Goal: Task Accomplishment & Management: Use online tool/utility

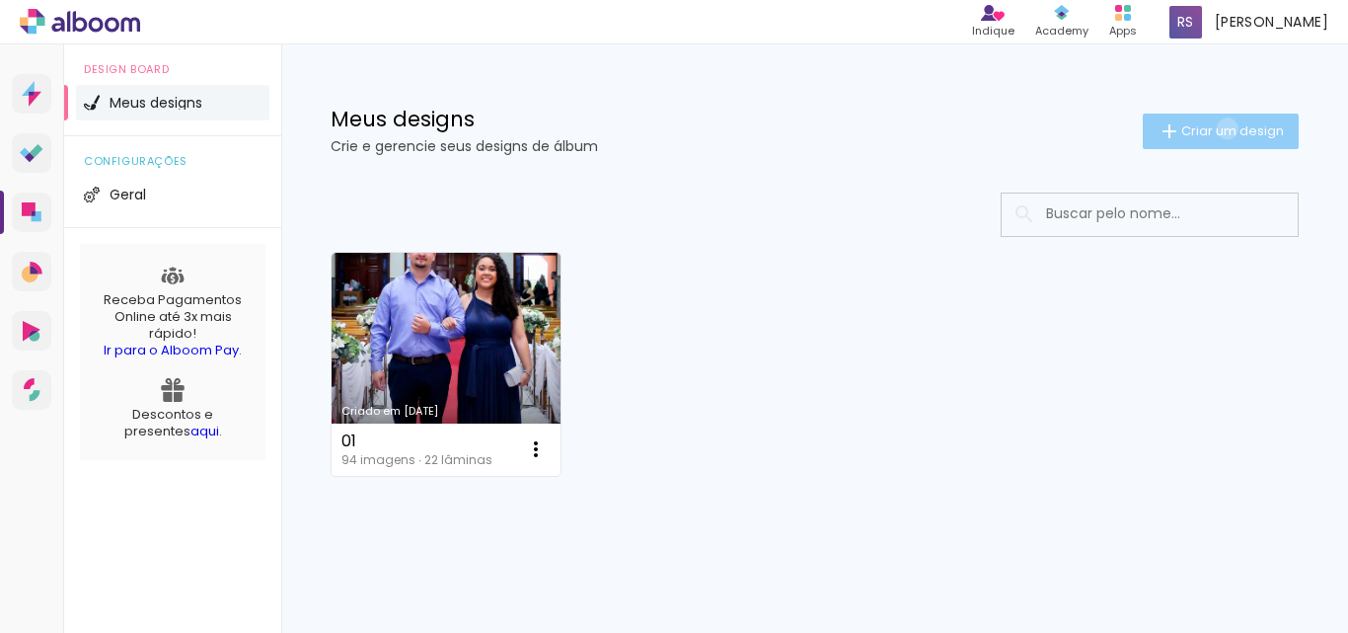
click at [1209, 128] on span "Criar um design" at bounding box center [1232, 130] width 103 height 13
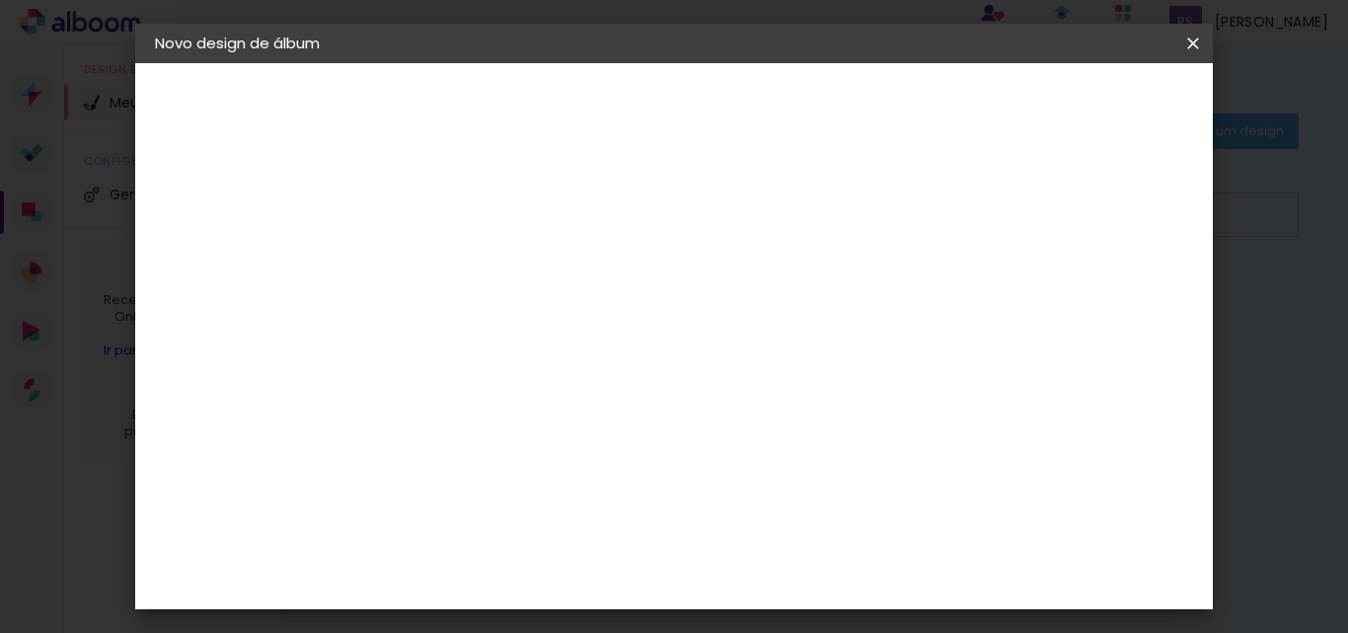
click at [478, 260] on input at bounding box center [478, 265] width 0 height 31
type input "15x21"
type paper-input "15x21"
click at [0, 0] on slot "Avançar" at bounding box center [0, 0] width 0 height 0
click at [606, 372] on input at bounding box center [527, 375] width 199 height 25
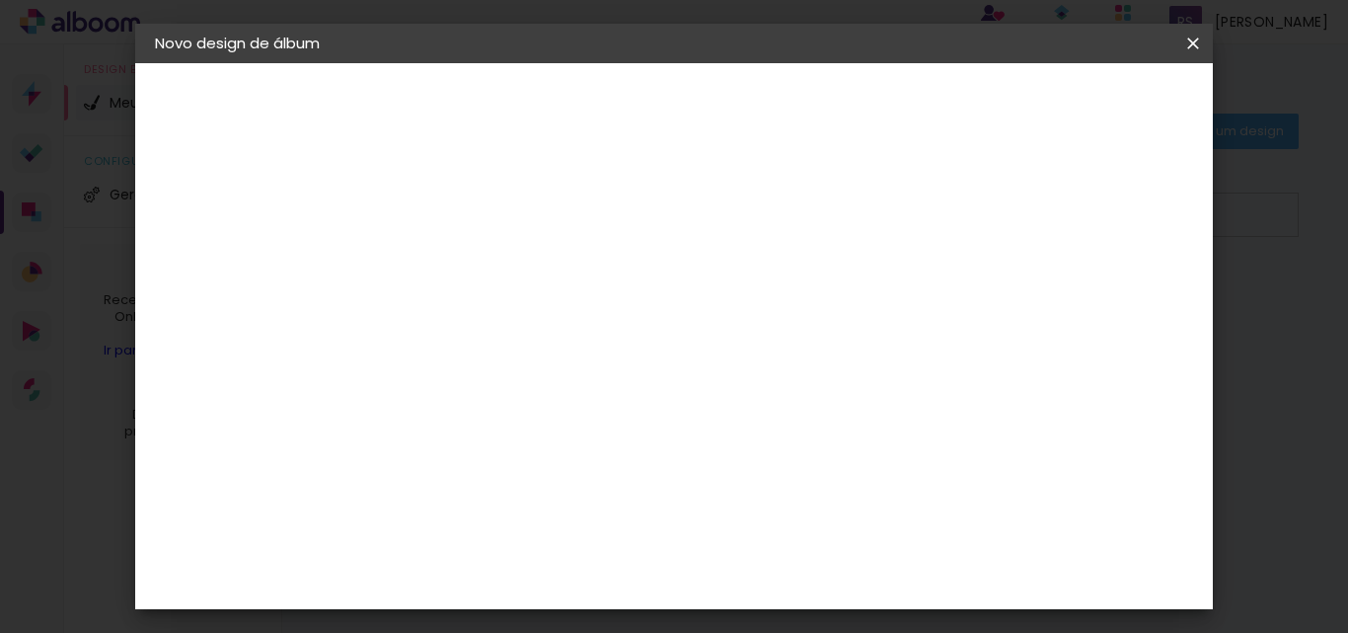
drag, startPoint x: 484, startPoint y: 371, endPoint x: 361, endPoint y: 354, distance: 123.5
click at [371, 63] on quentale-album-spec "Iniciar design Iniciar design" at bounding box center [674, 63] width 1079 height 0
type input "r"
type input "f"
type input "sel"
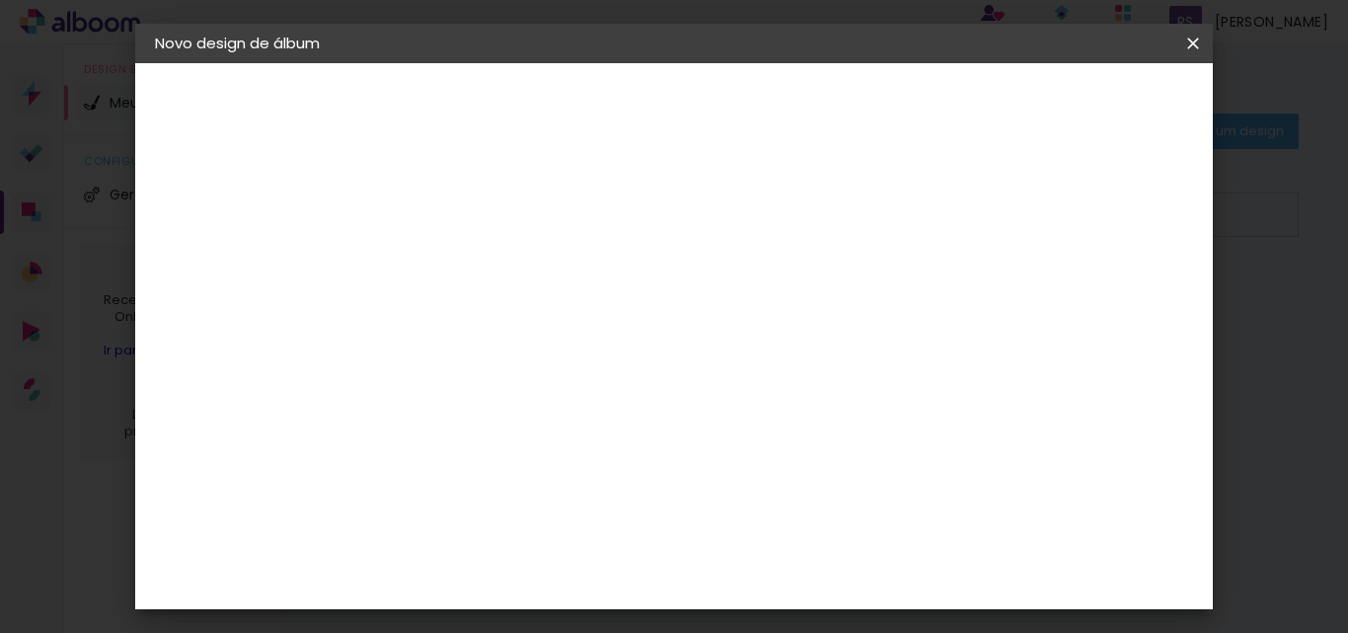
type paper-input "sel"
click at [559, 448] on div "SELPABRASIL" at bounding box center [512, 446] width 96 height 16
click at [559, 444] on div "SELPABRASIL" at bounding box center [512, 446] width 96 height 16
click at [0, 0] on slot "Tamanho Livre" at bounding box center [0, 0] width 0 height 0
click at [559, 446] on div "SELPABRASIL" at bounding box center [512, 446] width 96 height 16
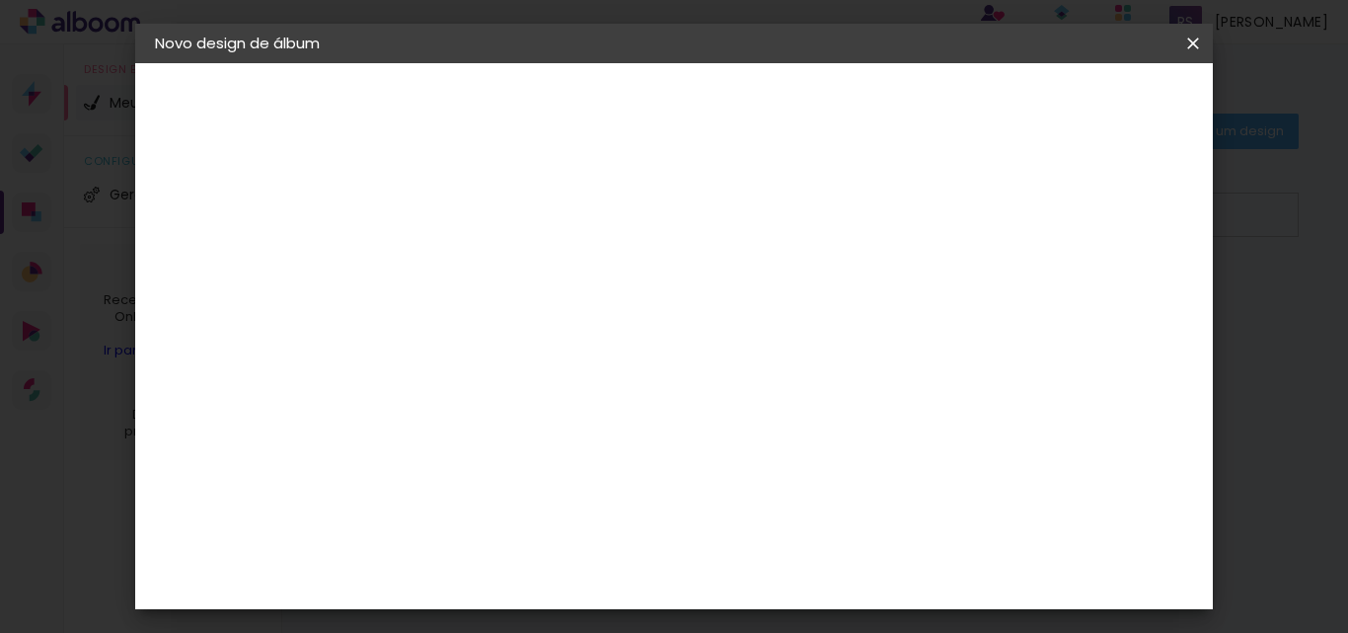
click at [559, 446] on div "SELPABRASIL" at bounding box center [512, 446] width 96 height 16
click at [0, 0] on slot "Avançar" at bounding box center [0, 0] width 0 height 0
click at [0, 0] on slot "Voltar" at bounding box center [0, 0] width 0 height 0
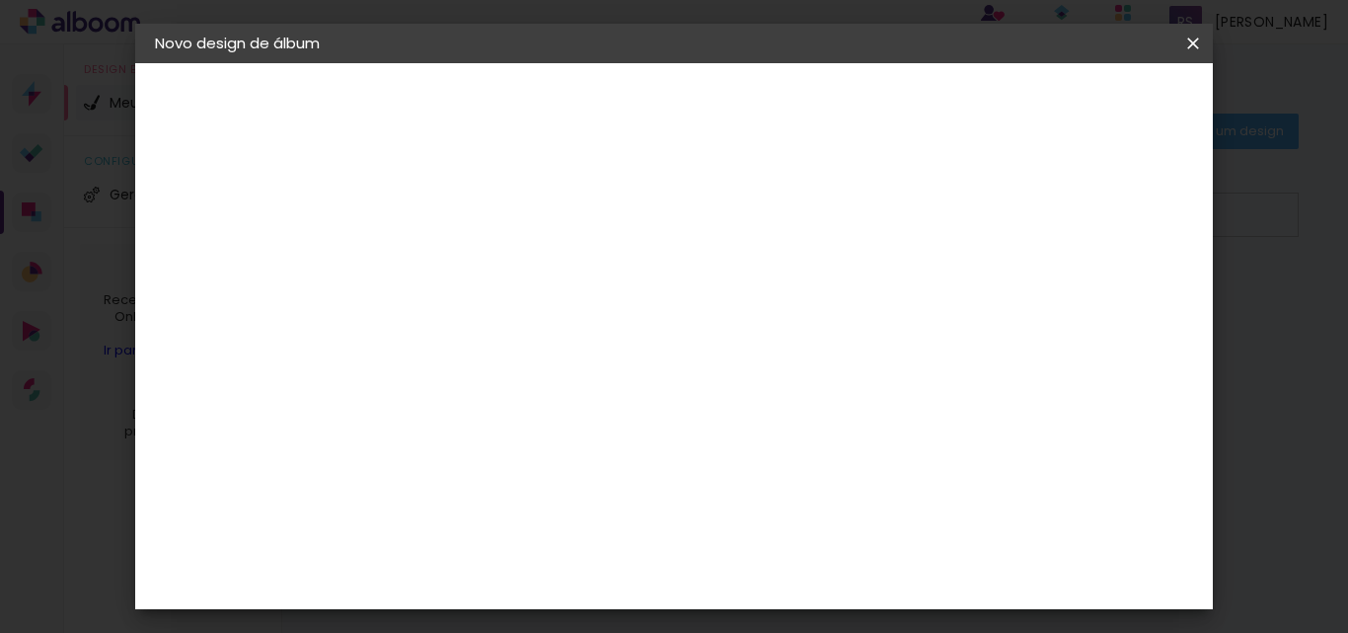
click at [595, 455] on paper-item "SELPABRASIL" at bounding box center [508, 445] width 174 height 43
click at [588, 381] on input "sel" at bounding box center [508, 375] width 160 height 25
type input "s"
click at [551, 374] on div "Álbum&Cia" at bounding box center [507, 369] width 87 height 16
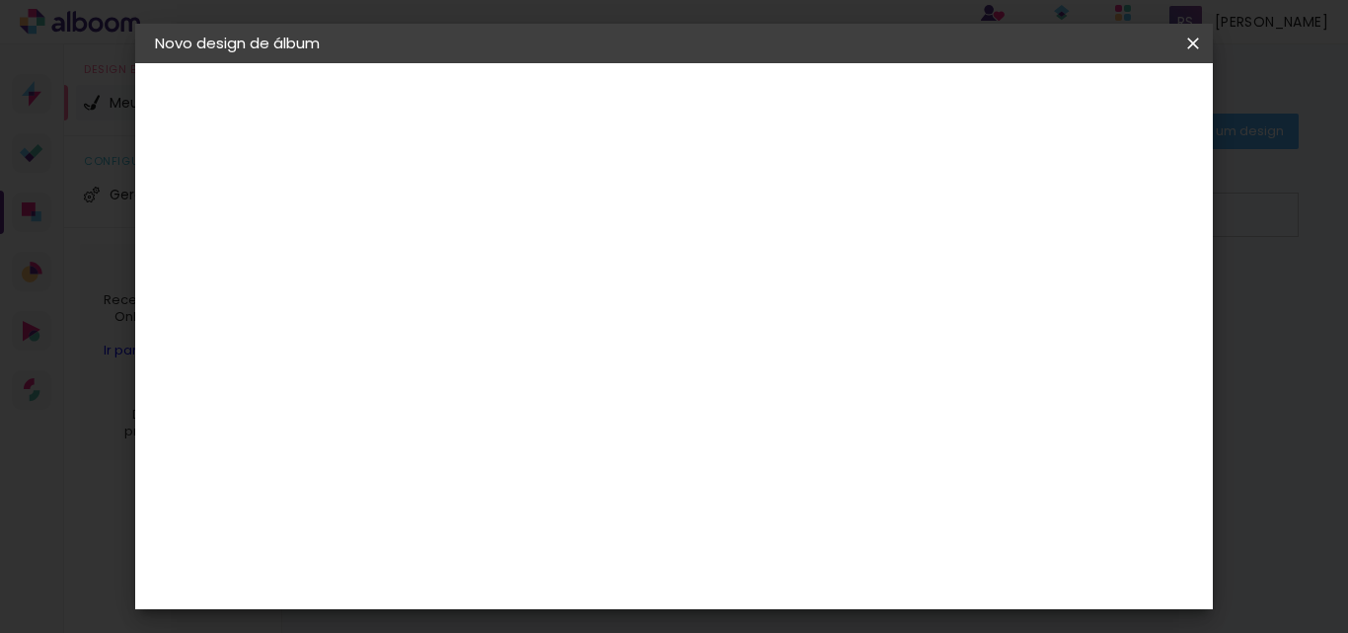
scroll to position [0, 0]
click at [847, 306] on paper-item "Tamanho Livre" at bounding box center [751, 299] width 189 height 43
click at [847, 286] on paper-item "Tamanho Livre" at bounding box center [751, 299] width 189 height 43
click at [0, 0] on slot "Avançar" at bounding box center [0, 0] width 0 height 0
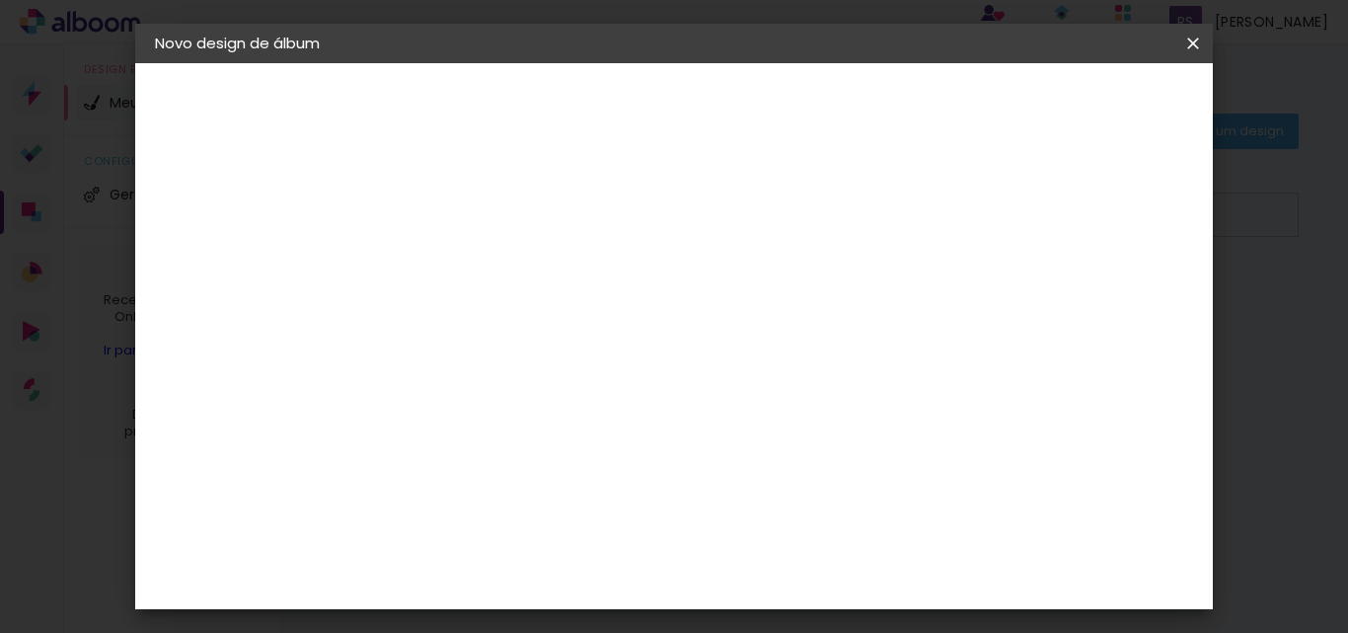
click at [972, 224] on div at bounding box center [963, 227] width 18 height 18
type paper-checkbox "on"
type input "6"
type paper-input "6"
click at [1108, 286] on input "6" at bounding box center [1095, 298] width 36 height 30
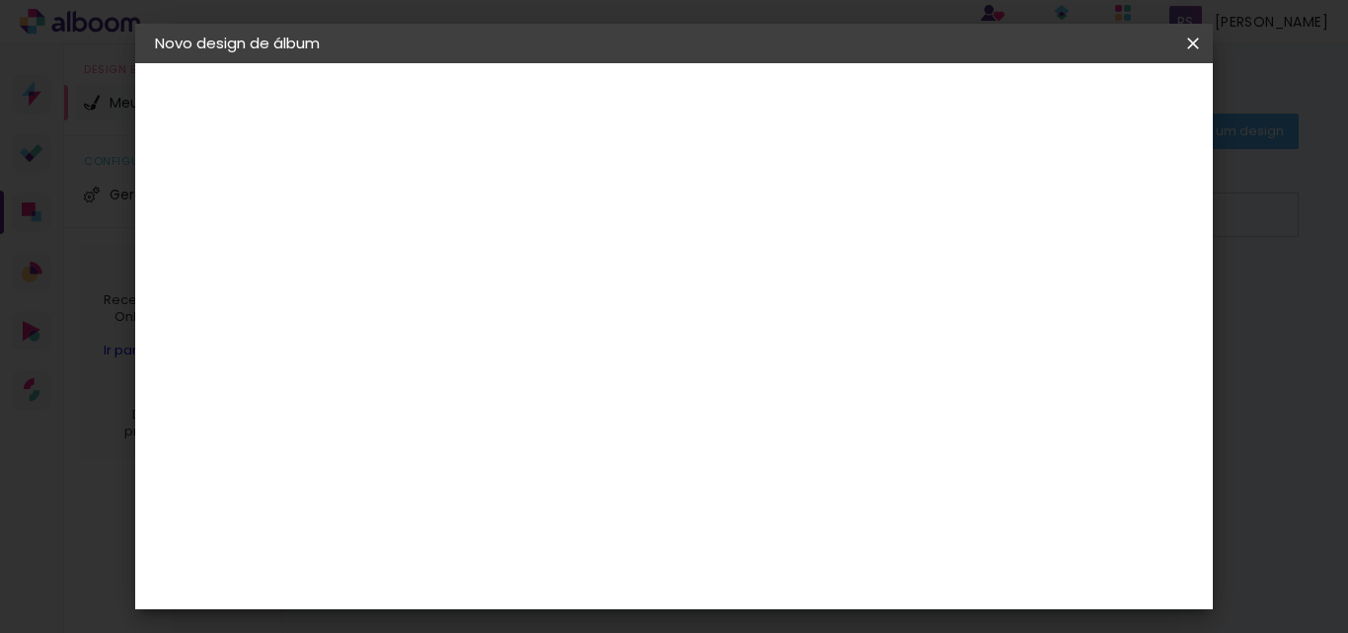
type input "7"
type paper-input "7"
click at [1108, 286] on input "7" at bounding box center [1092, 298] width 36 height 30
click at [1109, 286] on div "mm" at bounding box center [1124, 298] width 30 height 30
type input "8"
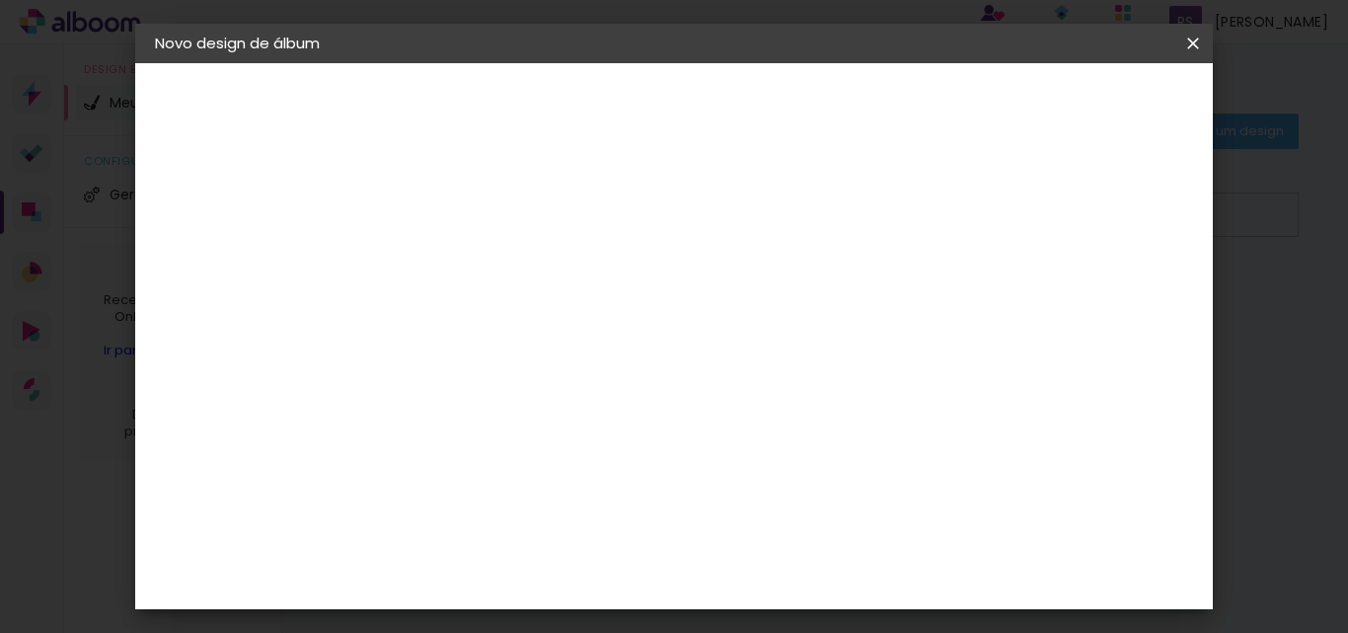
type paper-input "8"
click at [1101, 285] on input "8" at bounding box center [1092, 298] width 36 height 30
type input "9"
type paper-input "9"
click at [1101, 285] on input "9" at bounding box center [1088, 298] width 36 height 30
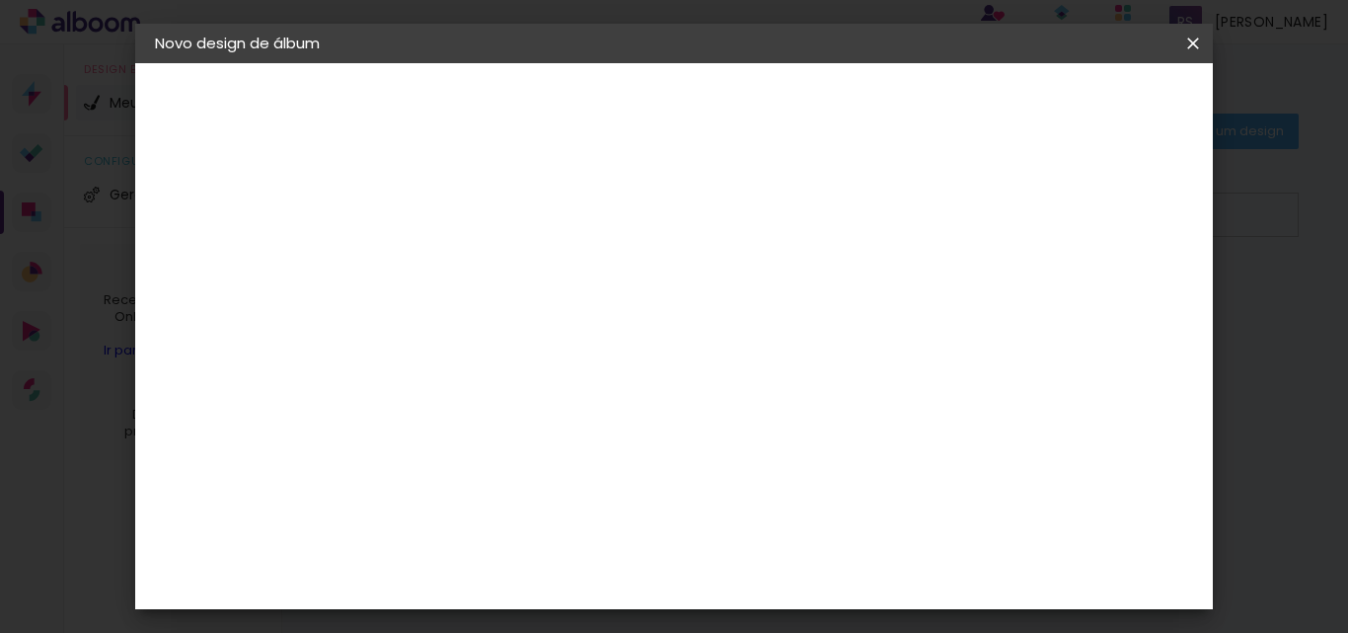
type input "10"
type paper-input "10"
click at [1101, 290] on input "10" at bounding box center [1086, 298] width 36 height 30
type input "11"
type paper-input "11"
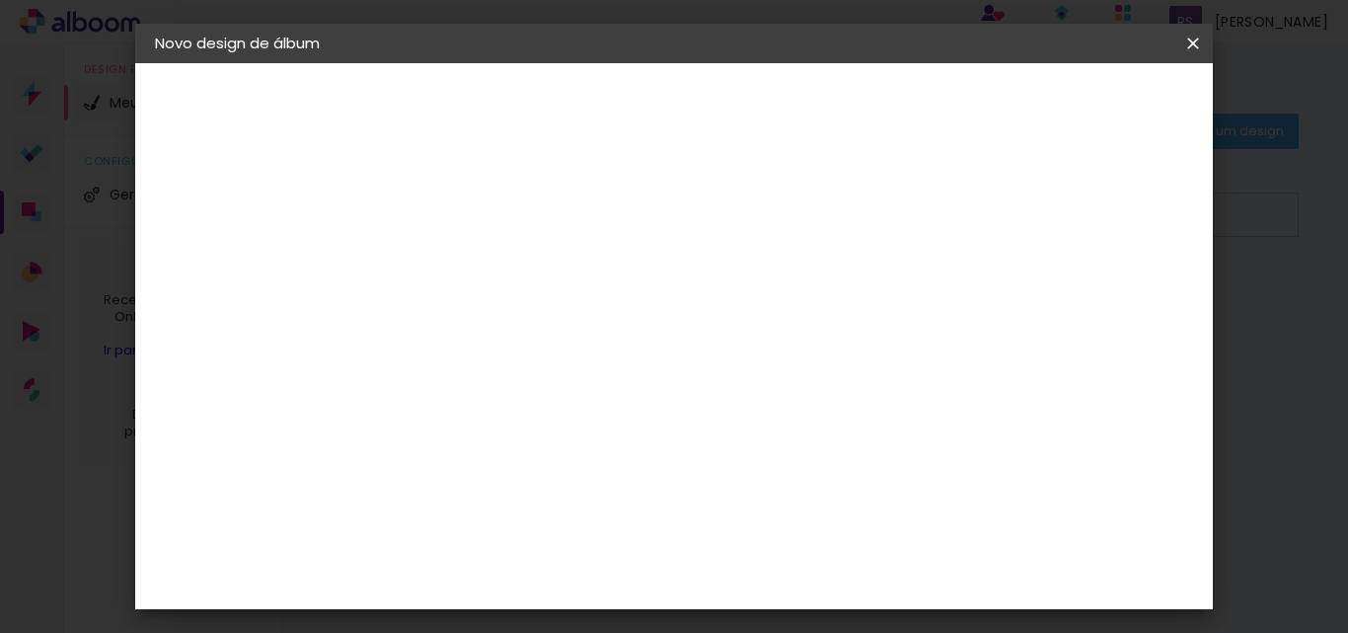
click at [1101, 290] on input "11" at bounding box center [1084, 298] width 36 height 30
click at [1101, 299] on div "mm" at bounding box center [1116, 298] width 30 height 30
type input "10"
type paper-input "10"
click at [1093, 307] on input "10" at bounding box center [1084, 298] width 36 height 30
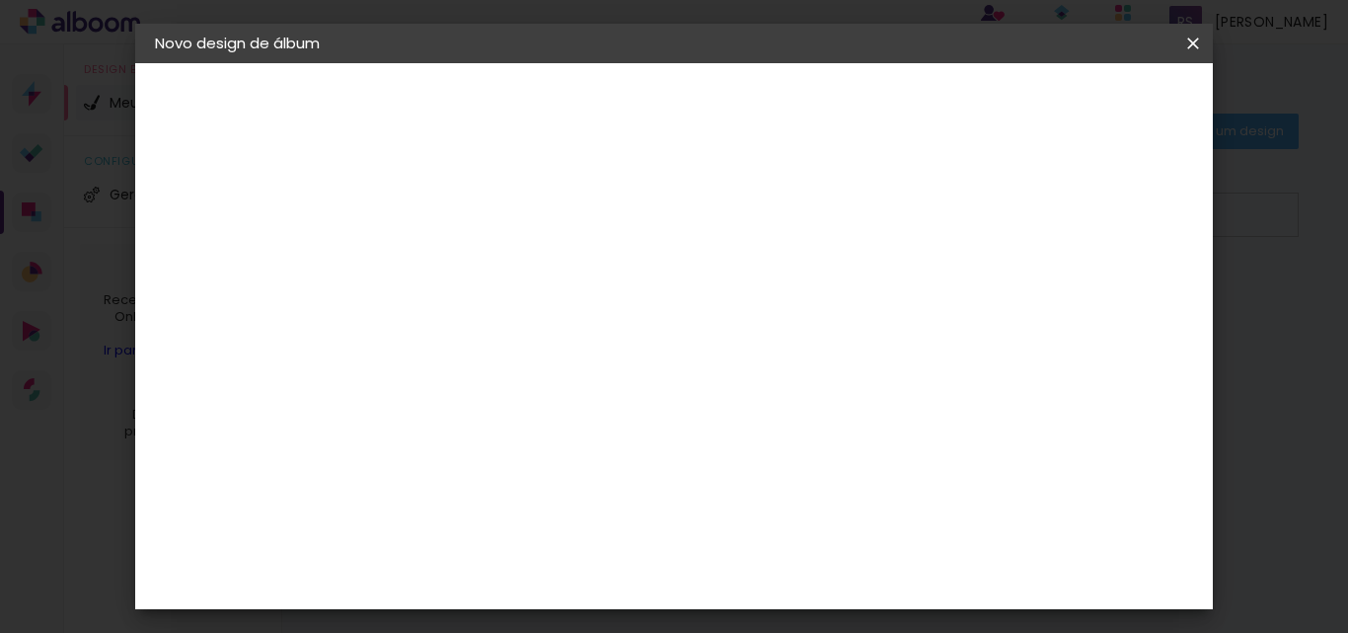
scroll to position [186, 0]
click at [0, 0] on slot "15x21" at bounding box center [0, 0] width 0 height 0
click at [244, 202] on div "2. Especificações" at bounding box center [263, 202] width 216 height 24
click at [235, 245] on iron-pages "Fornecedor Escolhendo fornecedor..." at bounding box center [263, 243] width 216 height 39
click at [221, 342] on div "3. Revisão" at bounding box center [263, 345] width 216 height 24
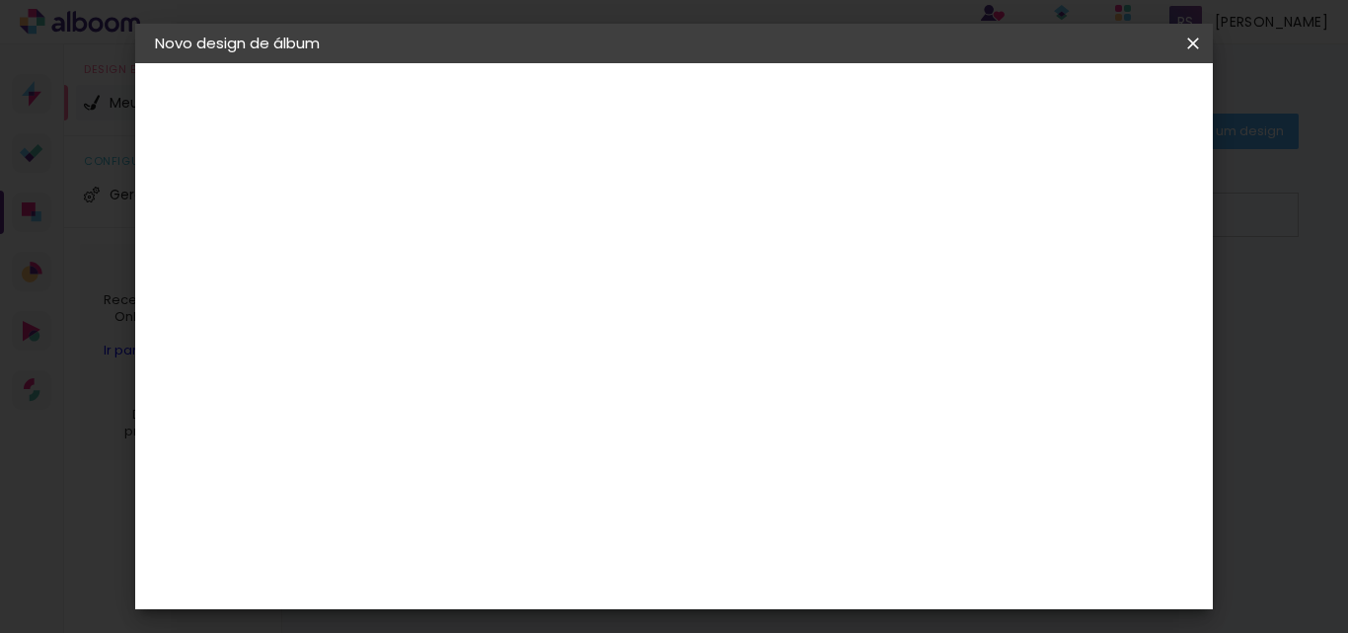
click at [0, 0] on slot "Avançar" at bounding box center [0, 0] width 0 height 0
click at [0, 0] on slot "Tamanho Livre" at bounding box center [0, 0] width 0 height 0
click at [0, 0] on slot "Avançar" at bounding box center [0, 0] width 0 height 0
click at [254, 237] on div "Tamanho livre" at bounding box center [230, 244] width 68 height 28
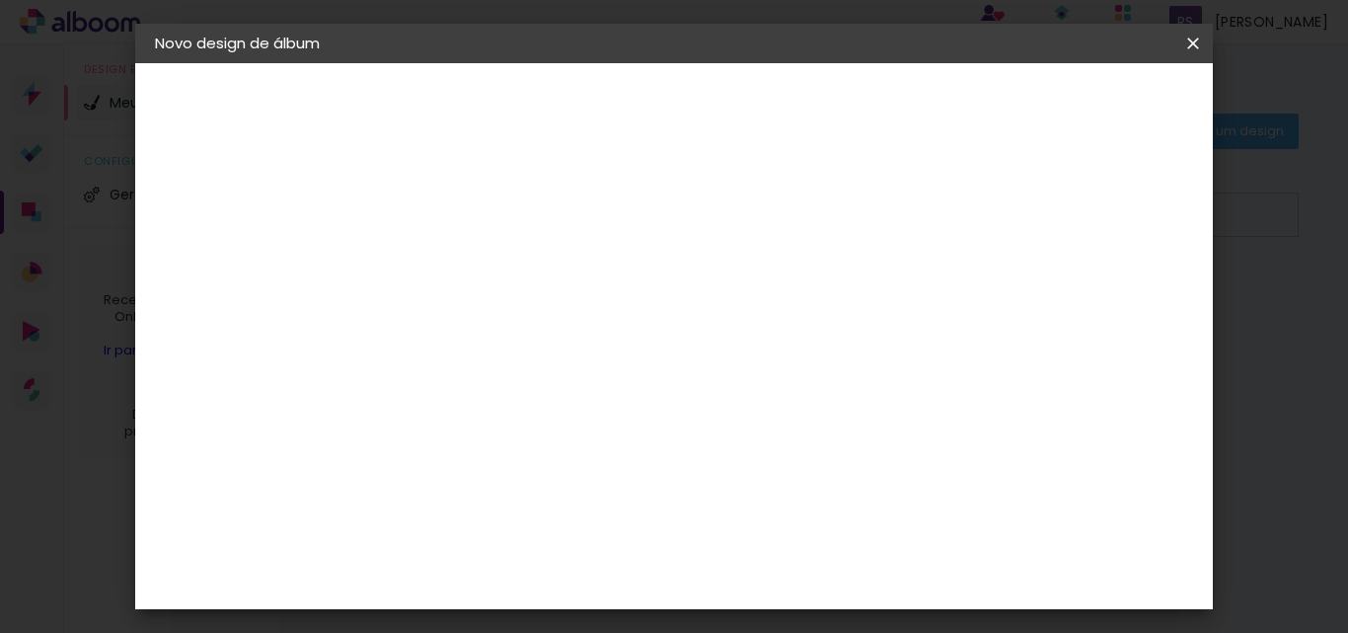
click at [0, 0] on slot "Tamanho Livre" at bounding box center [0, 0] width 0 height 0
click at [0, 0] on slot "Avançar" at bounding box center [0, 0] width 0 height 0
click at [1070, 112] on span "Iniciar design" at bounding box center [1025, 105] width 90 height 14
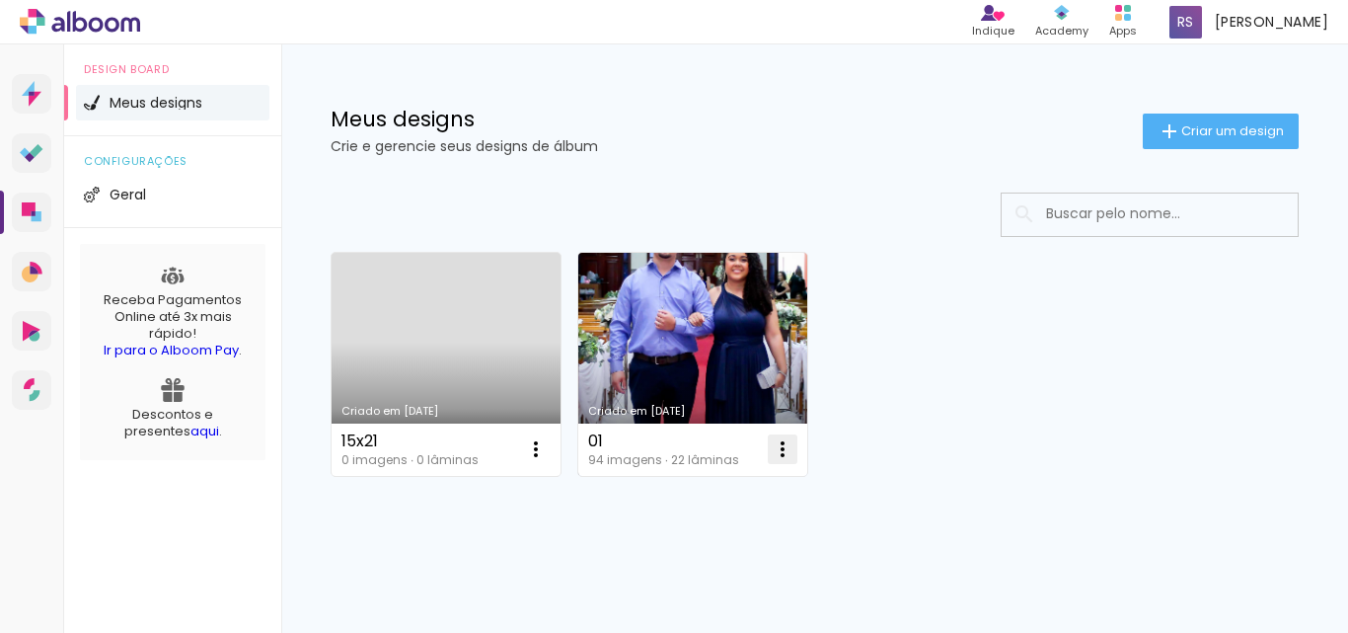
click at [790, 455] on iron-icon at bounding box center [783, 449] width 24 height 24
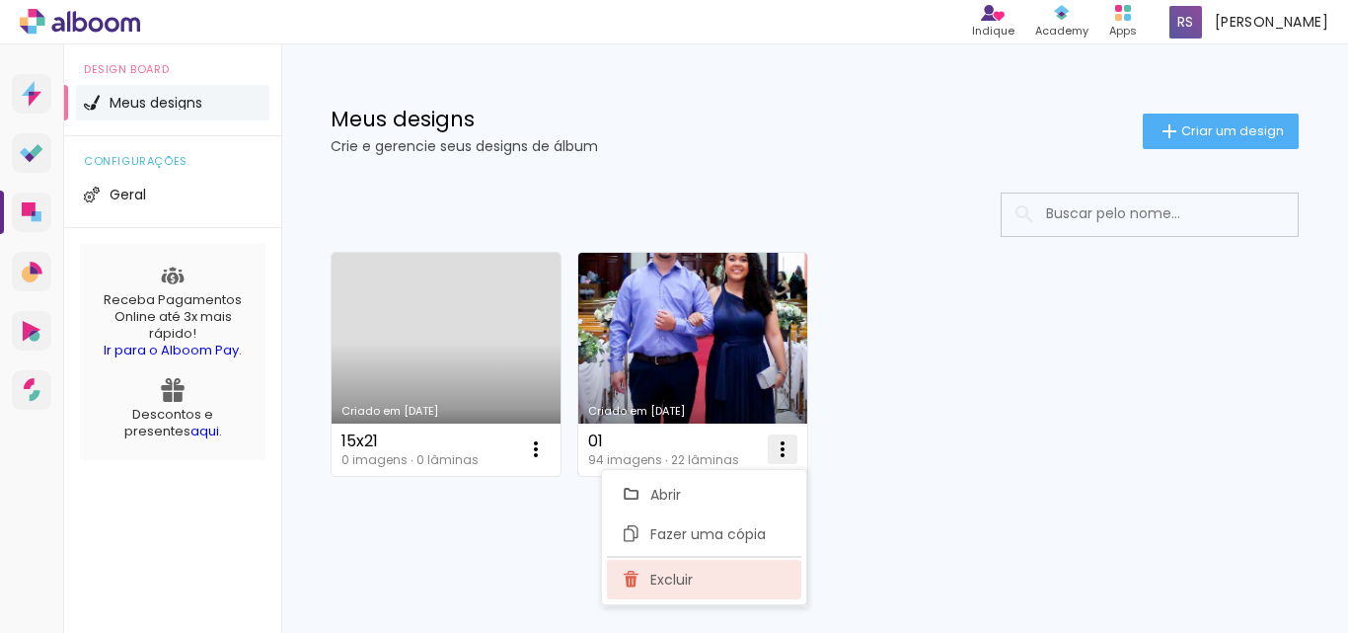
click at [704, 575] on paper-item "Excluir" at bounding box center [704, 578] width 194 height 39
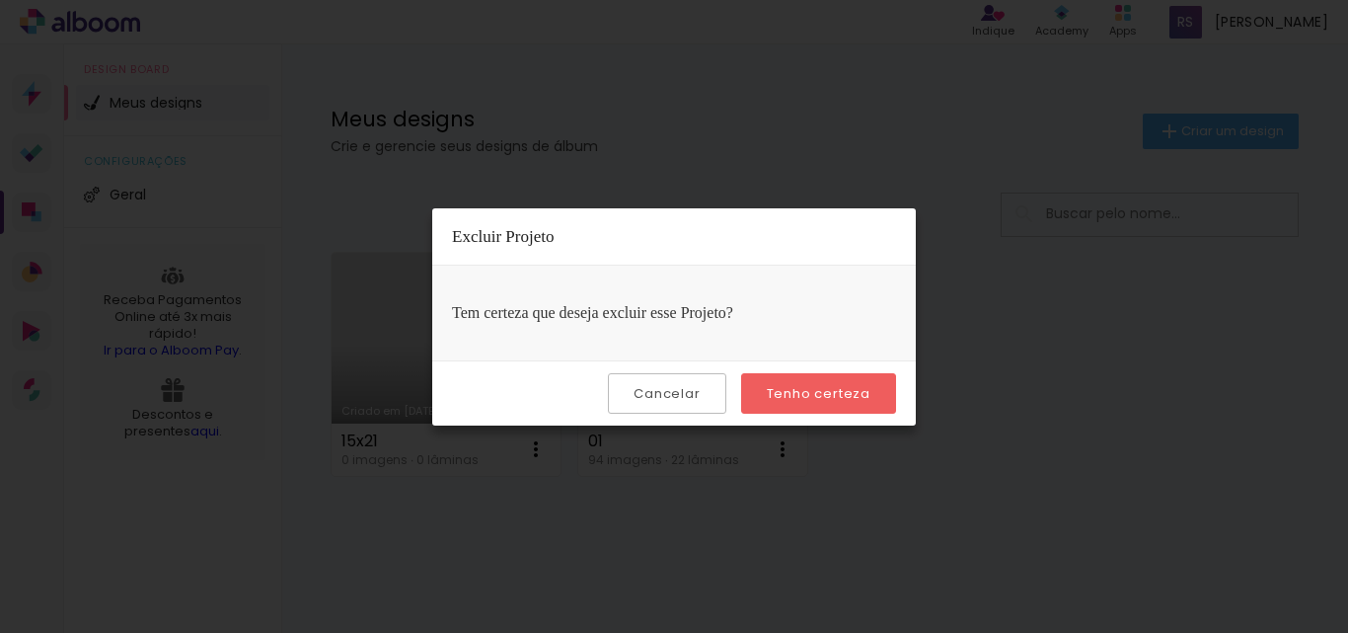
click at [0, 0] on slot "Tenho certeza" at bounding box center [0, 0] width 0 height 0
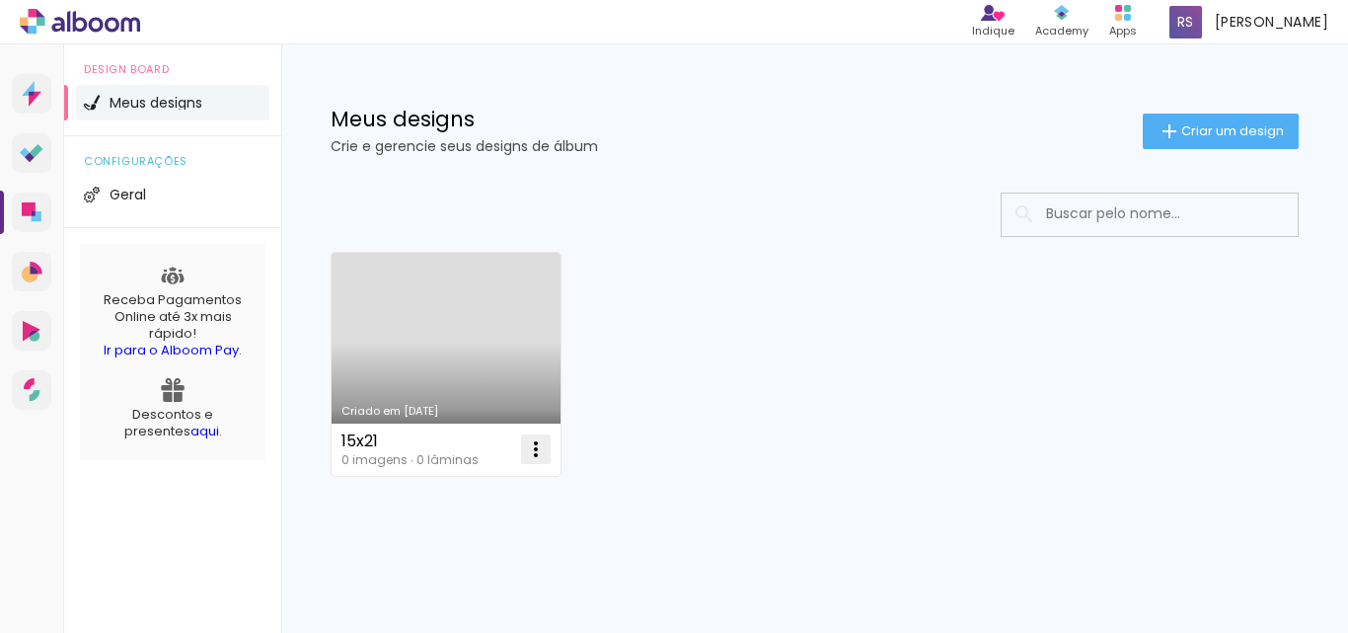
click at [530, 442] on iron-icon at bounding box center [536, 449] width 24 height 24
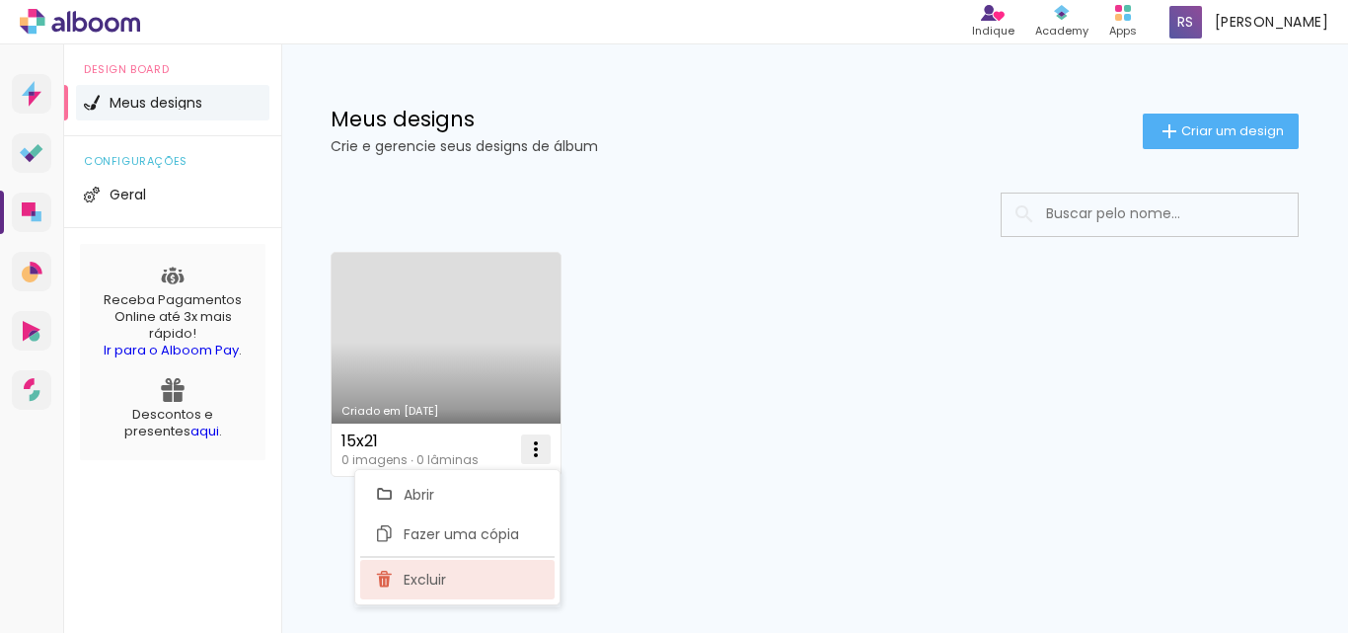
click at [481, 574] on paper-item "Excluir" at bounding box center [457, 578] width 194 height 39
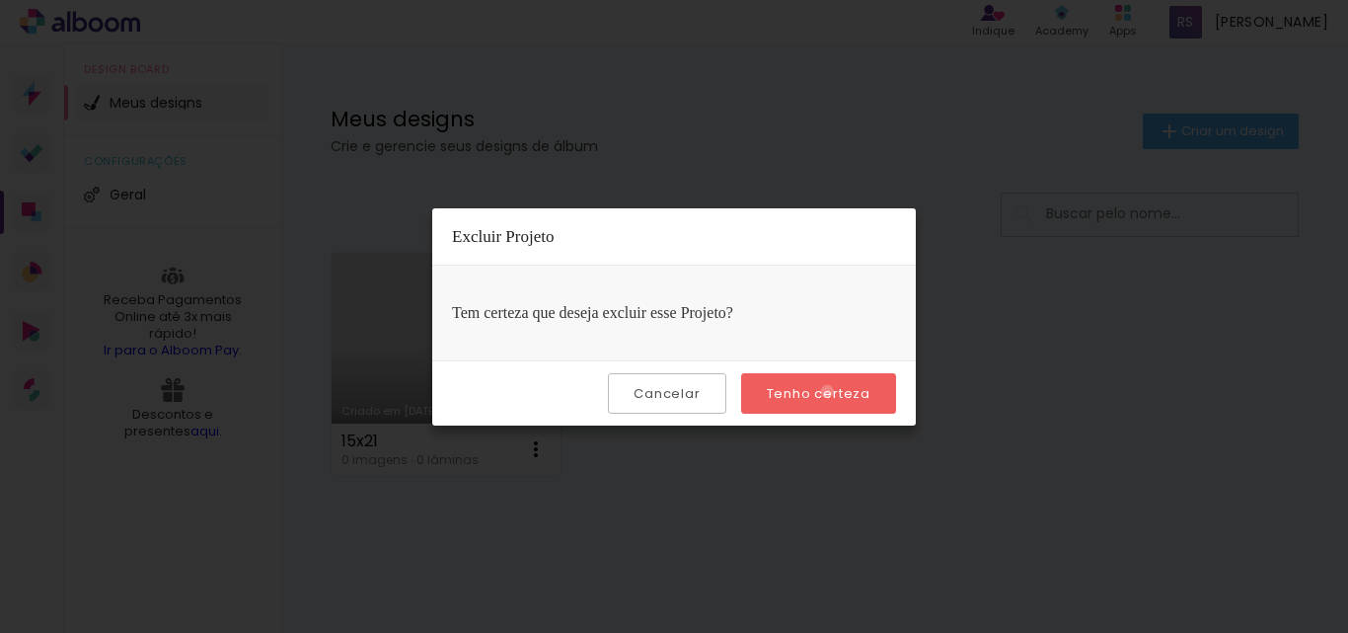
click at [0, 0] on slot "Tenho certeza" at bounding box center [0, 0] width 0 height 0
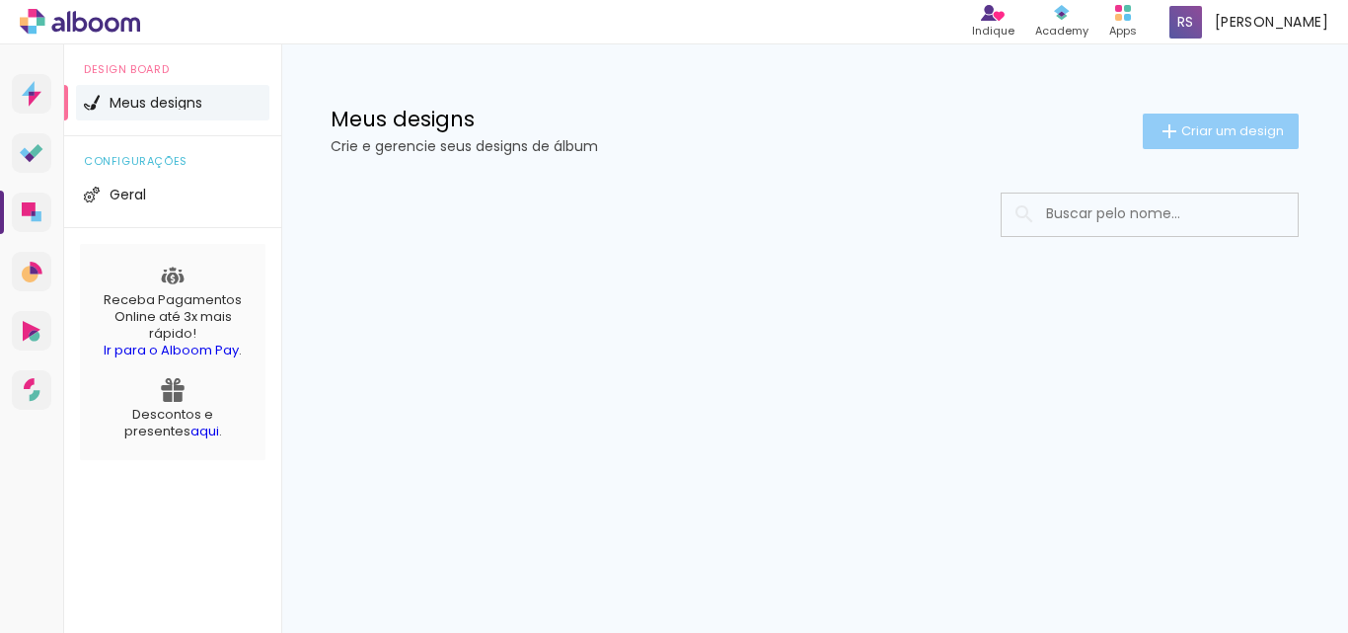
click at [1233, 126] on span "Criar um design" at bounding box center [1232, 130] width 103 height 13
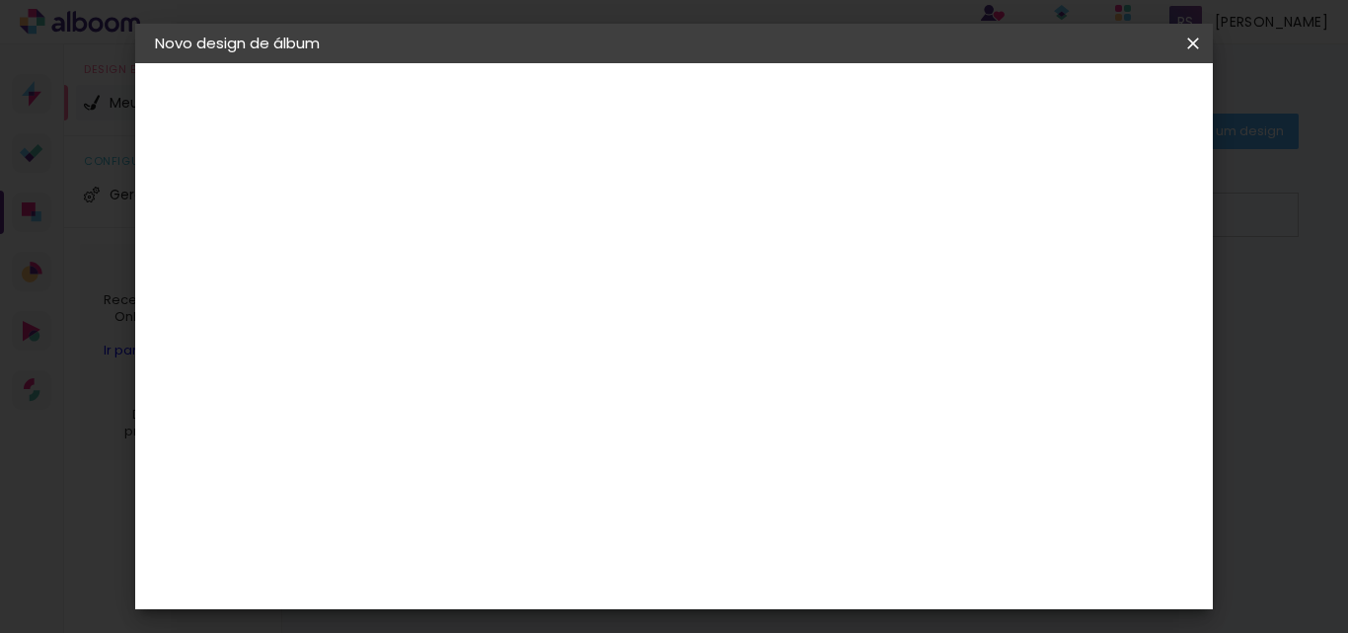
click at [478, 271] on input at bounding box center [478, 265] width 0 height 31
type input "15x21"
type paper-input "15x21"
click at [0, 0] on slot "Avançar" at bounding box center [0, 0] width 0 height 0
click at [0, 0] on slot "Tamanho Livre" at bounding box center [0, 0] width 0 height 0
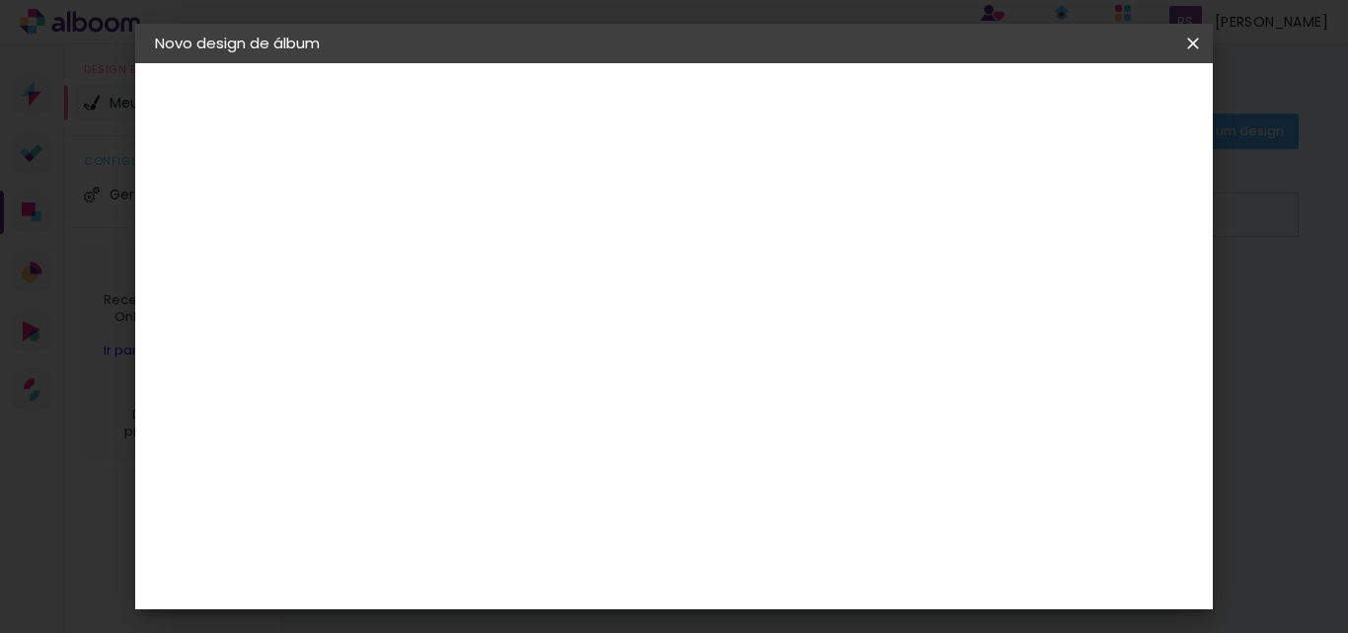
scroll to position [493, 0]
click at [509, 355] on div "Arte em [GEOGRAPHIC_DATA]" at bounding box center [551, 361] width 174 height 32
click at [847, 93] on paper-button "Avançar" at bounding box center [798, 105] width 97 height 34
click at [214, 289] on iron-pages "Modelo Escolhendo modelo... Tamanho livre" at bounding box center [263, 287] width 216 height 39
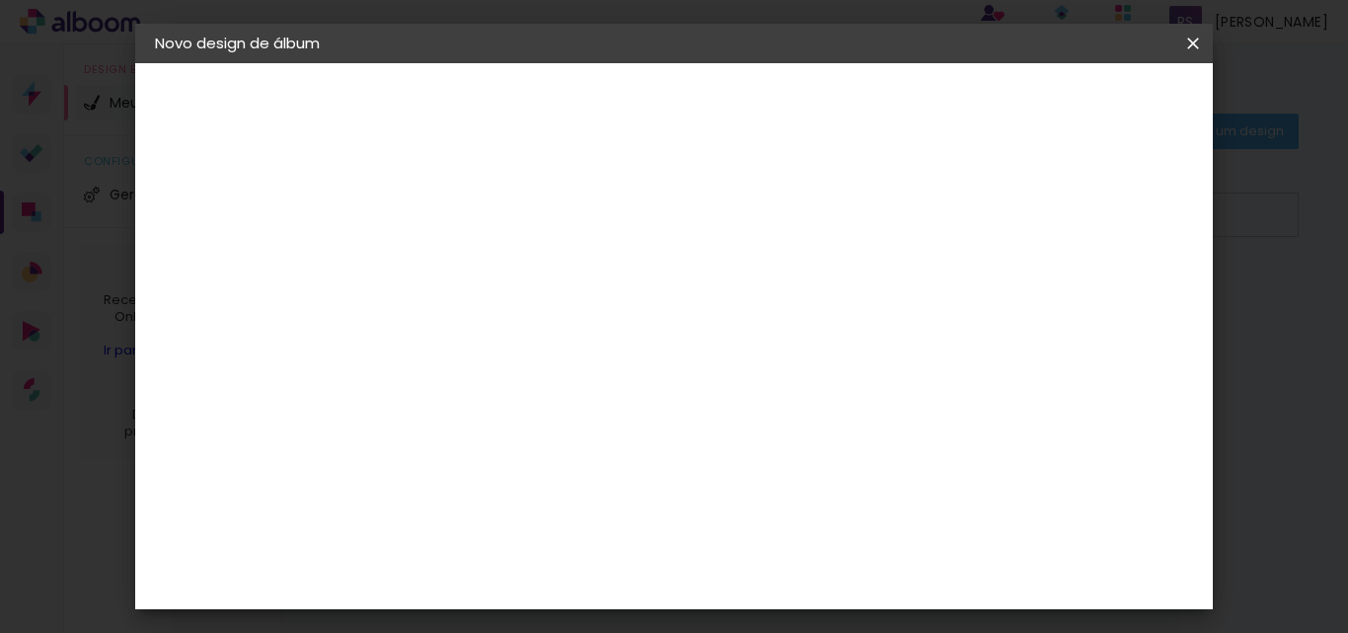
scroll to position [0, 0]
click at [696, 258] on h3 "Opções disponíveis" at bounding box center [610, 251] width 279 height 20
click at [239, 247] on div "Arte em [GEOGRAPHIC_DATA]" at bounding box center [268, 244] width 145 height 28
click at [514, 481] on div "Belo Álbum" at bounding box center [489, 490] width 50 height 32
click at [0, 0] on slot "Avançar" at bounding box center [0, 0] width 0 height 0
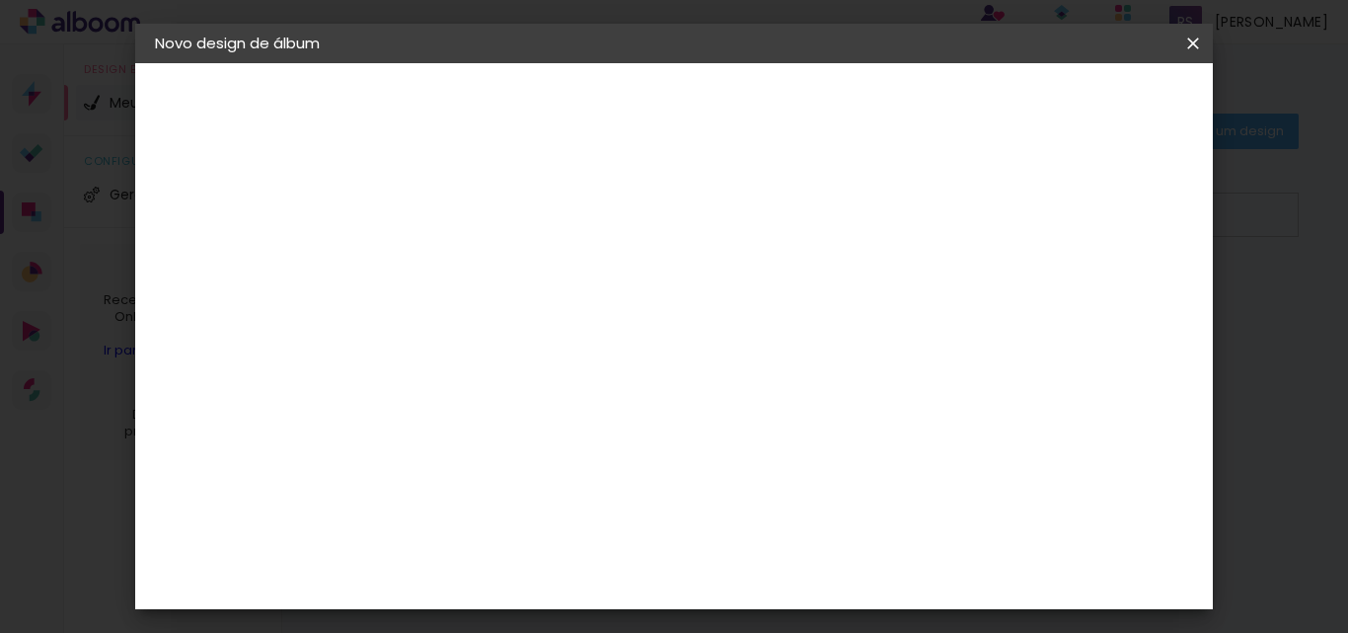
click at [555, 329] on input "text" at bounding box center [516, 344] width 77 height 31
click at [0, 0] on slot "Clássica" at bounding box center [0, 0] width 0 height 0
click at [719, 262] on input "Clássica" at bounding box center [599, 276] width 242 height 31
click at [707, 353] on paper-item "Opala" at bounding box center [794, 358] width 395 height 39
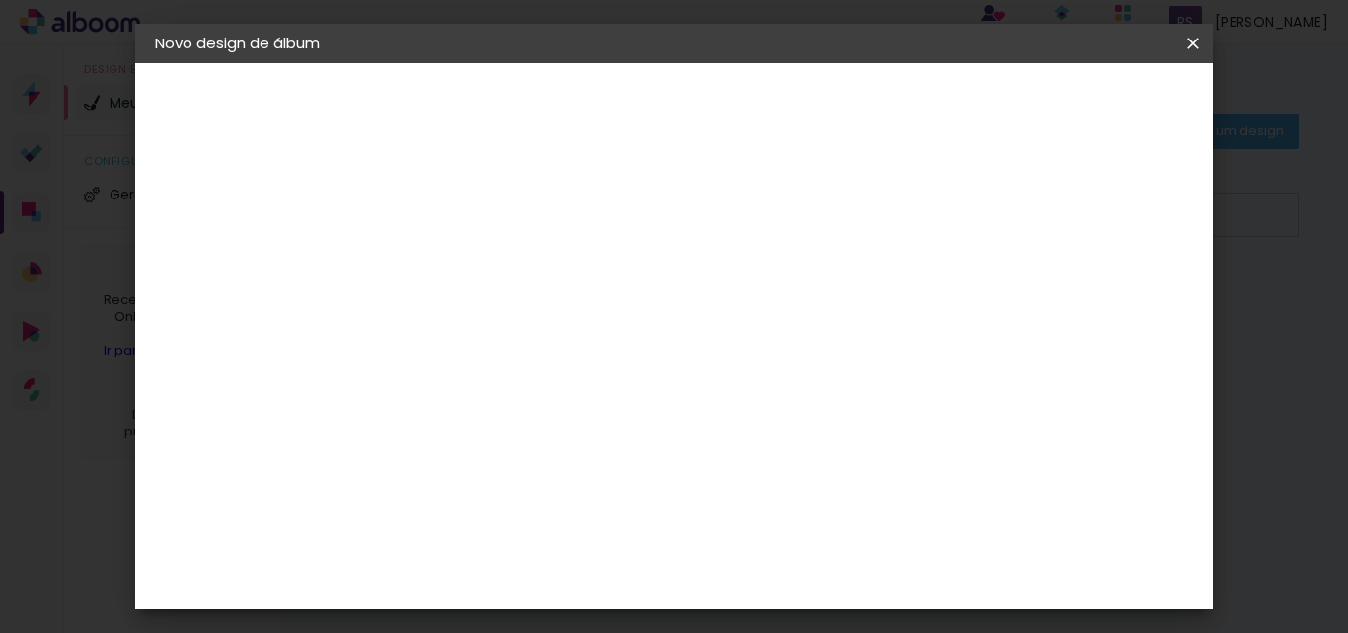
click at [719, 288] on input "Opala" at bounding box center [599, 276] width 242 height 31
click at [755, 319] on paper-item "Bauhaus" at bounding box center [794, 319] width 395 height 39
type input "Bauhaus"
click at [241, 248] on div "Belo Álbum" at bounding box center [218, 244] width 44 height 28
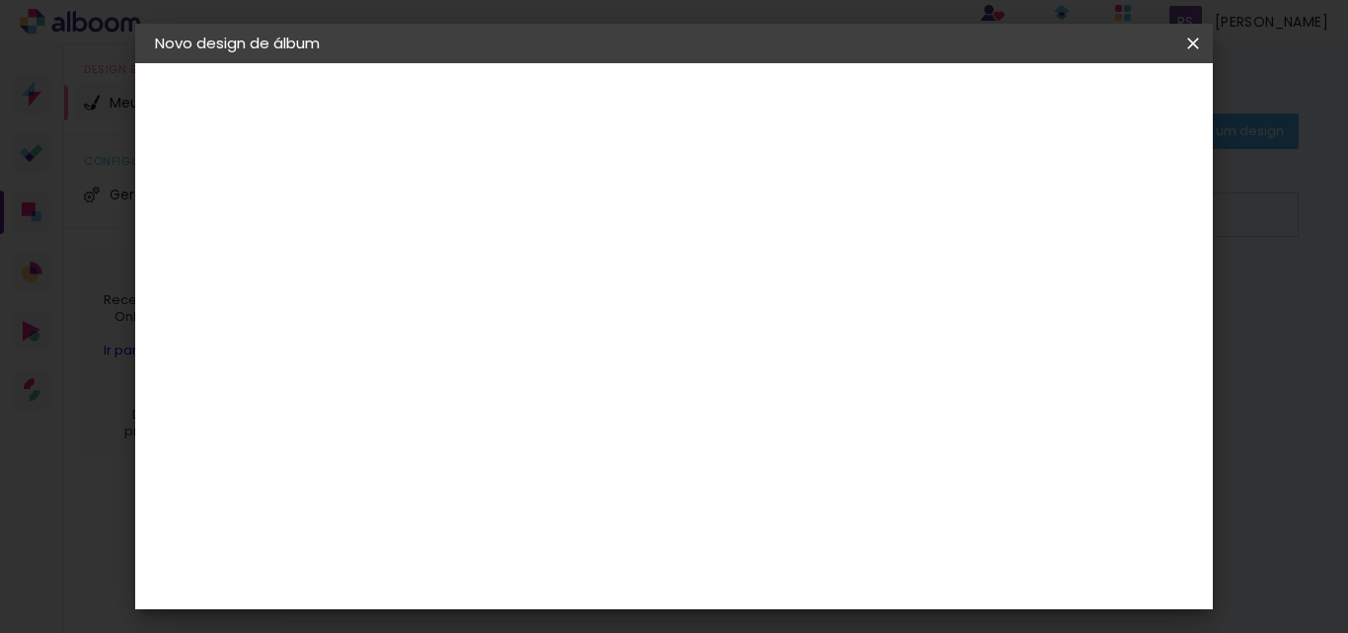
scroll to position [789, 0]
click at [529, 233] on div "Book Imagem" at bounding box center [496, 249] width 65 height 32
click at [847, 109] on paper-button "Avançar" at bounding box center [798, 105] width 97 height 34
click at [684, 577] on span "15 × 20 cm" at bounding box center [647, 603] width 73 height 52
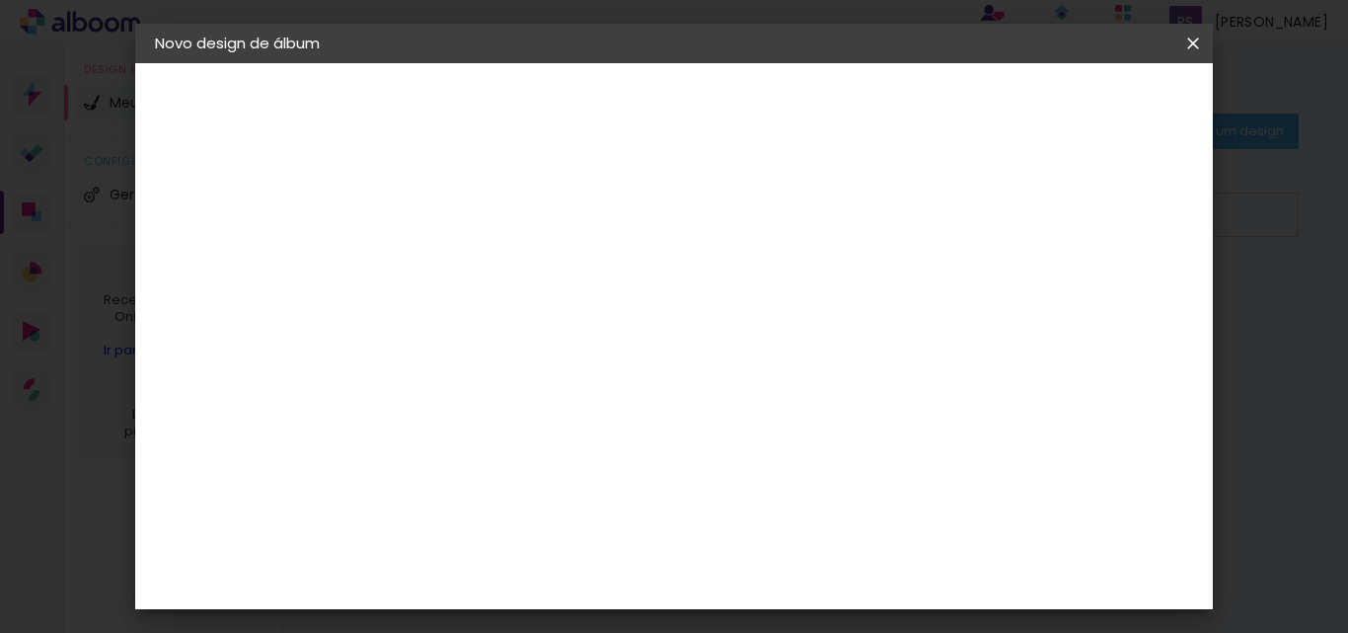
click at [0, 0] on slot "Avançar" at bounding box center [0, 0] width 0 height 0
drag, startPoint x: 452, startPoint y: 209, endPoint x: 454, endPoint y: 191, distance: 17.9
click at [453, 203] on input "2" at bounding box center [462, 212] width 68 height 25
type input "3"
type paper-input "3"
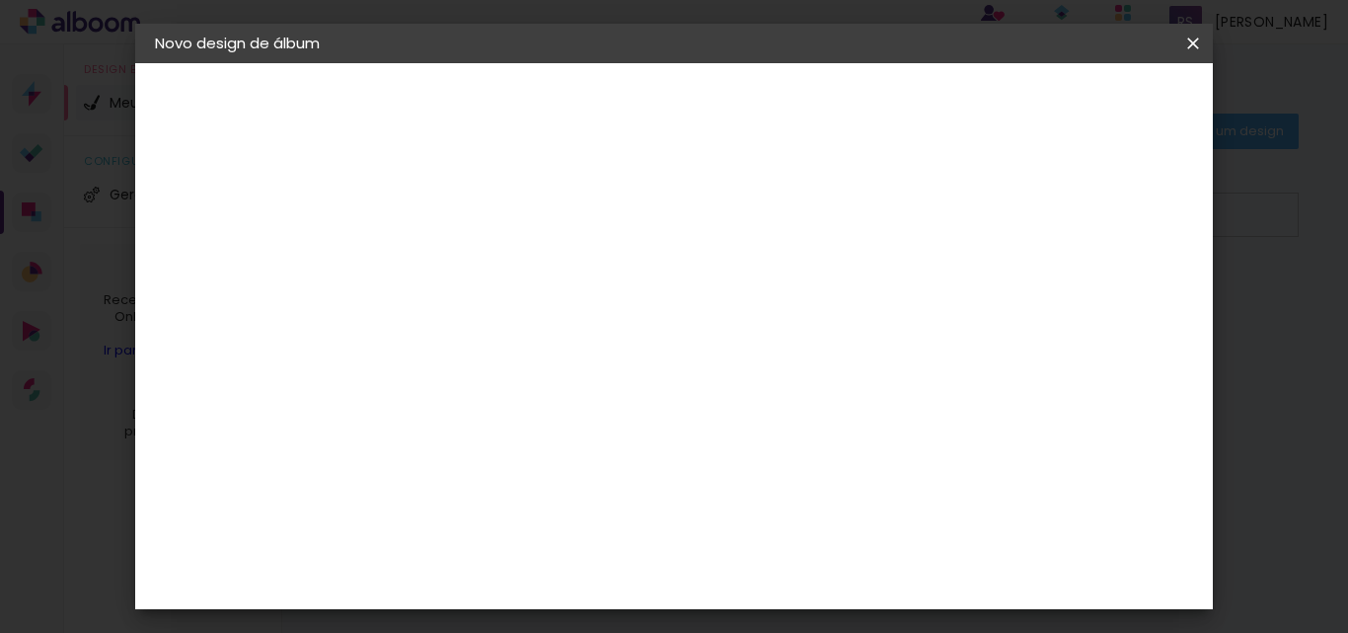
click at [490, 209] on input "3" at bounding box center [462, 212] width 68 height 25
type input "4"
type paper-input "4"
click at [490, 209] on input "4" at bounding box center [462, 212] width 68 height 25
type input "3"
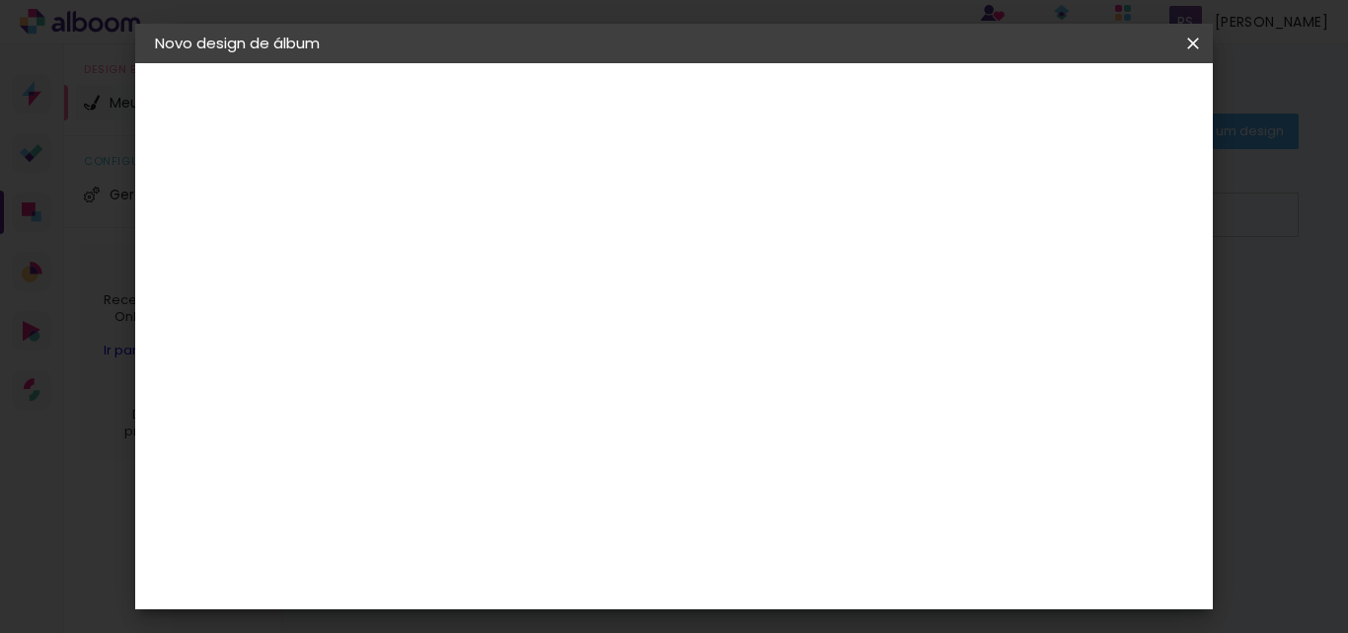
type paper-input "3"
click at [489, 218] on input "3" at bounding box center [462, 212] width 68 height 25
type input "4"
type paper-input "4"
click at [489, 211] on input "4" at bounding box center [462, 212] width 68 height 25
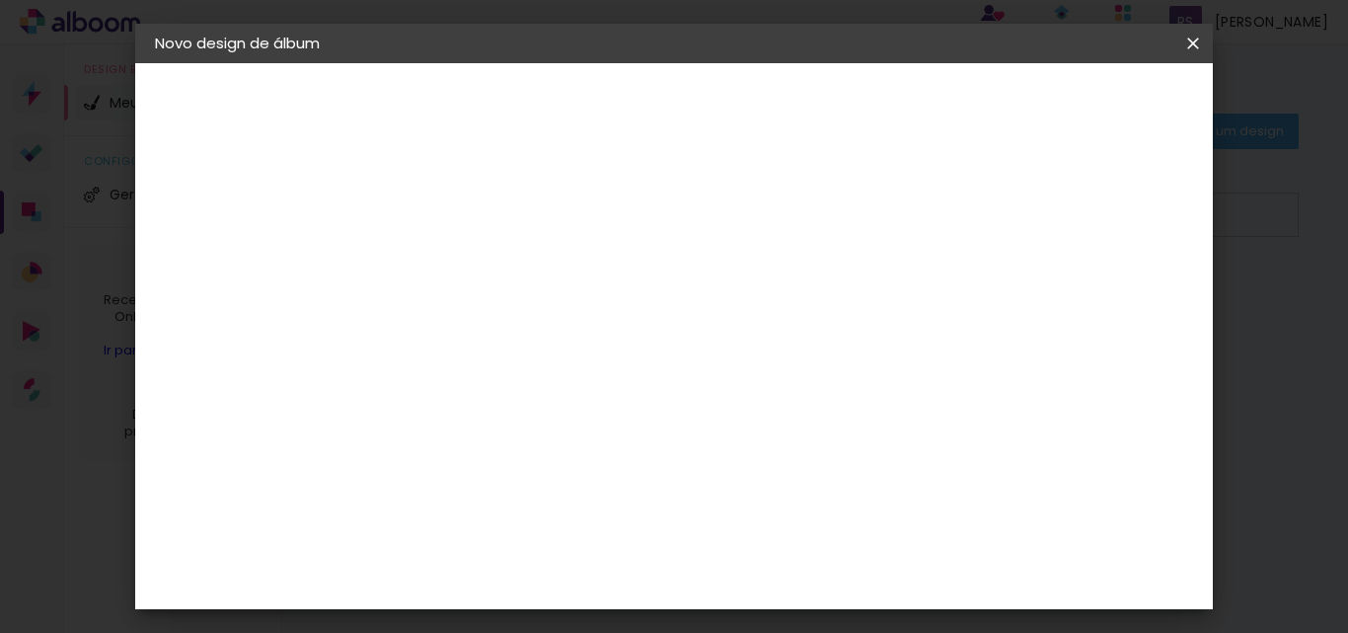
click at [660, 205] on div at bounding box center [651, 213] width 18 height 18
type paper-checkbox "on"
click at [791, 394] on div "15.3 cm Largura da página 20.3 cm Altura 30.6 cm Largura da lâmina (2 páginas) …" at bounding box center [606, 315] width 370 height 158
click at [459, 210] on input "4" at bounding box center [462, 212] width 68 height 25
type input "5"
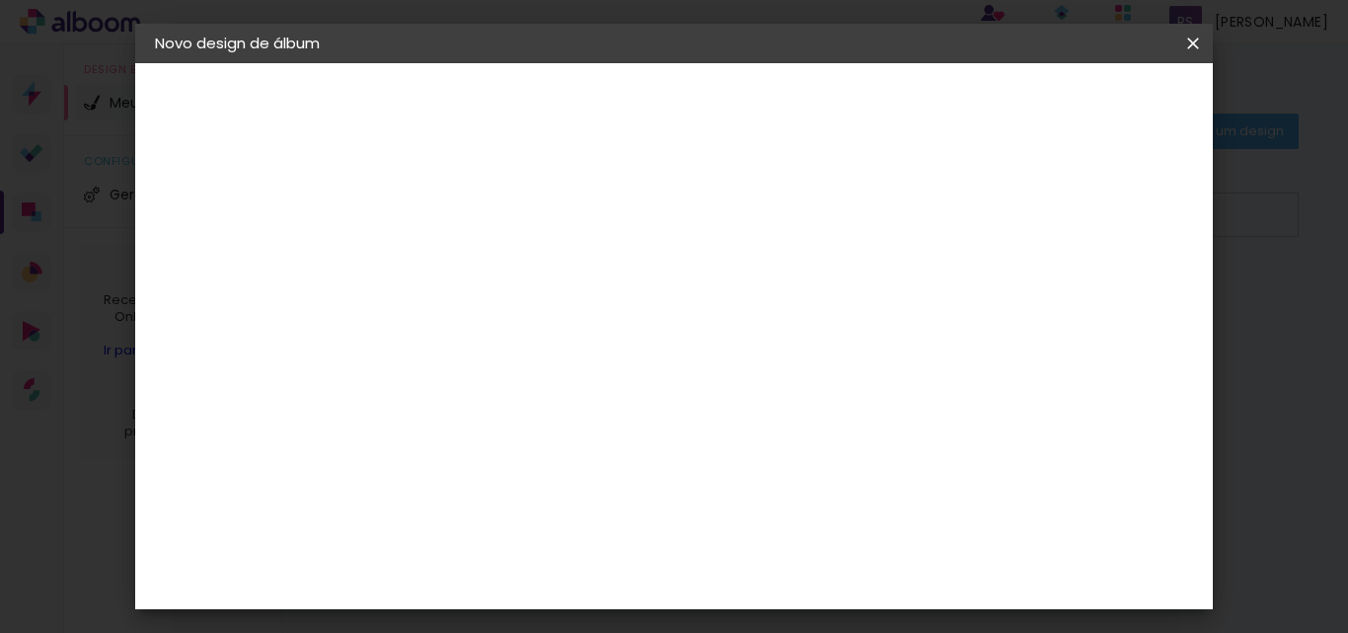
type paper-input "5"
click at [489, 208] on input "5" at bounding box center [462, 212] width 68 height 25
type input "6"
type paper-input "6"
click at [489, 208] on input "6" at bounding box center [462, 212] width 68 height 25
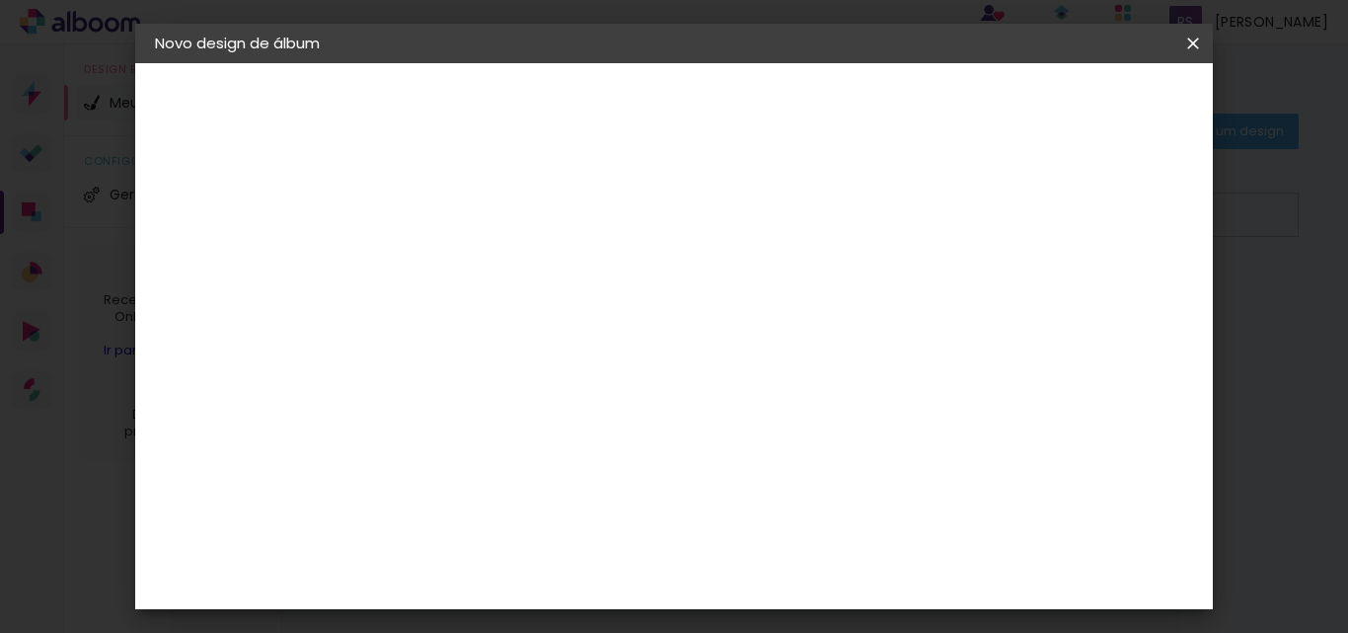
type input "7"
type paper-input "7"
click at [489, 208] on input "7" at bounding box center [462, 212] width 68 height 25
type input "8"
type paper-input "8"
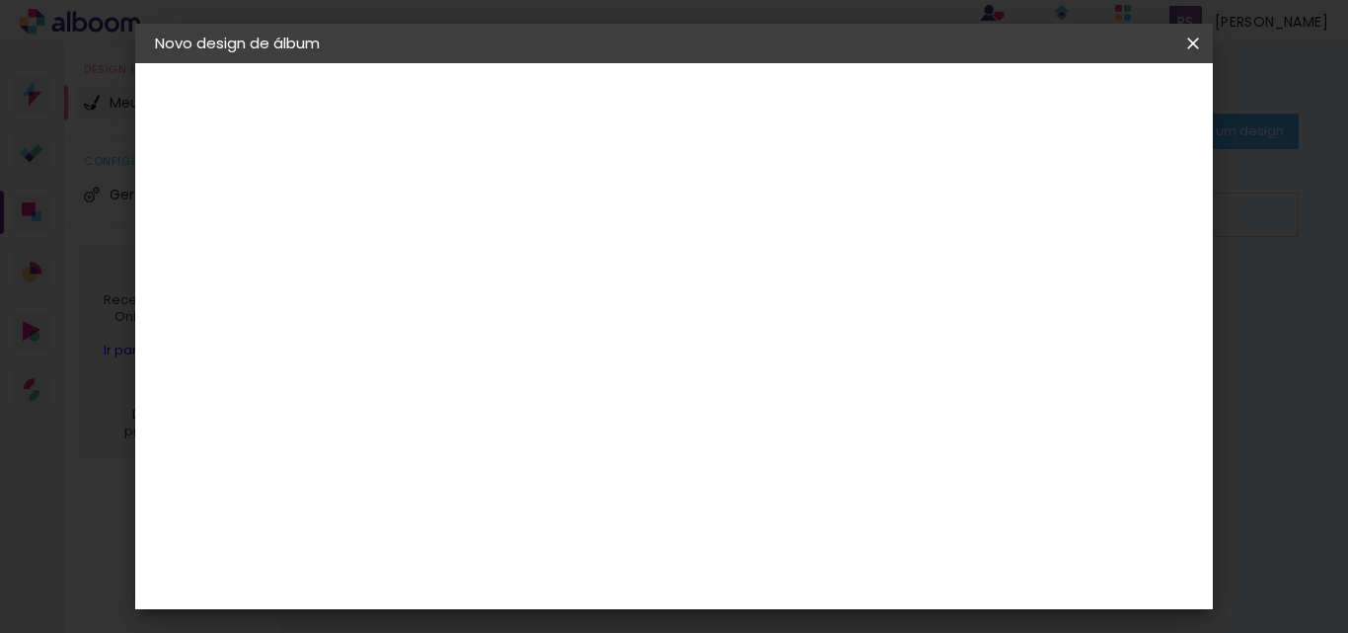
click at [489, 208] on input "8" at bounding box center [462, 212] width 68 height 25
type input "7"
type paper-input "7"
click at [489, 218] on input "7" at bounding box center [462, 212] width 68 height 25
type input "8"
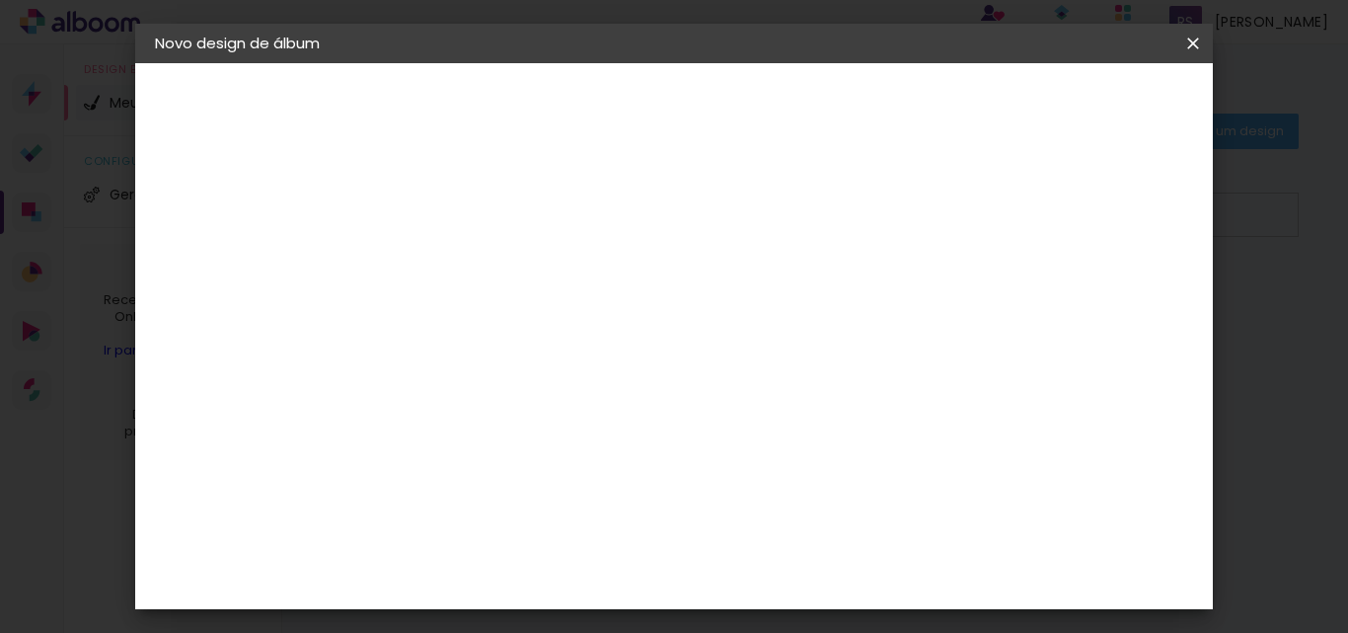
type paper-input "8"
click at [487, 204] on input "8" at bounding box center [462, 212] width 68 height 25
type input "9"
type paper-input "9"
click at [487, 204] on input "9" at bounding box center [462, 212] width 68 height 25
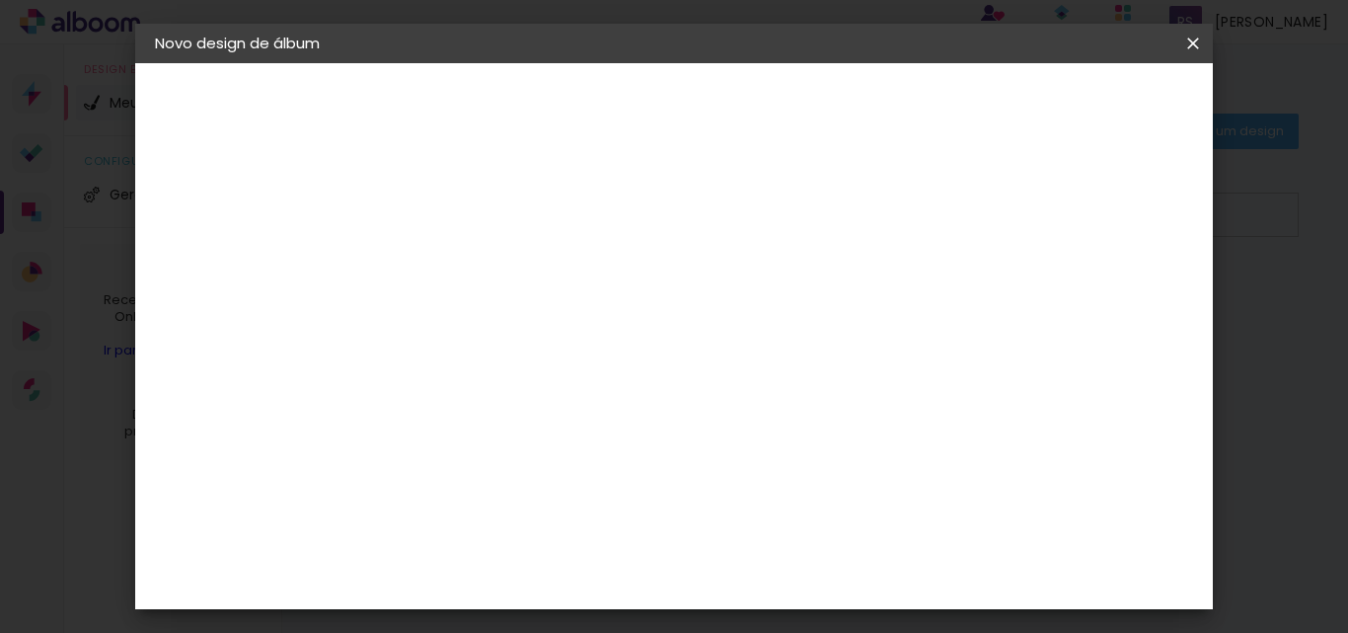
click at [486, 198] on paper-input-container "Espaço entre fotos 9 mm" at bounding box center [477, 213] width 113 height 44
click at [772, 108] on span "Iniciar design" at bounding box center [748, 112] width 45 height 28
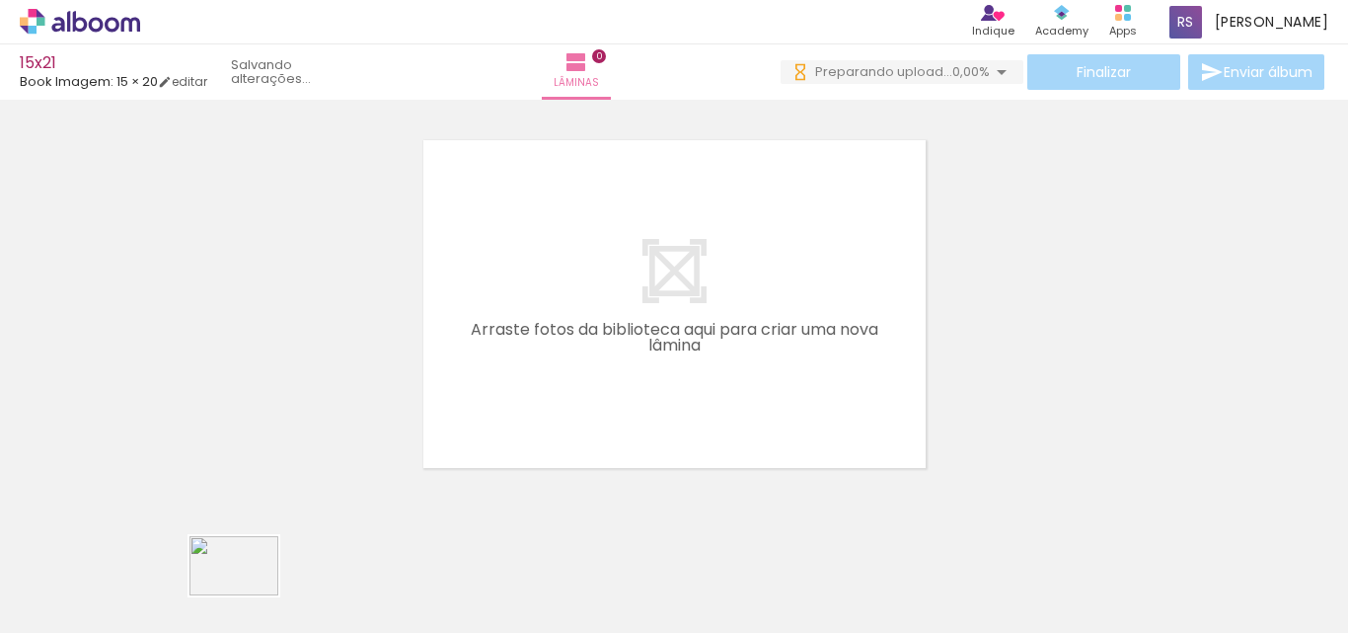
drag, startPoint x: 423, startPoint y: 587, endPoint x: 249, endPoint y: 595, distance: 174.8
click at [0, 0] on slot at bounding box center [0, 0] width 0 height 0
drag, startPoint x: 325, startPoint y: 590, endPoint x: 1170, endPoint y: 577, distance: 845.7
click at [0, 0] on slot at bounding box center [0, 0] width 0 height 0
drag, startPoint x: 313, startPoint y: 577, endPoint x: 1164, endPoint y: 579, distance: 851.6
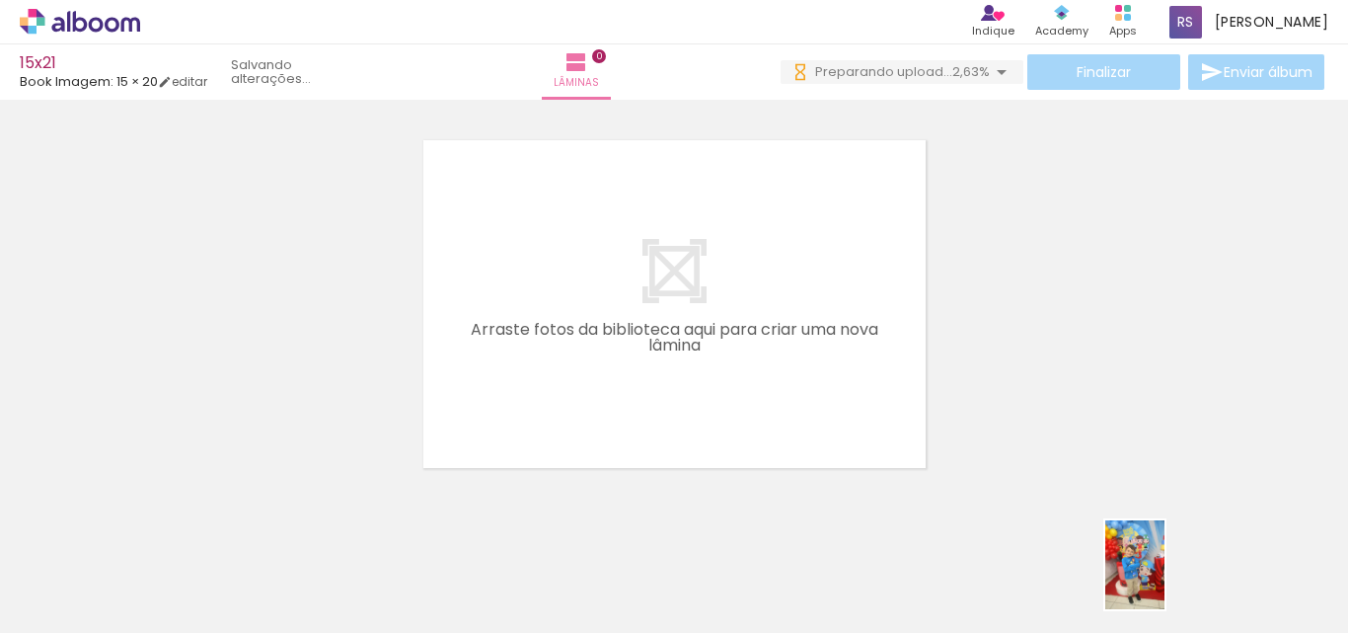
click at [0, 0] on slot at bounding box center [0, 0] width 0 height 0
drag, startPoint x: 316, startPoint y: 584, endPoint x: 1155, endPoint y: 586, distance: 839.7
click at [0, 0] on slot at bounding box center [0, 0] width 0 height 0
click at [410, 586] on div at bounding box center [419, 566] width 98 height 65
click at [217, 570] on div at bounding box center [198, 566] width 98 height 65
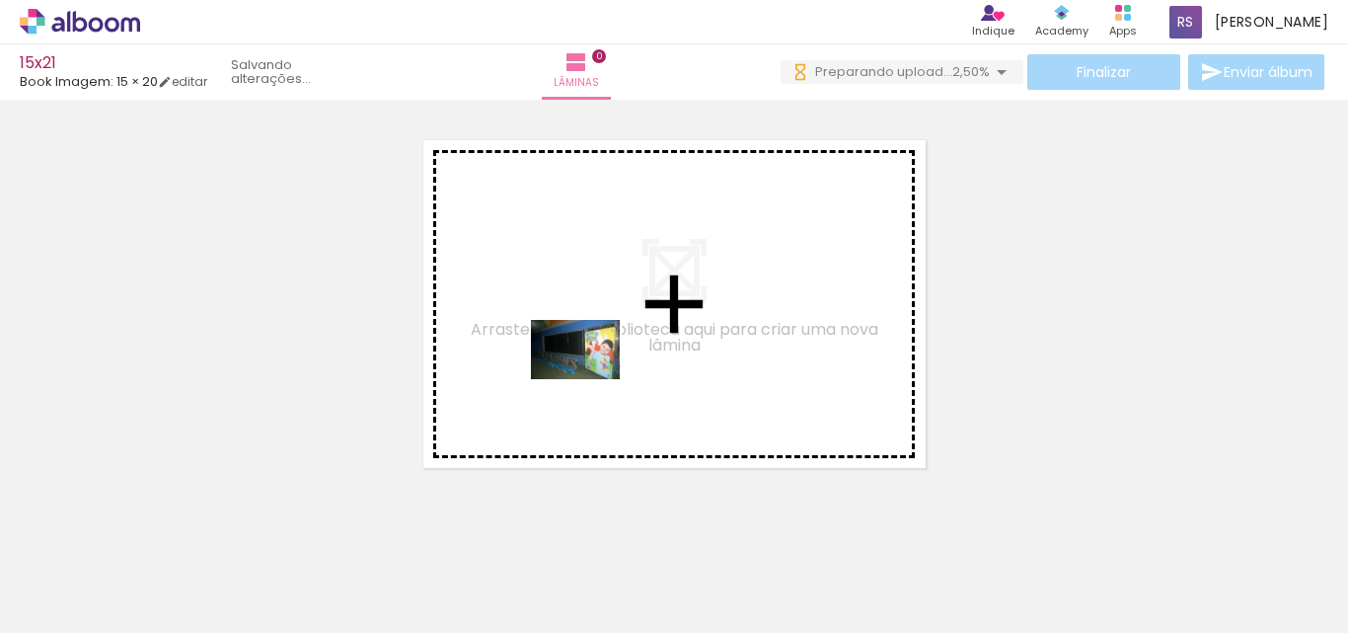
drag, startPoint x: 202, startPoint y: 576, endPoint x: 619, endPoint y: 360, distance: 469.1
click at [619, 360] on quentale-workspace at bounding box center [674, 316] width 1348 height 633
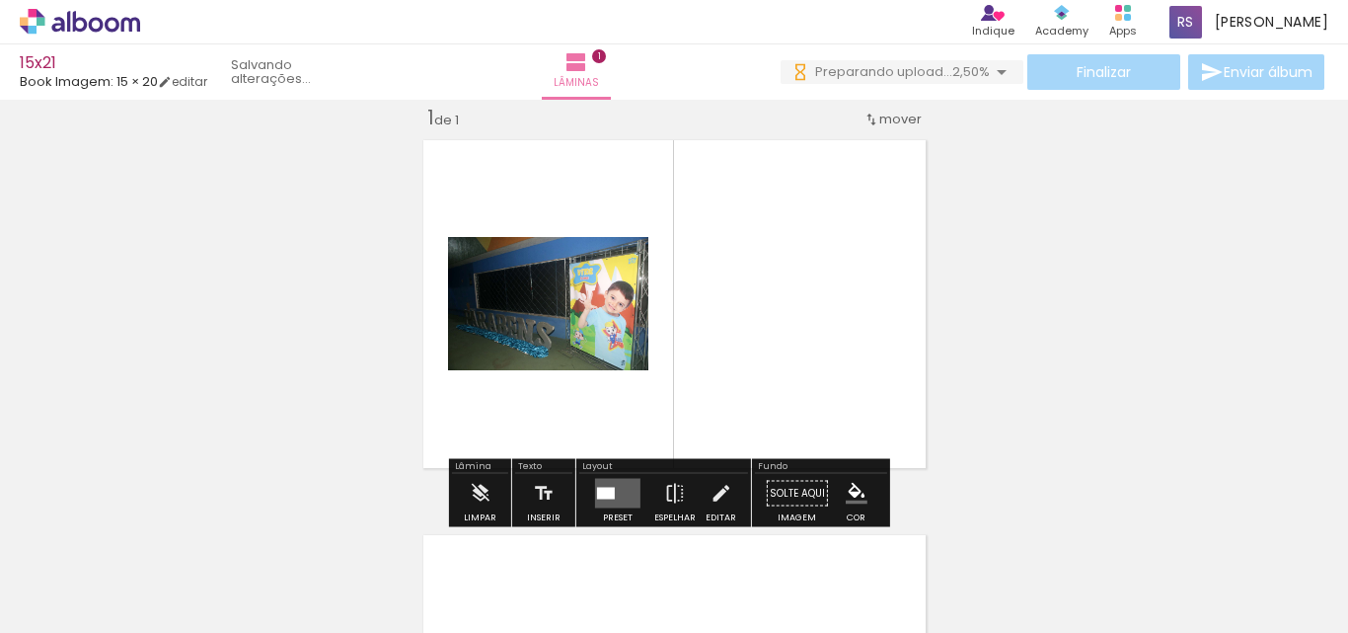
scroll to position [26, 0]
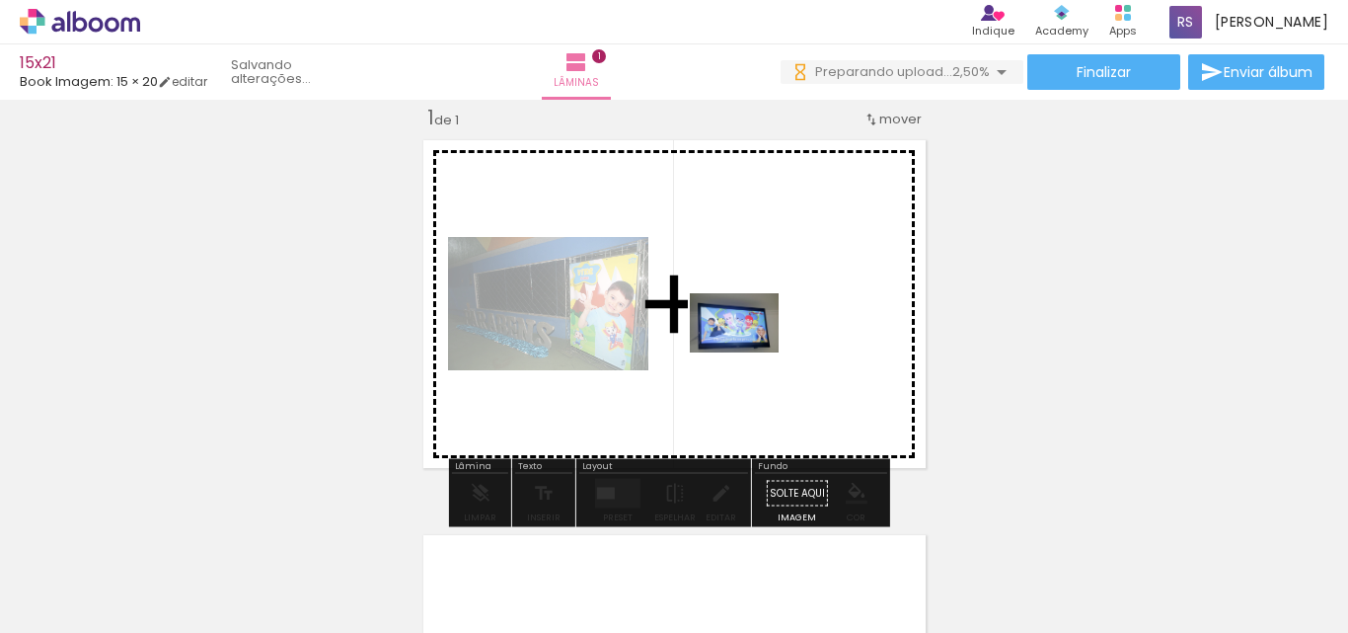
drag, startPoint x: 426, startPoint y: 587, endPoint x: 749, endPoint y: 352, distance: 399.1
click at [749, 352] on quentale-workspace at bounding box center [674, 316] width 1348 height 633
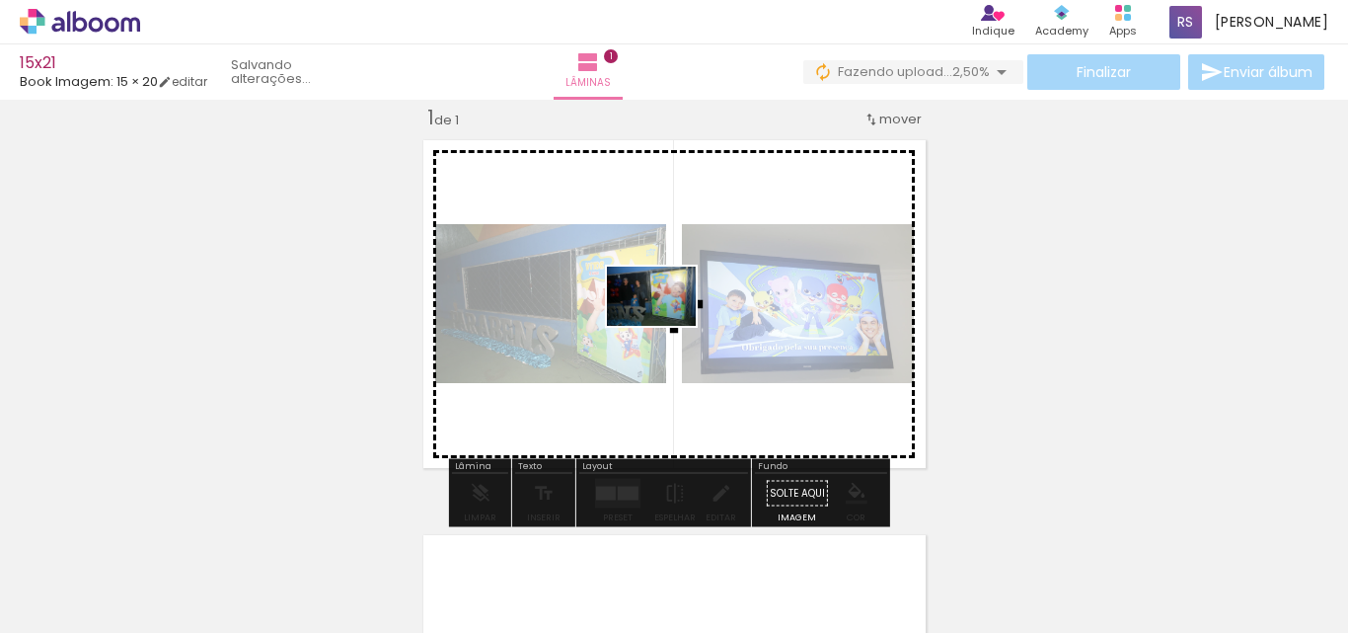
drag, startPoint x: 520, startPoint y: 581, endPoint x: 666, endPoint y: 326, distance: 294.4
click at [666, 326] on quentale-workspace at bounding box center [674, 316] width 1348 height 633
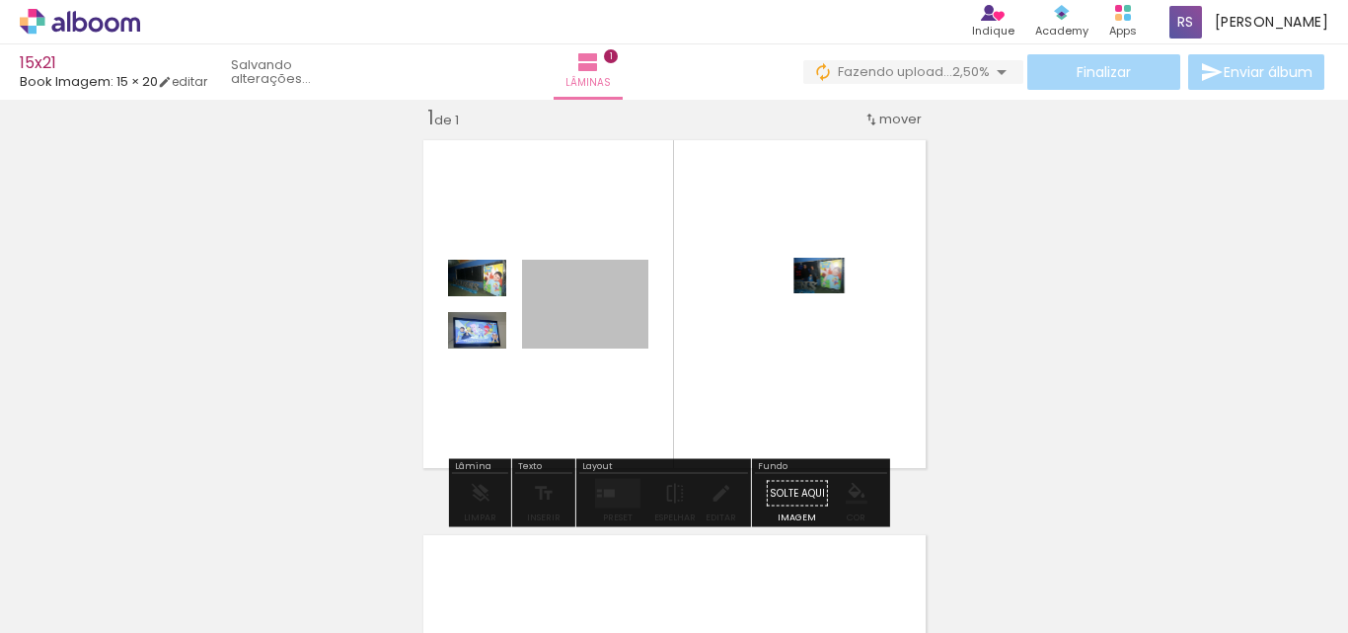
drag, startPoint x: 588, startPoint y: 318, endPoint x: 811, endPoint y: 275, distance: 227.0
click at [811, 275] on quentale-layouter at bounding box center [674, 303] width 520 height 345
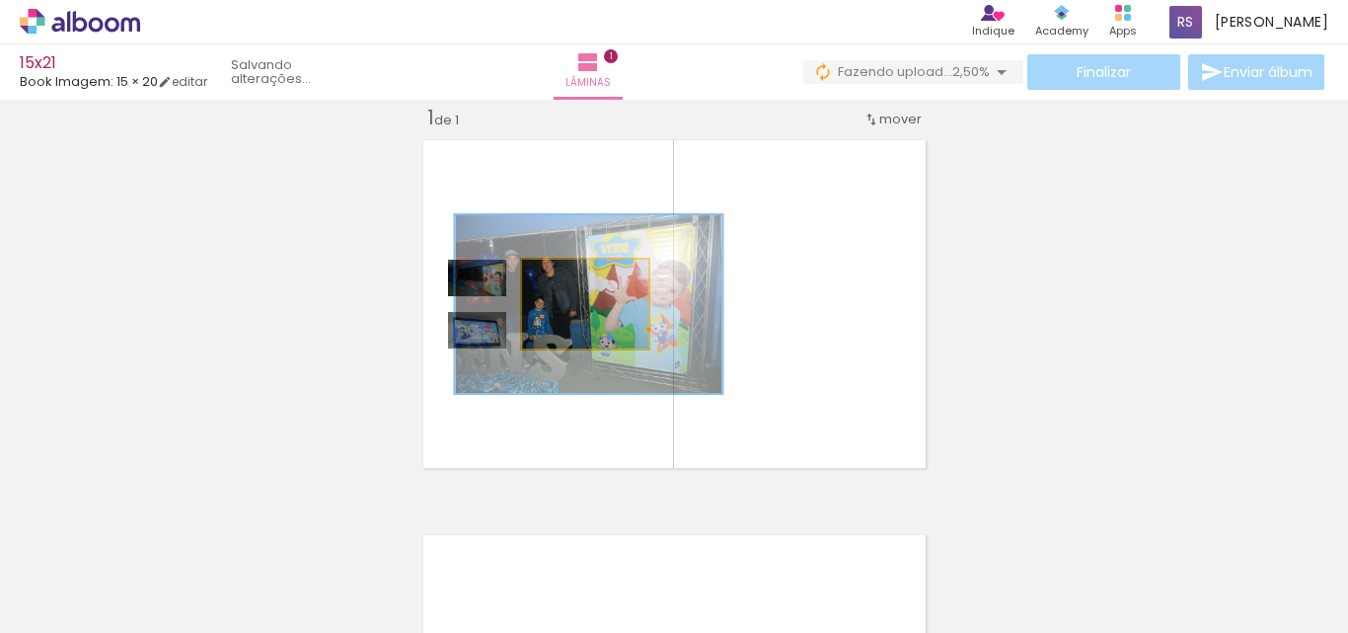
drag, startPoint x: 606, startPoint y: 289, endPoint x: 750, endPoint y: 289, distance: 144.1
click at [750, 289] on quentale-layouter at bounding box center [674, 303] width 520 height 345
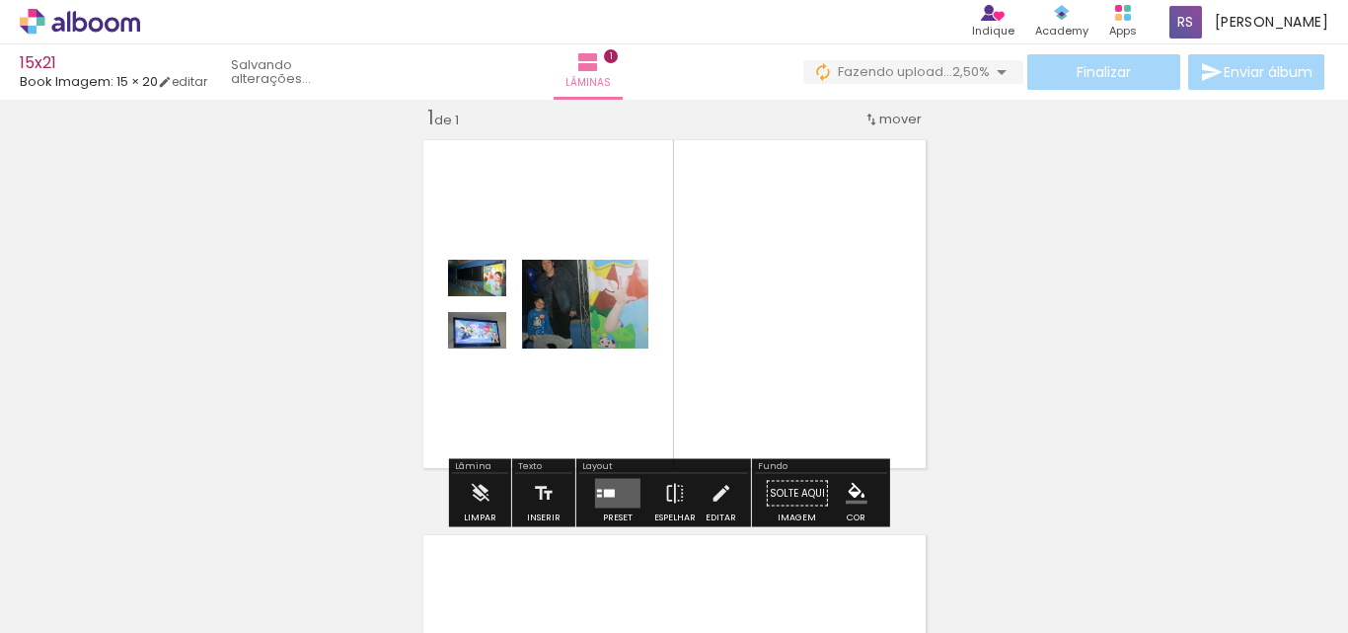
click at [607, 493] on div at bounding box center [609, 493] width 11 height 8
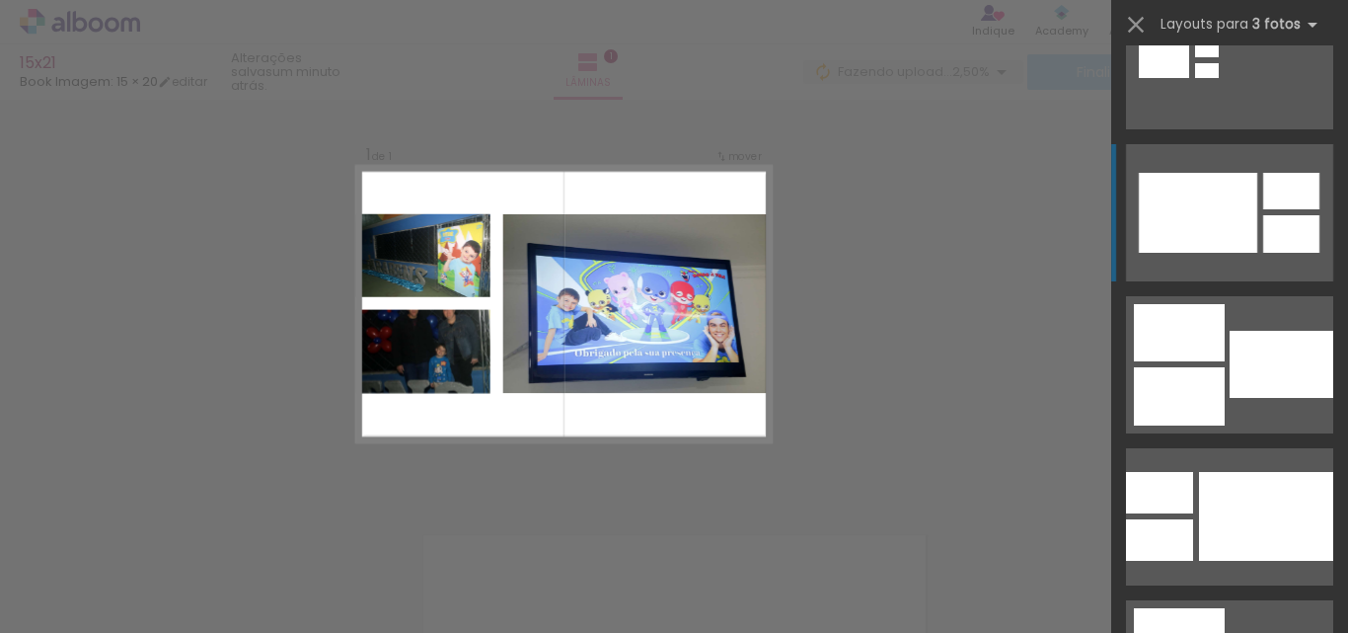
scroll to position [1381, 0]
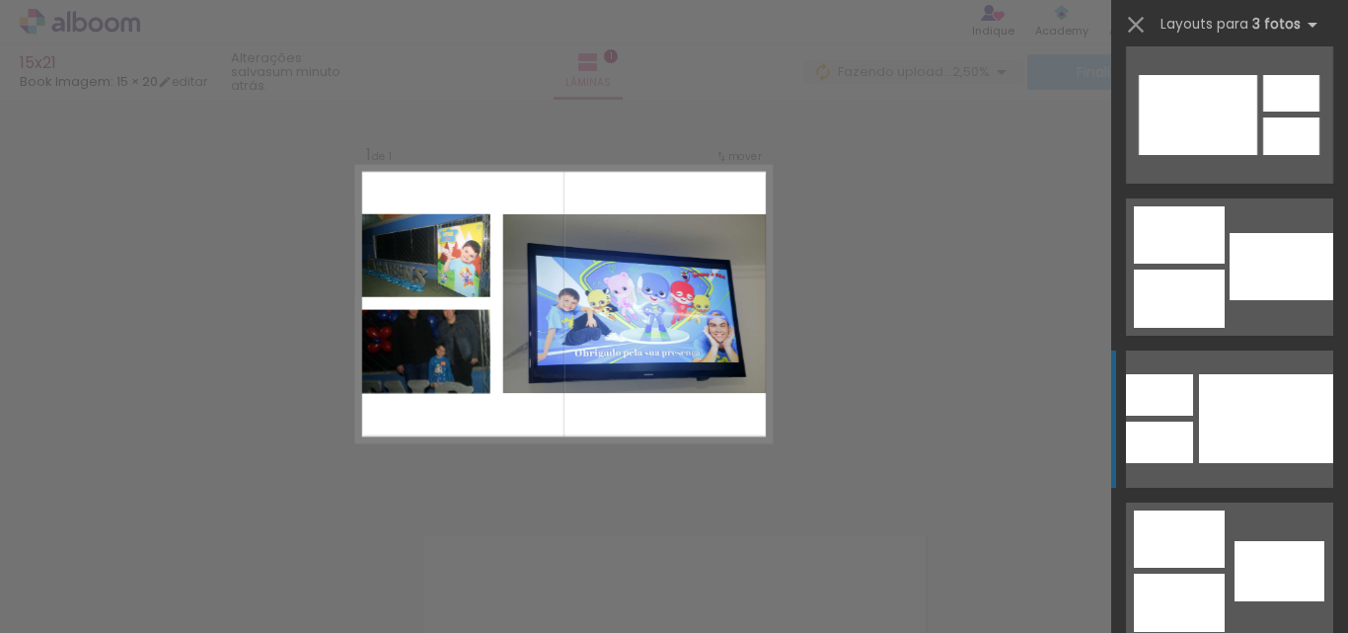
click at [1228, 428] on div at bounding box center [1266, 418] width 134 height 89
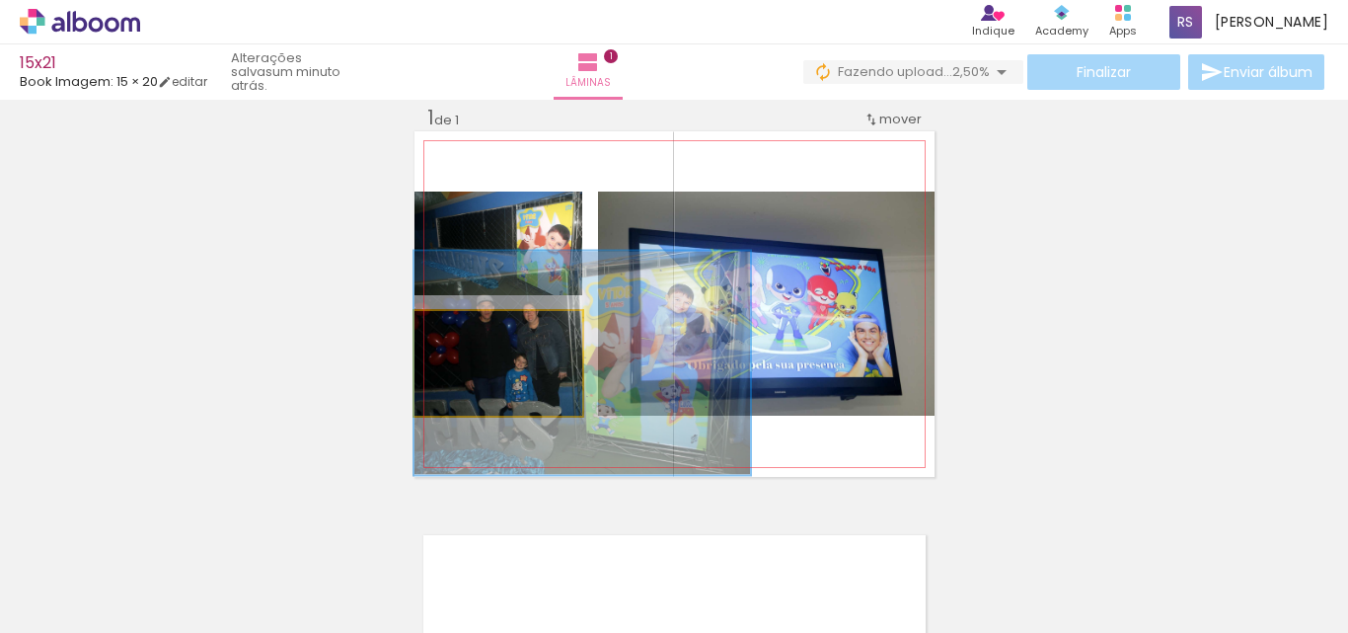
click at [522, 367] on quentale-photo at bounding box center [498, 363] width 168 height 105
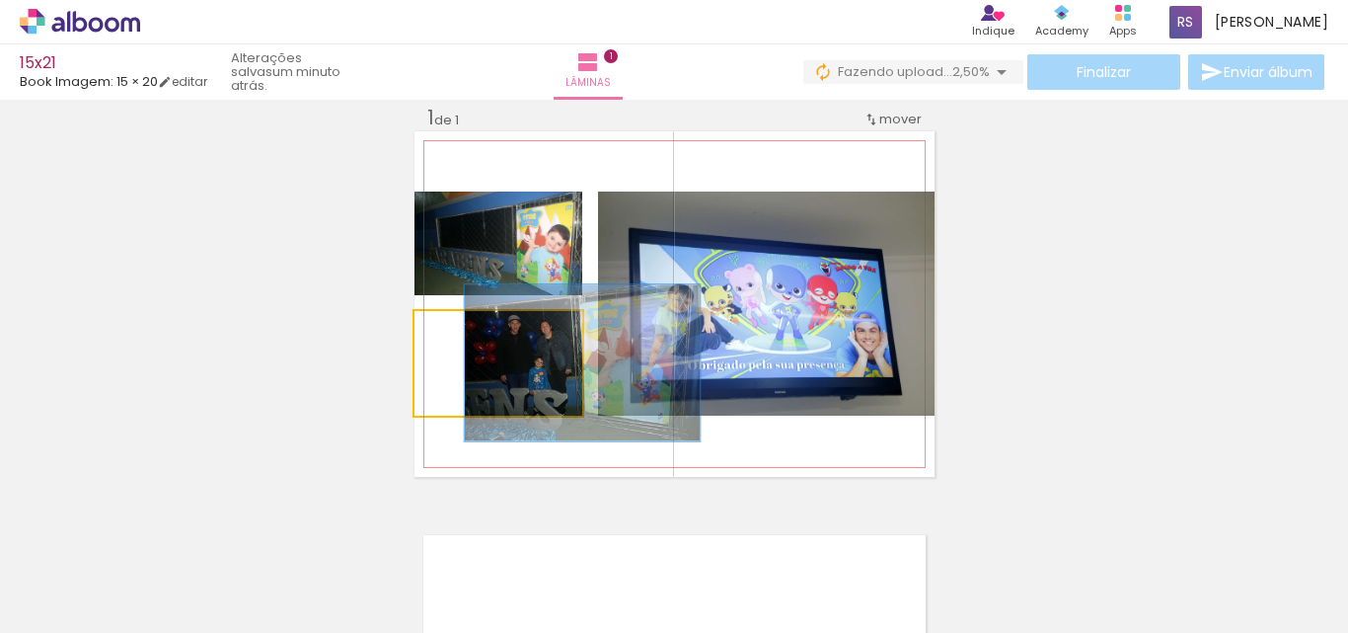
drag, startPoint x: 523, startPoint y: 331, endPoint x: 477, endPoint y: 331, distance: 46.4
click at [477, 331] on div at bounding box center [492, 332] width 32 height 32
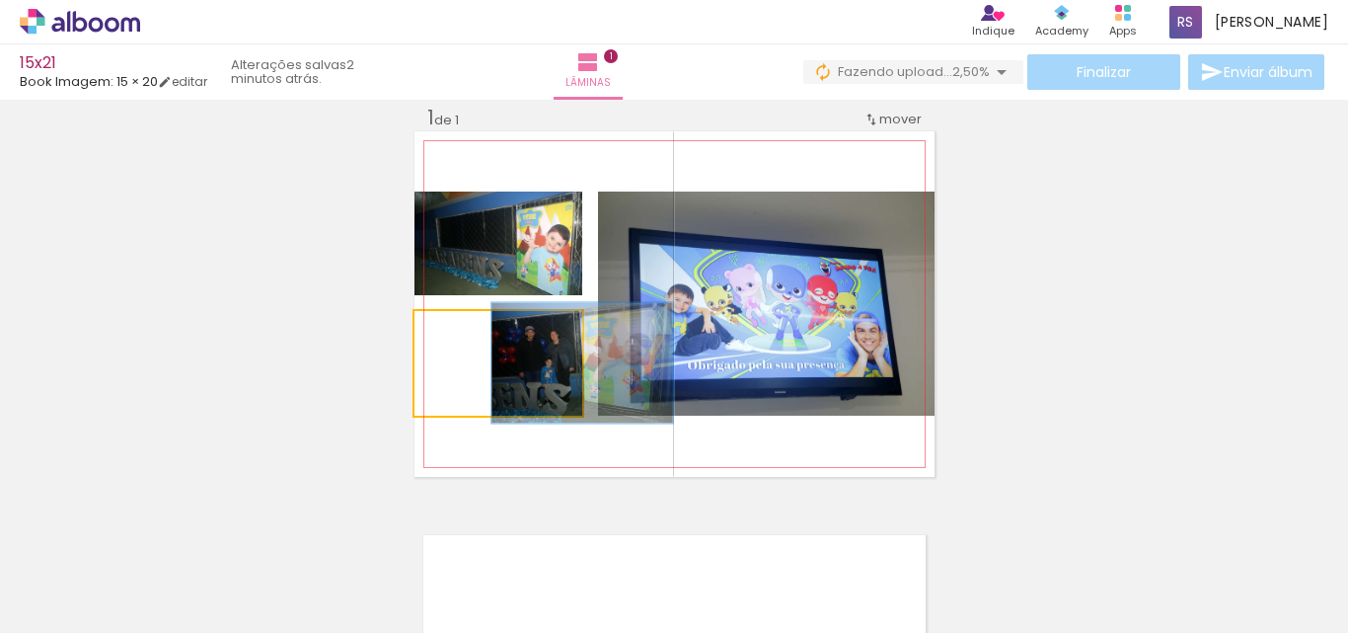
drag, startPoint x: 481, startPoint y: 335, endPoint x: 458, endPoint y: 335, distance: 22.7
type paper-slider "108"
click at [458, 335] on div at bounding box center [467, 332] width 18 height 18
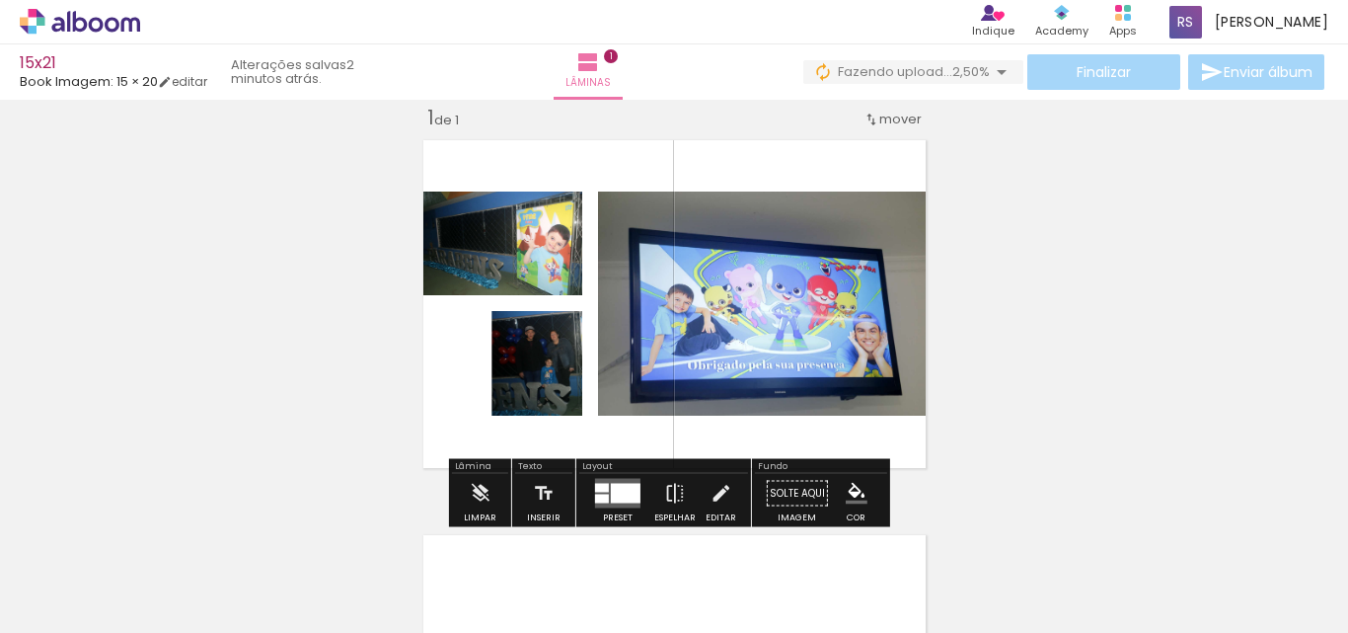
drag, startPoint x: 553, startPoint y: 386, endPoint x: 1079, endPoint y: 282, distance: 536.1
click at [1079, 282] on div "Inserir lâmina 1 de 1" at bounding box center [674, 476] width 1348 height 790
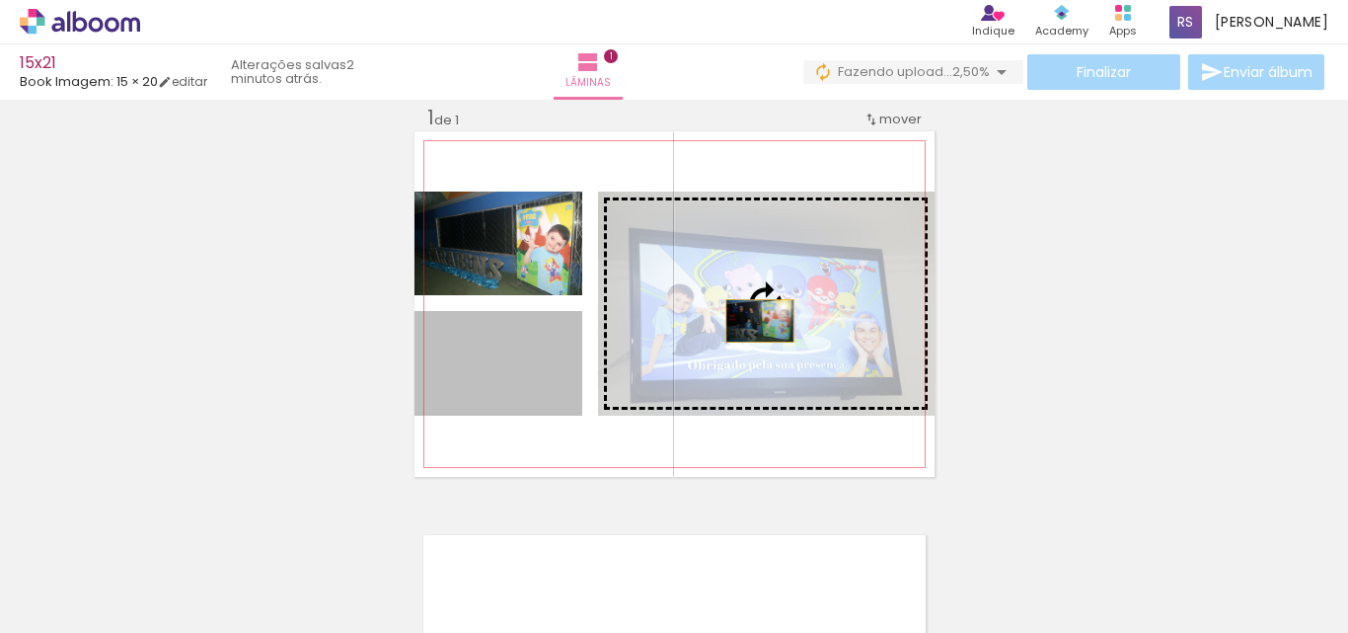
drag, startPoint x: 538, startPoint y: 382, endPoint x: 752, endPoint y: 321, distance: 222.7
click at [0, 0] on slot at bounding box center [0, 0] width 0 height 0
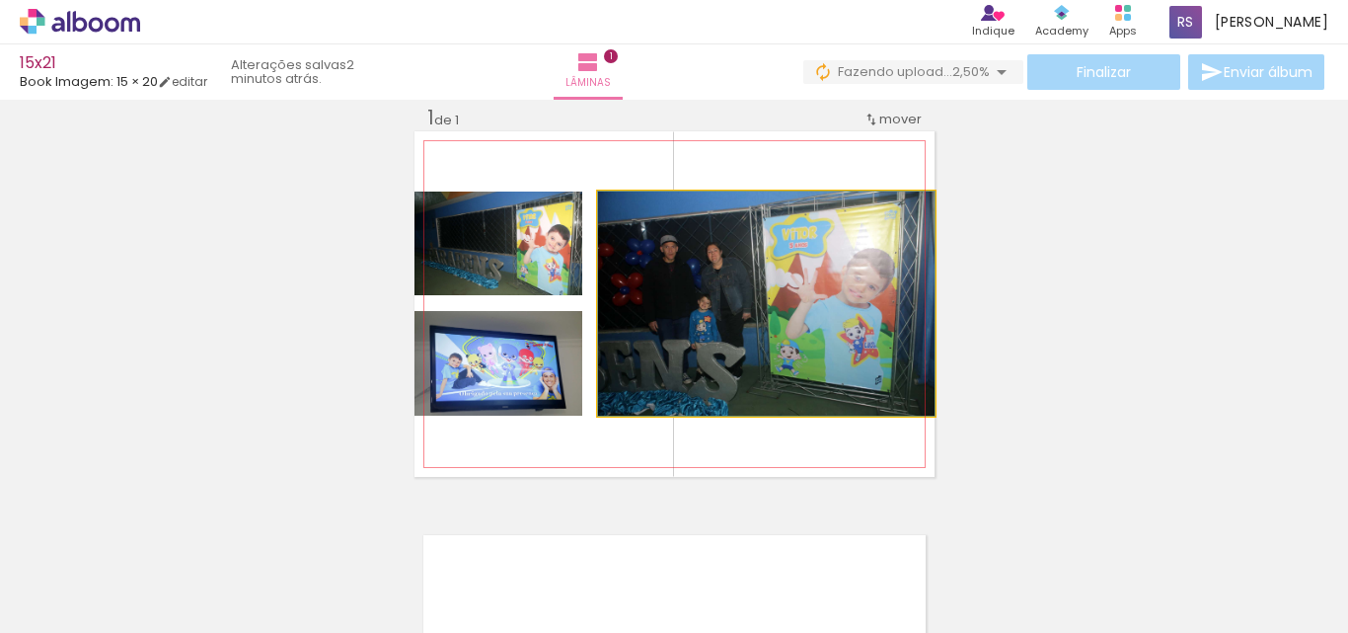
click at [757, 320] on quentale-photo at bounding box center [766, 303] width 336 height 224
click at [756, 320] on quentale-photo at bounding box center [766, 303] width 336 height 224
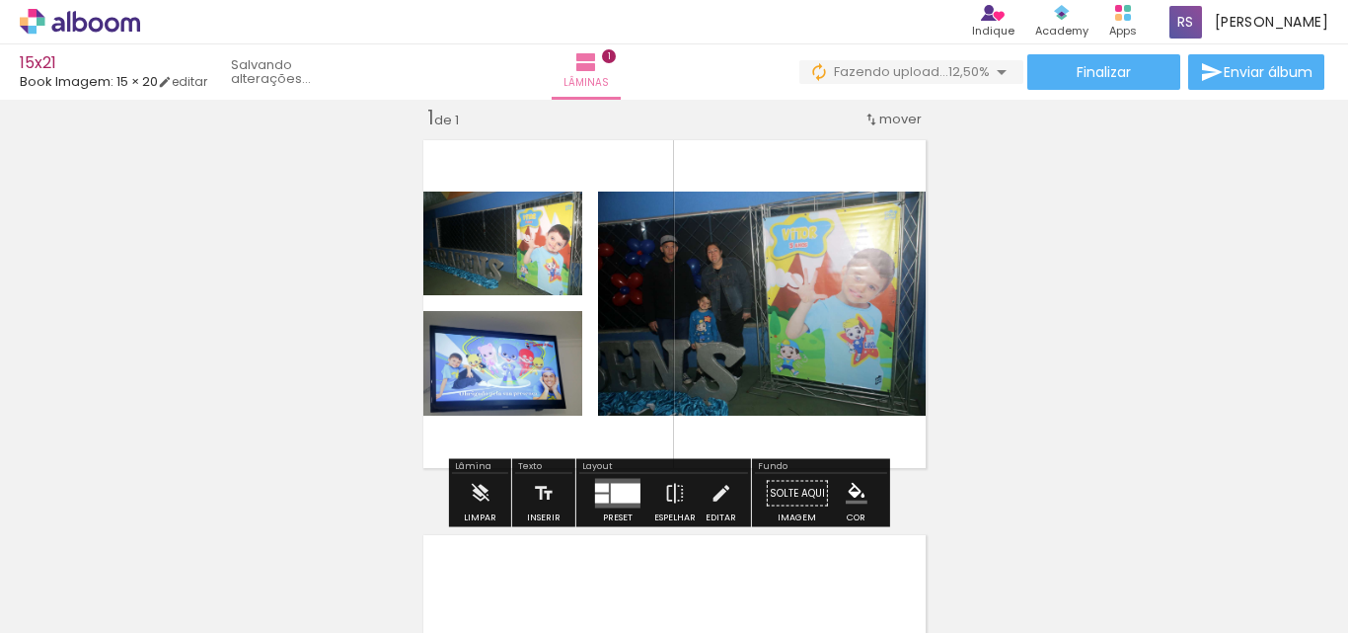
click at [609, 210] on iron-icon at bounding box center [619, 212] width 20 height 20
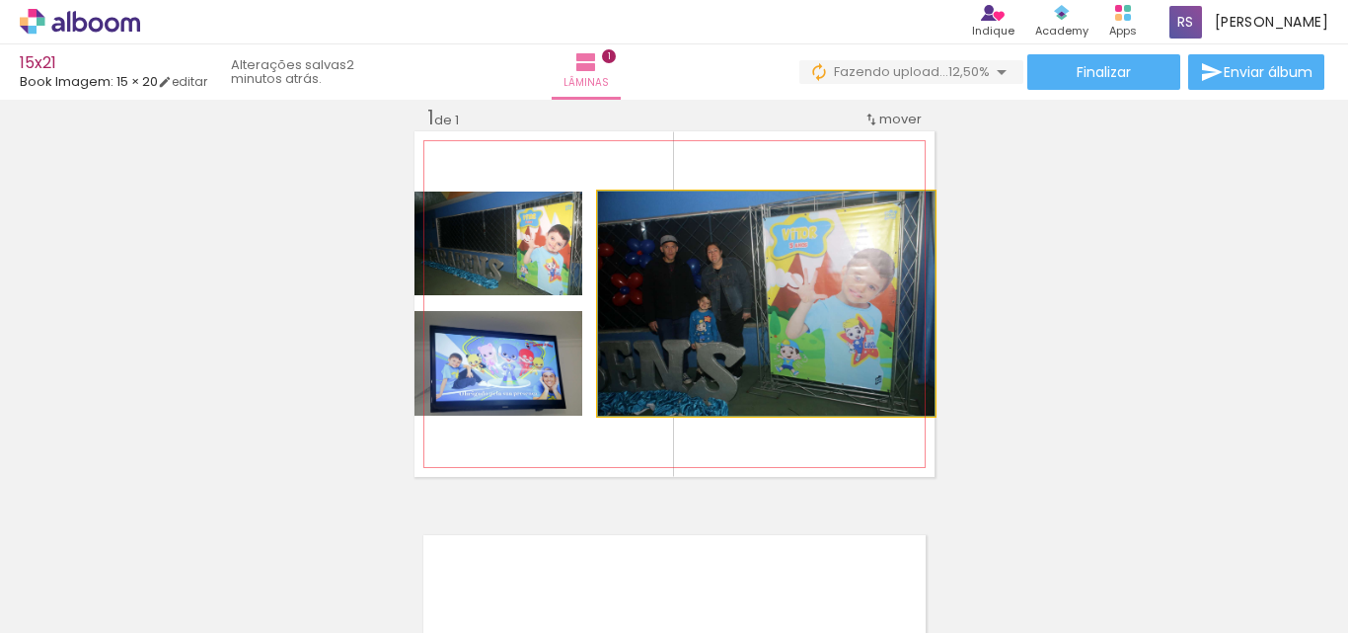
click at [609, 210] on iron-icon at bounding box center [619, 212] width 20 height 20
drag, startPoint x: 646, startPoint y: 323, endPoint x: 721, endPoint y: 323, distance: 75.0
drag, startPoint x: 748, startPoint y: 302, endPoint x: 794, endPoint y: 302, distance: 46.4
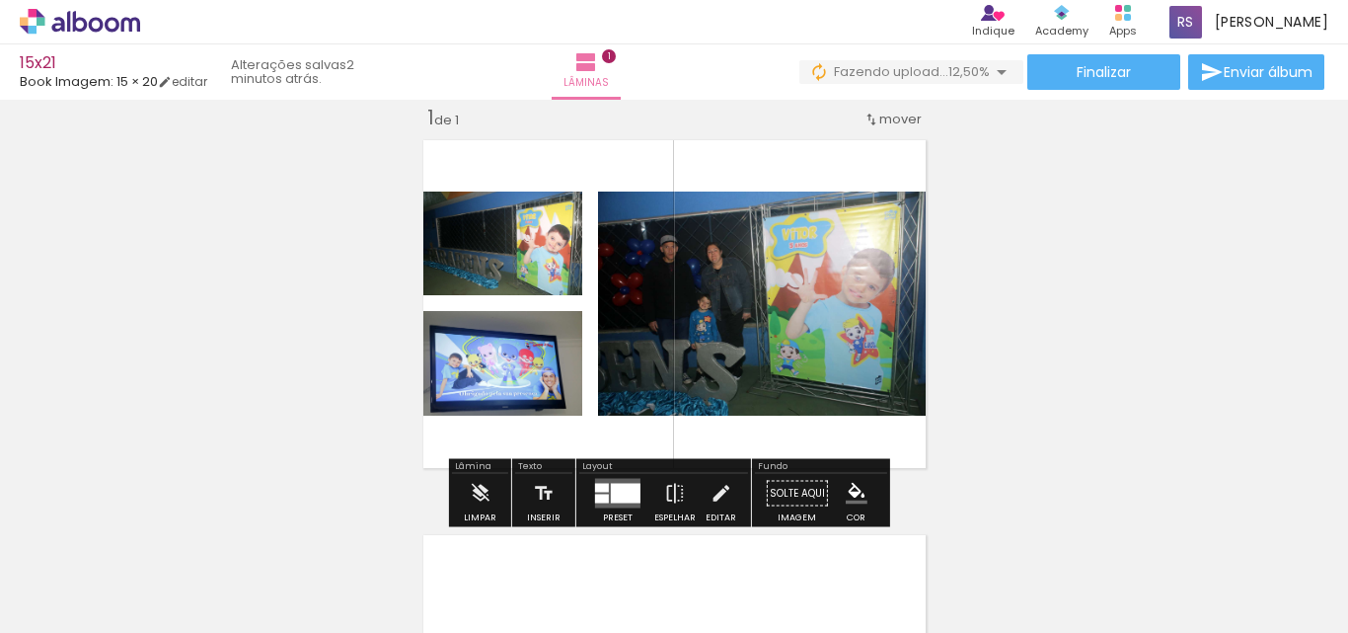
click at [610, 209] on iron-icon at bounding box center [619, 212] width 20 height 20
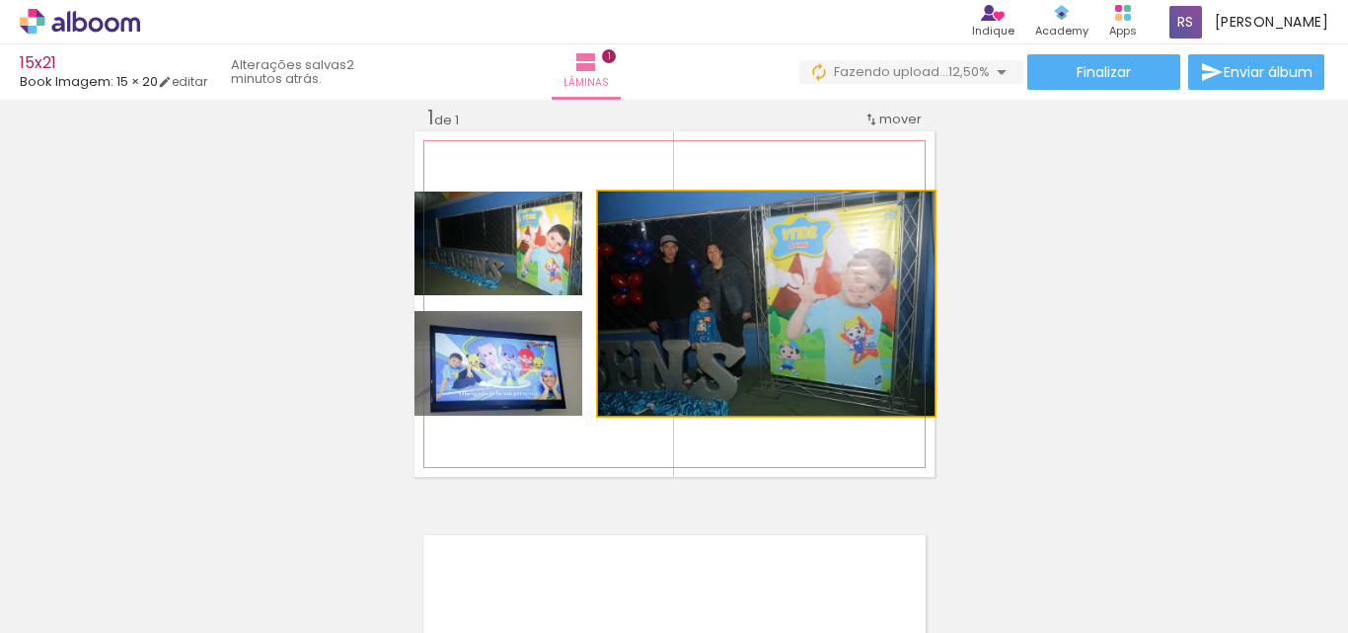
click at [792, 355] on quentale-photo at bounding box center [766, 303] width 336 height 224
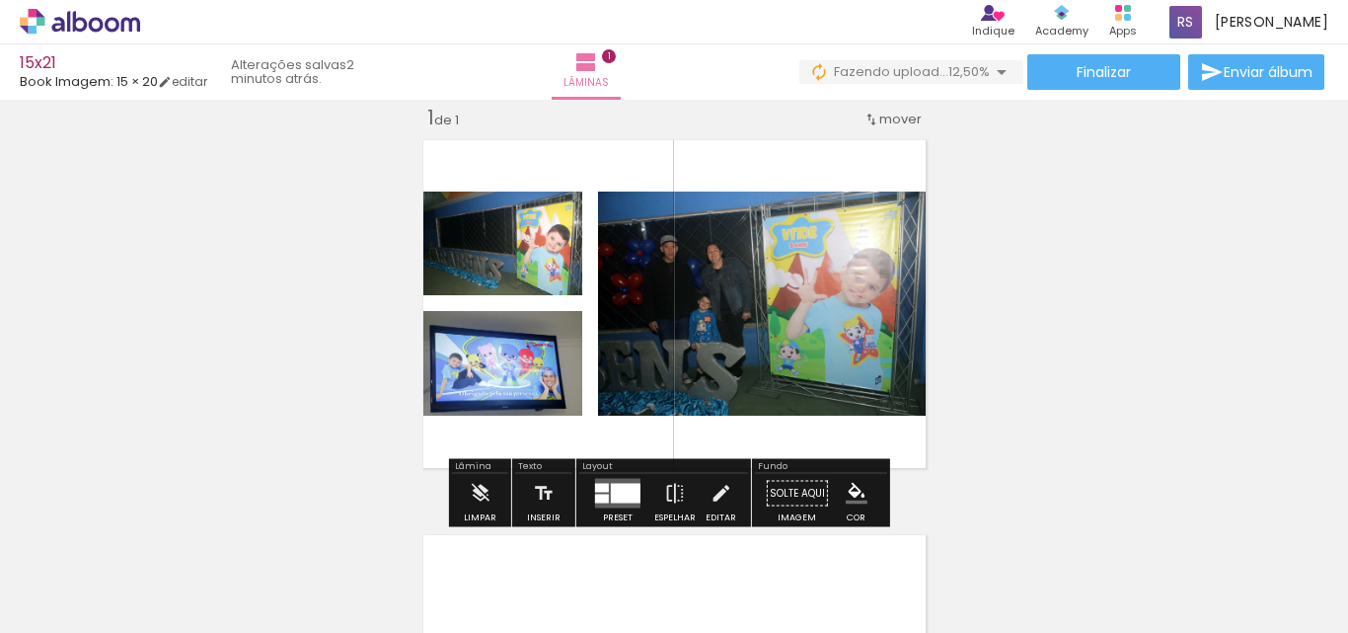
click at [792, 355] on quentale-photo at bounding box center [766, 303] width 336 height 224
click at [667, 494] on iron-icon at bounding box center [675, 493] width 22 height 39
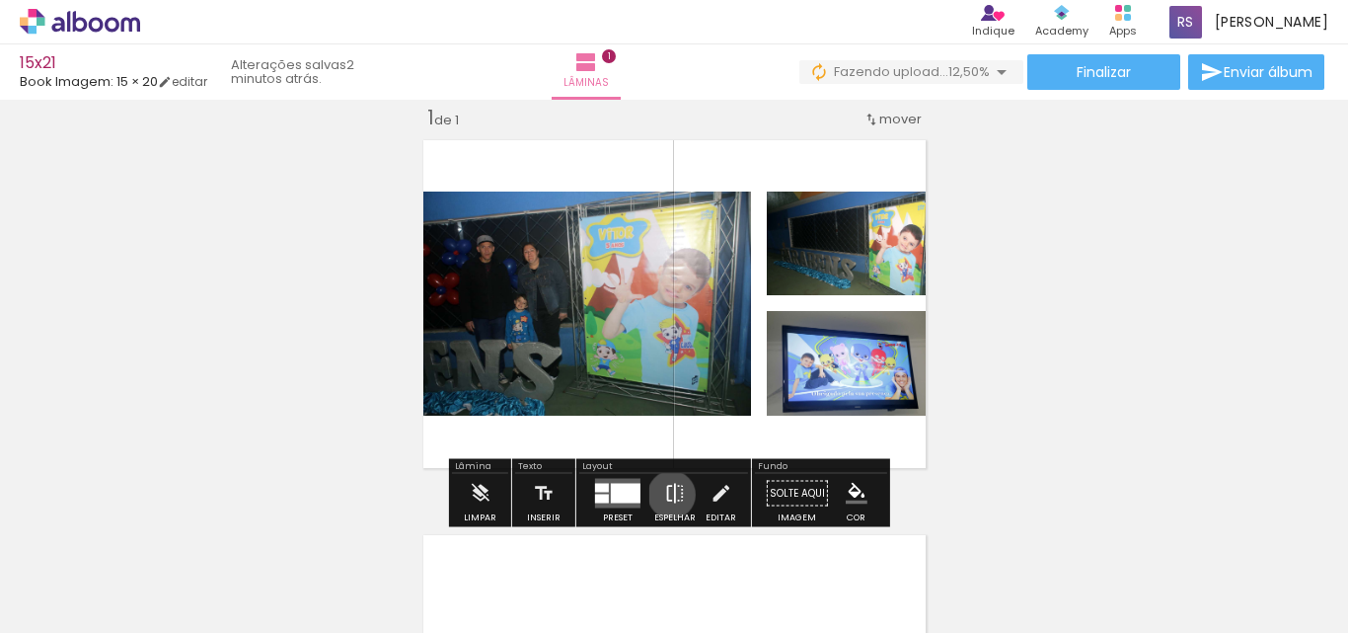
click at [667, 494] on iron-icon at bounding box center [675, 493] width 22 height 39
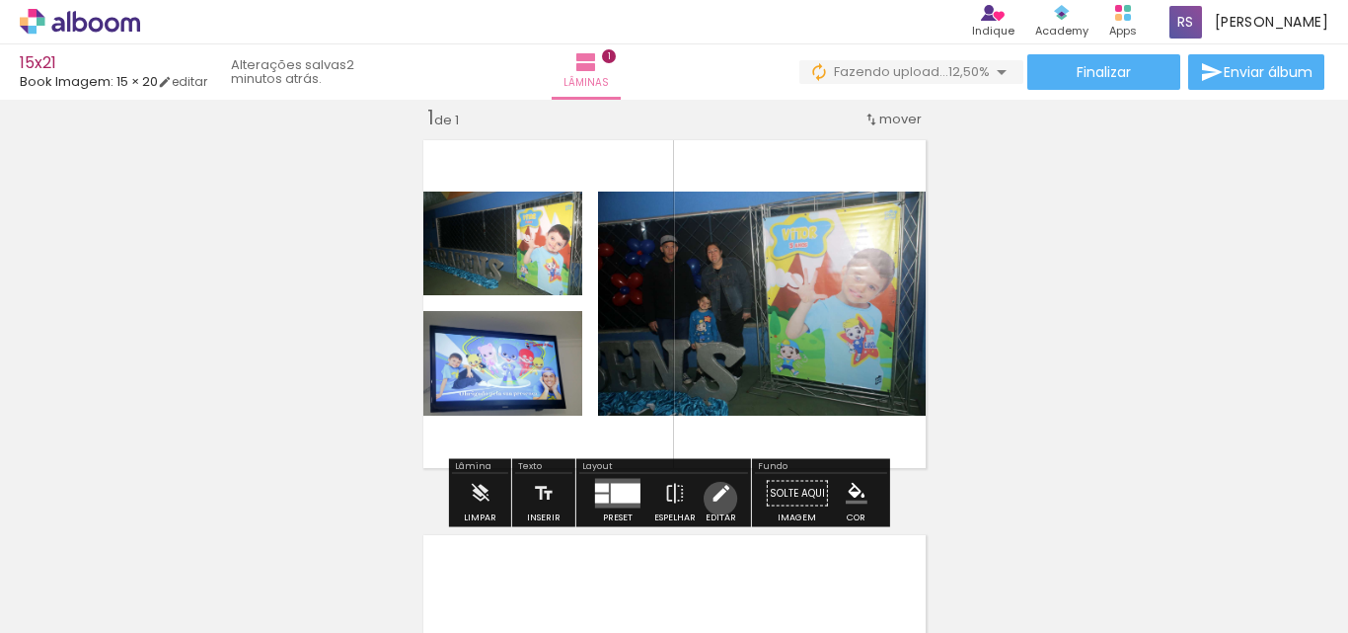
click at [715, 498] on iron-icon at bounding box center [720, 493] width 22 height 39
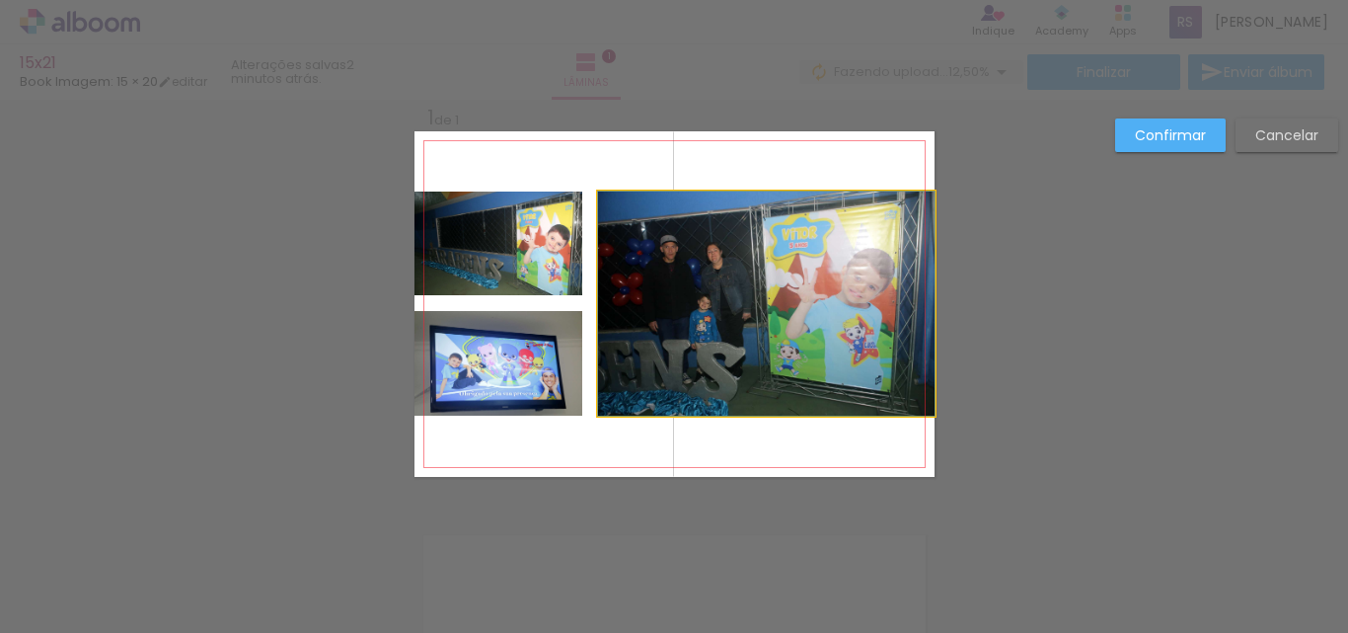
drag, startPoint x: 741, startPoint y: 347, endPoint x: 768, endPoint y: 347, distance: 26.6
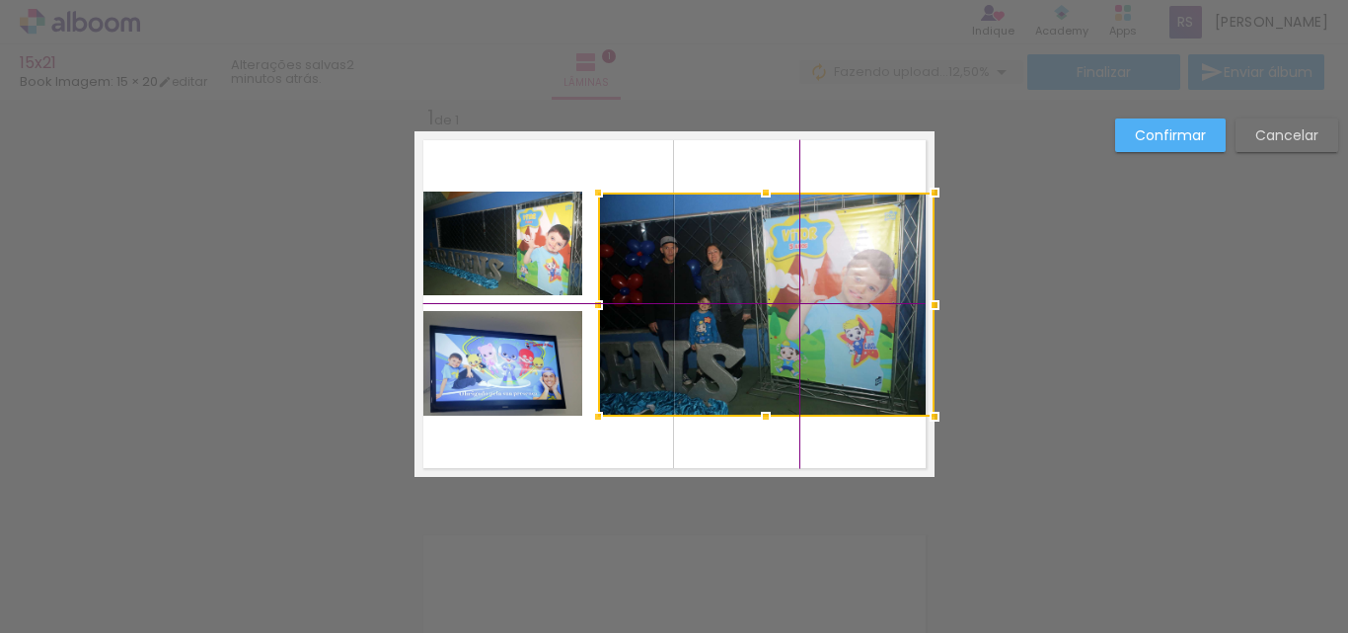
drag, startPoint x: 768, startPoint y: 337, endPoint x: 805, endPoint y: 329, distance: 38.5
click at [805, 329] on div at bounding box center [766, 304] width 336 height 224
click at [774, 342] on div at bounding box center [766, 304] width 336 height 224
click at [786, 325] on div at bounding box center [766, 304] width 336 height 224
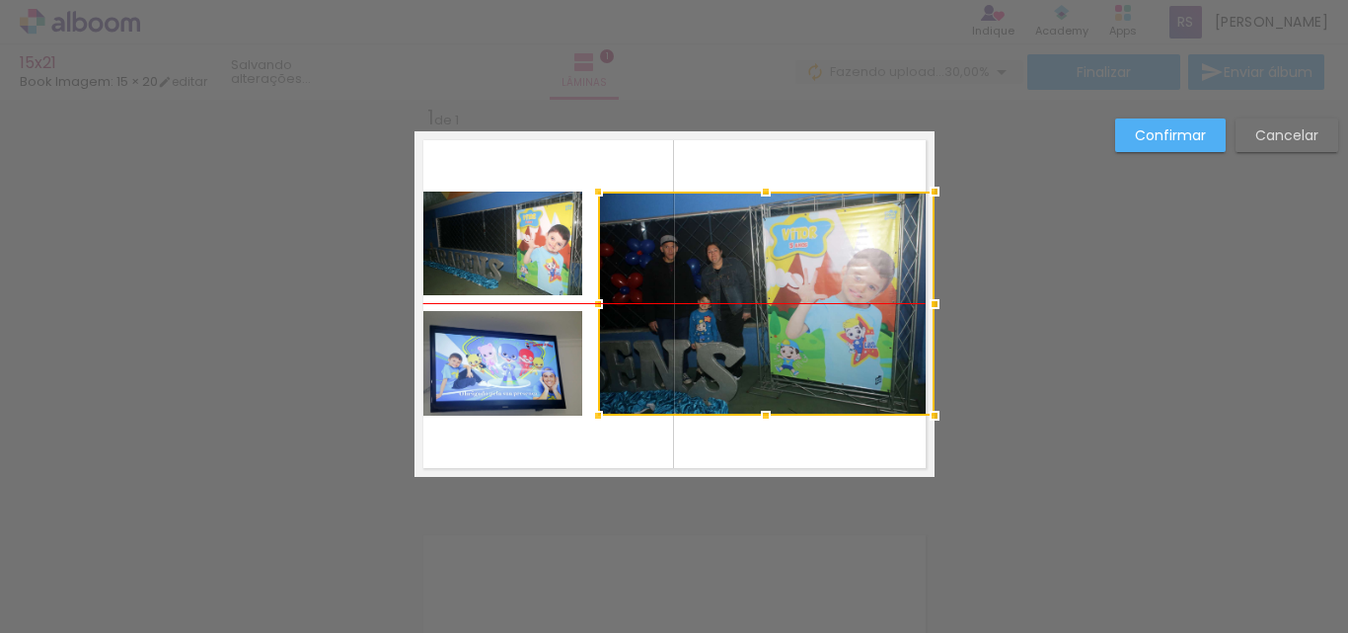
drag, startPoint x: 783, startPoint y: 301, endPoint x: 816, endPoint y: 301, distance: 32.6
click at [816, 301] on div at bounding box center [766, 303] width 336 height 224
click at [0, 0] on slot "Cancelar" at bounding box center [0, 0] width 0 height 0
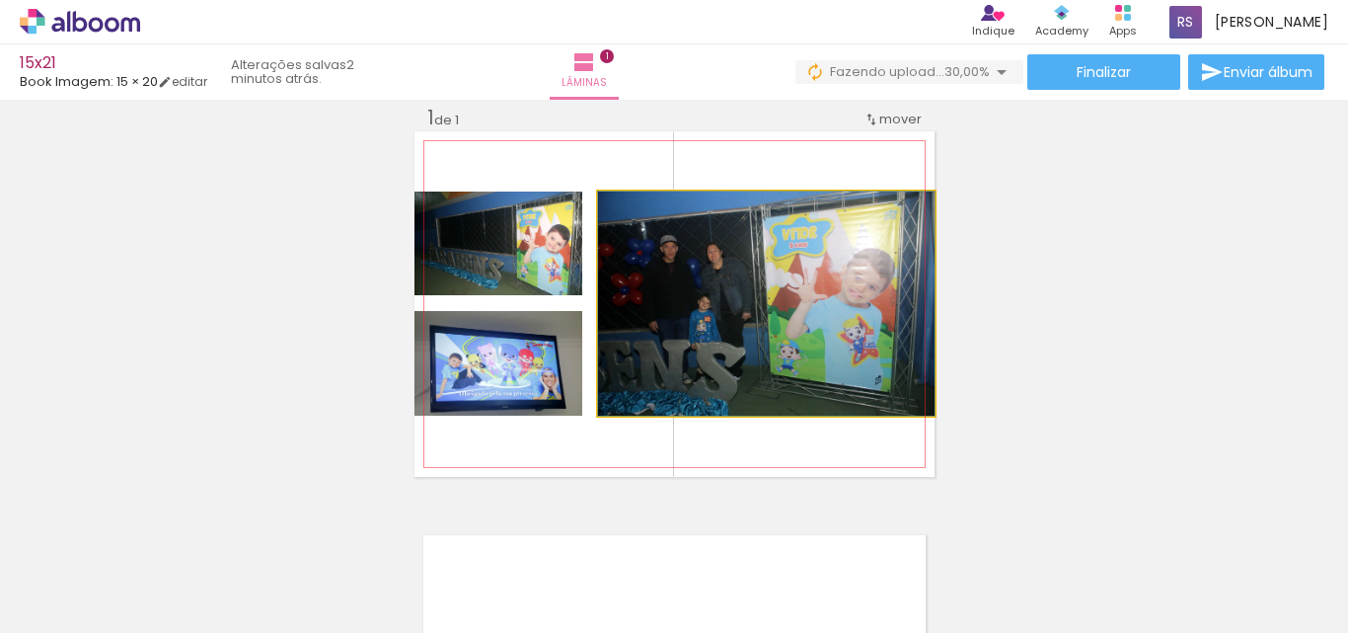
drag, startPoint x: 734, startPoint y: 297, endPoint x: 812, endPoint y: 296, distance: 78.0
drag, startPoint x: 788, startPoint y: 321, endPoint x: 851, endPoint y: 323, distance: 62.2
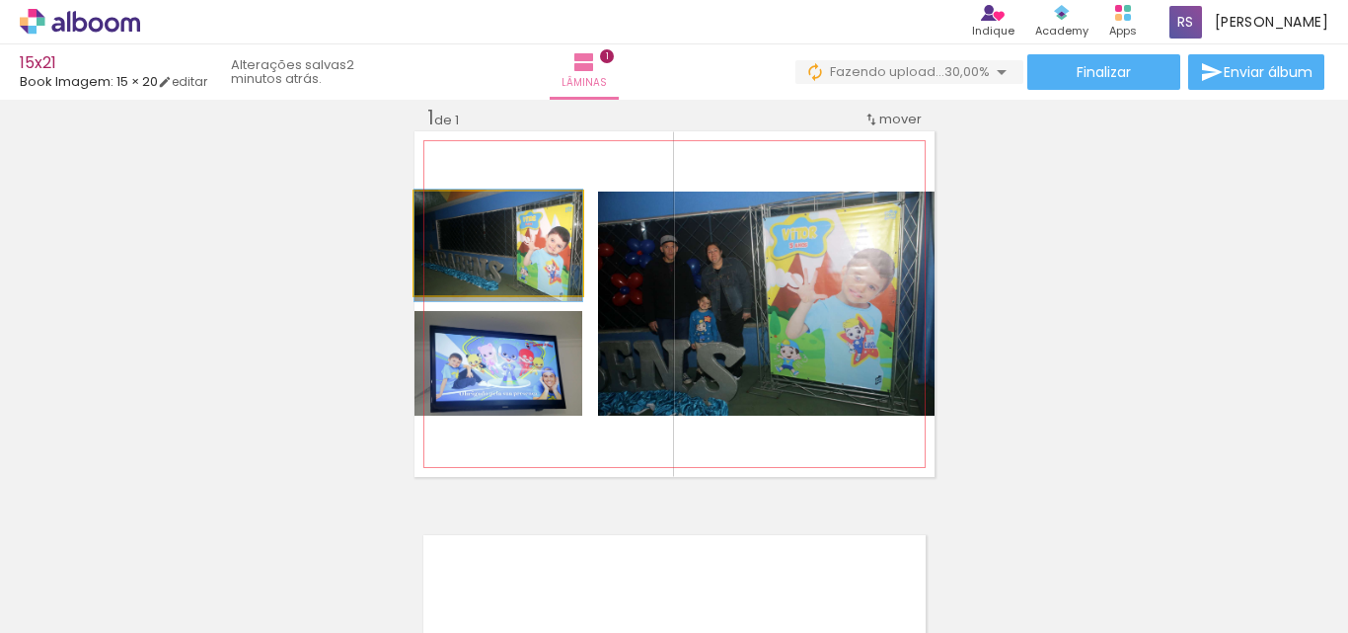
drag, startPoint x: 499, startPoint y: 260, endPoint x: 517, endPoint y: 261, distance: 17.9
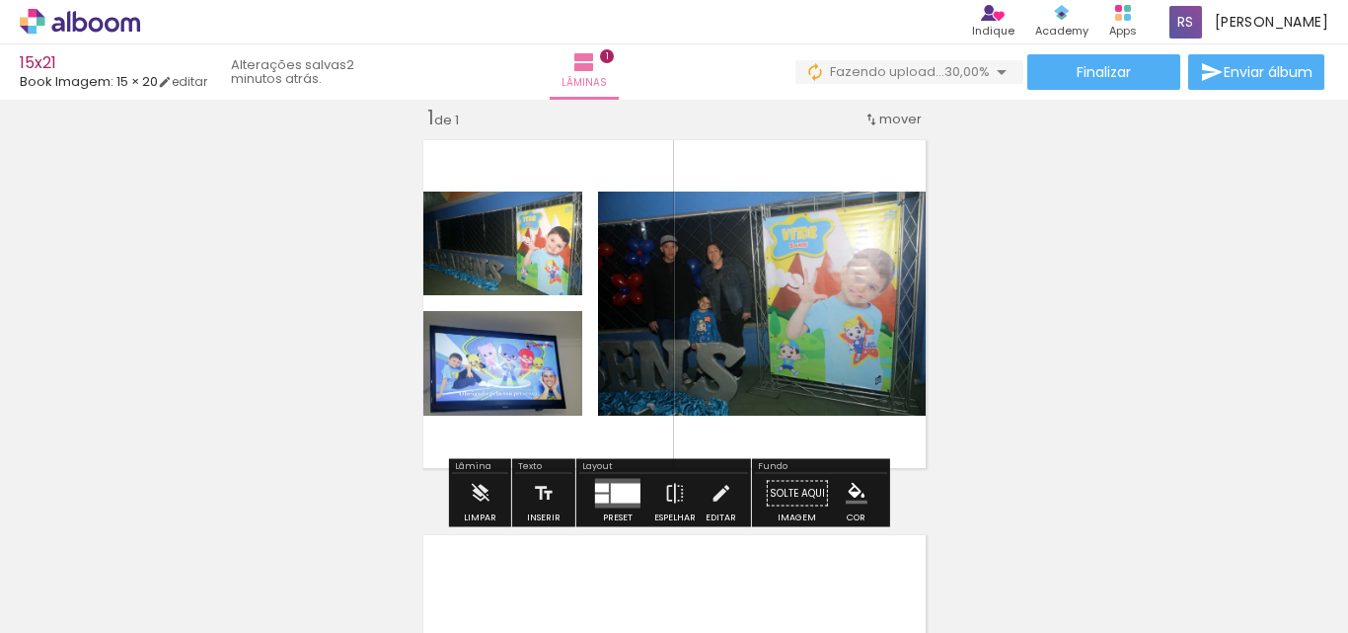
click at [595, 492] on quentale-layouter at bounding box center [617, 494] width 45 height 30
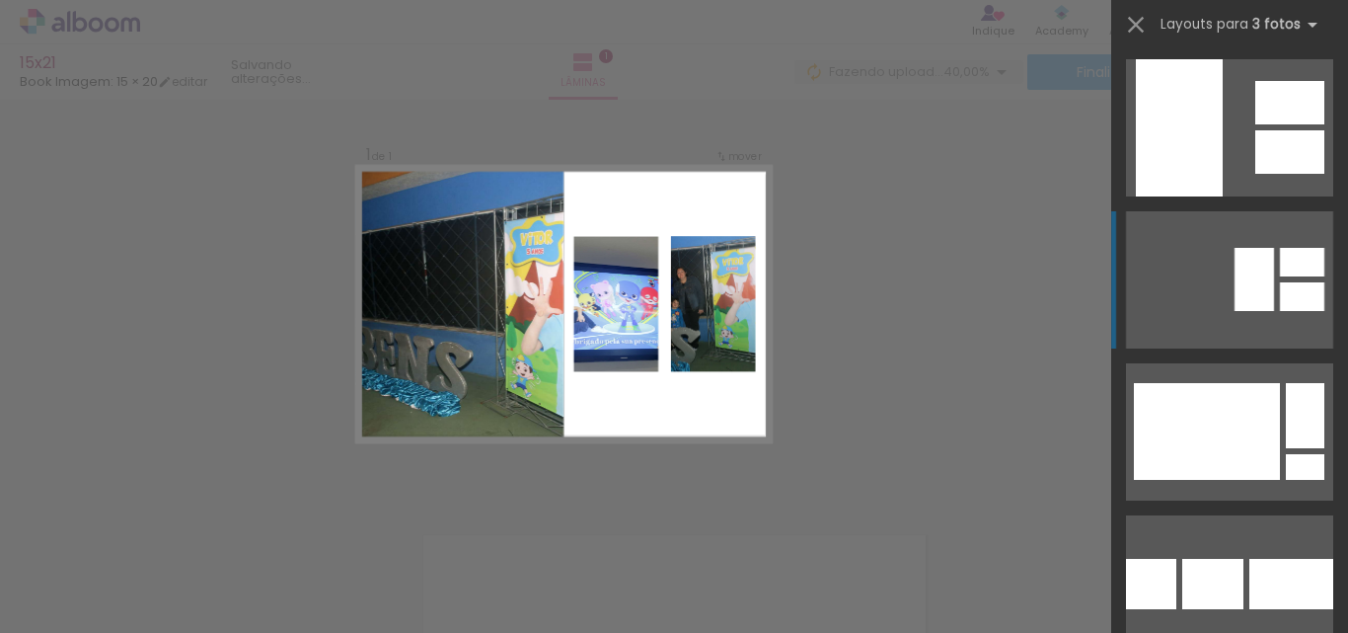
scroll to position [12625, 0]
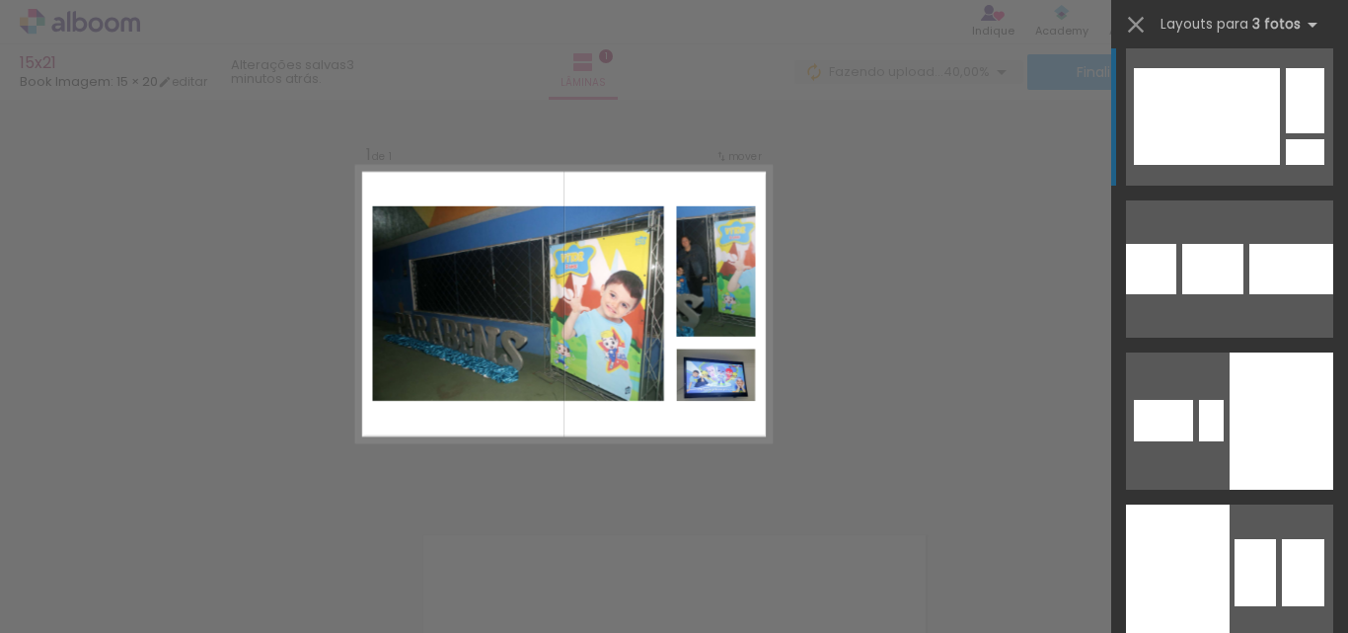
click at [1259, 127] on div at bounding box center [1207, 116] width 146 height 97
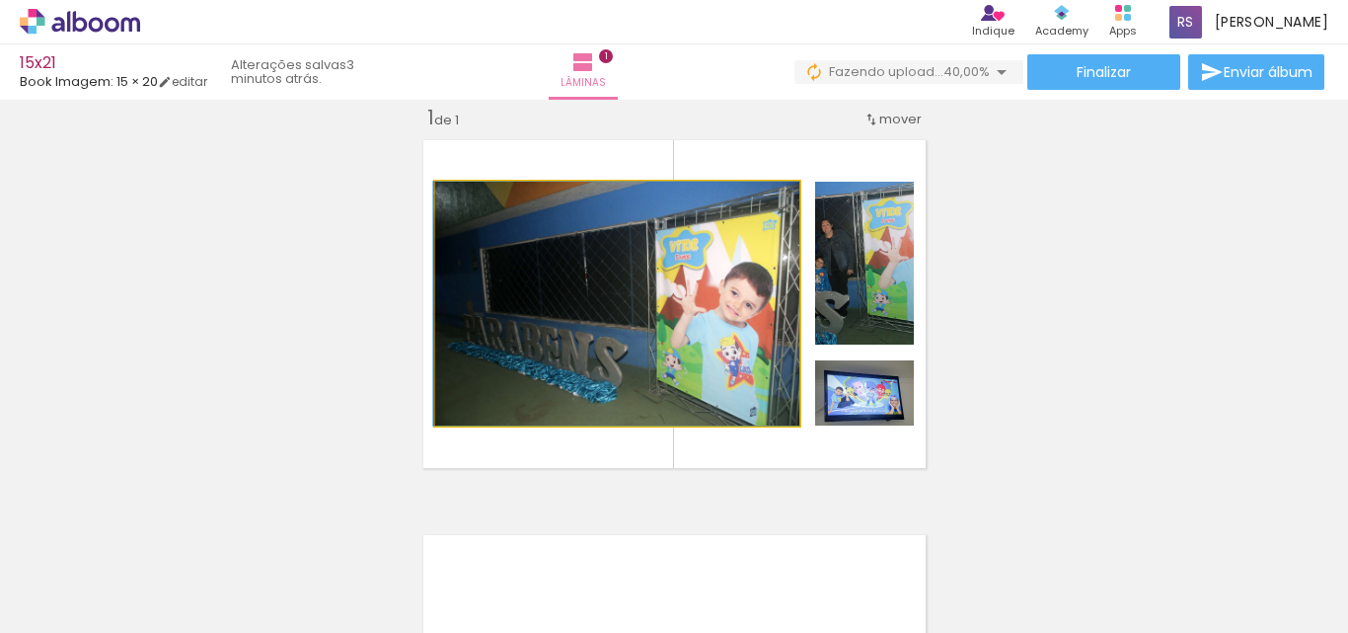
drag, startPoint x: 757, startPoint y: 313, endPoint x: 703, endPoint y: 313, distance: 54.3
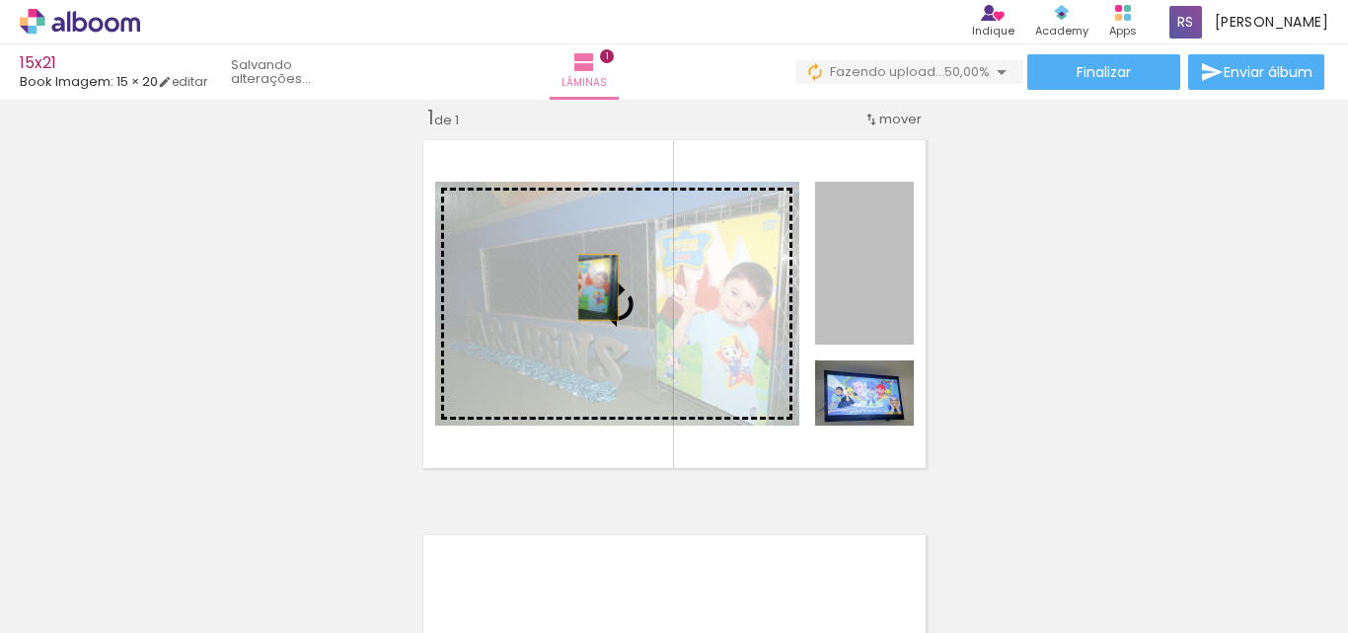
drag, startPoint x: 866, startPoint y: 279, endPoint x: 590, endPoint y: 287, distance: 276.4
click at [0, 0] on slot at bounding box center [0, 0] width 0 height 0
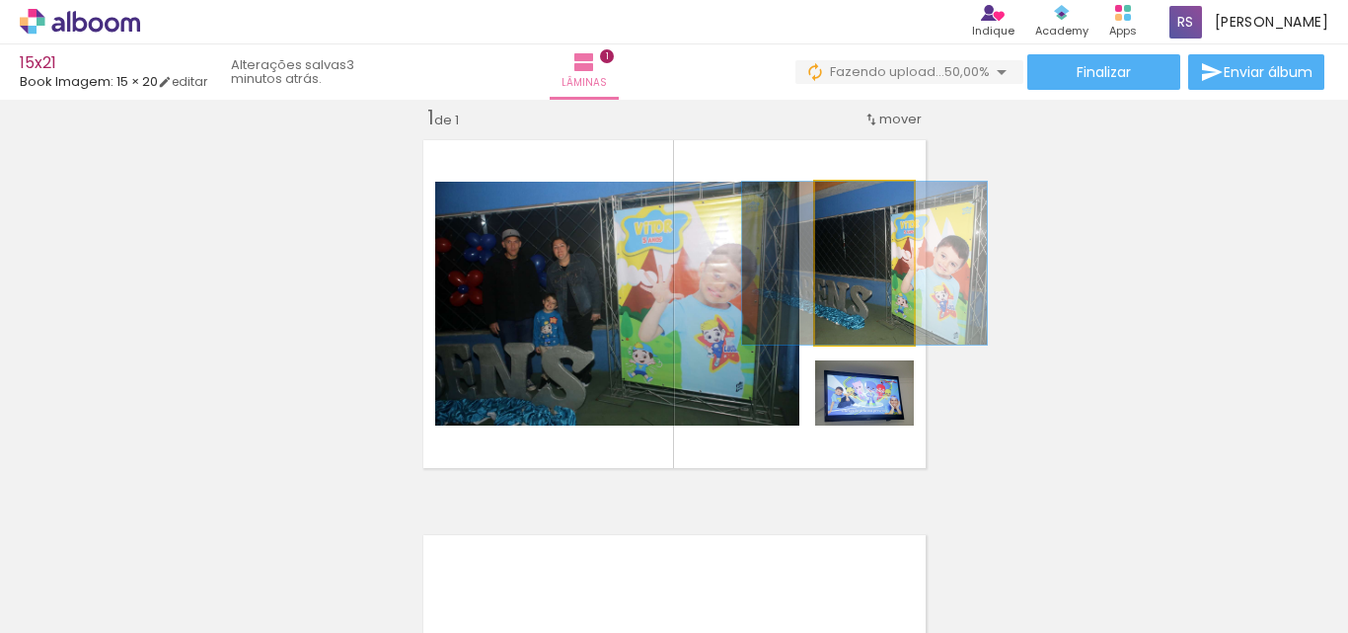
click at [863, 291] on quentale-photo at bounding box center [864, 263] width 99 height 163
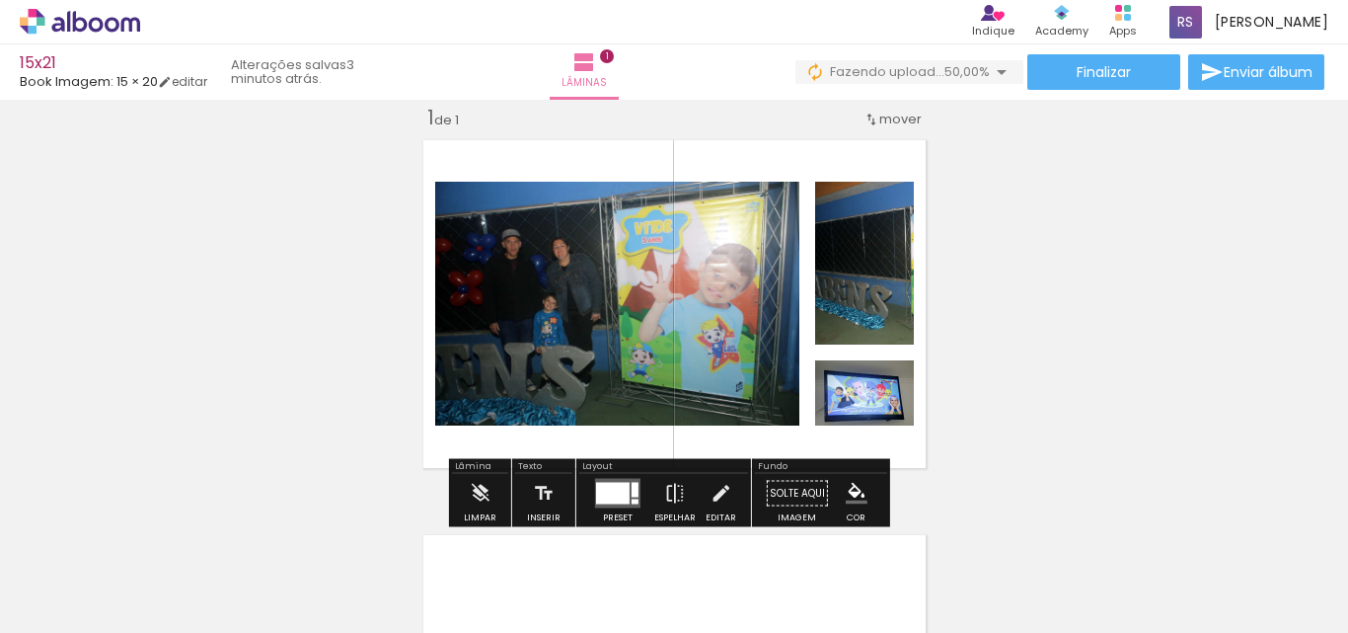
click at [611, 499] on div at bounding box center [613, 494] width 34 height 22
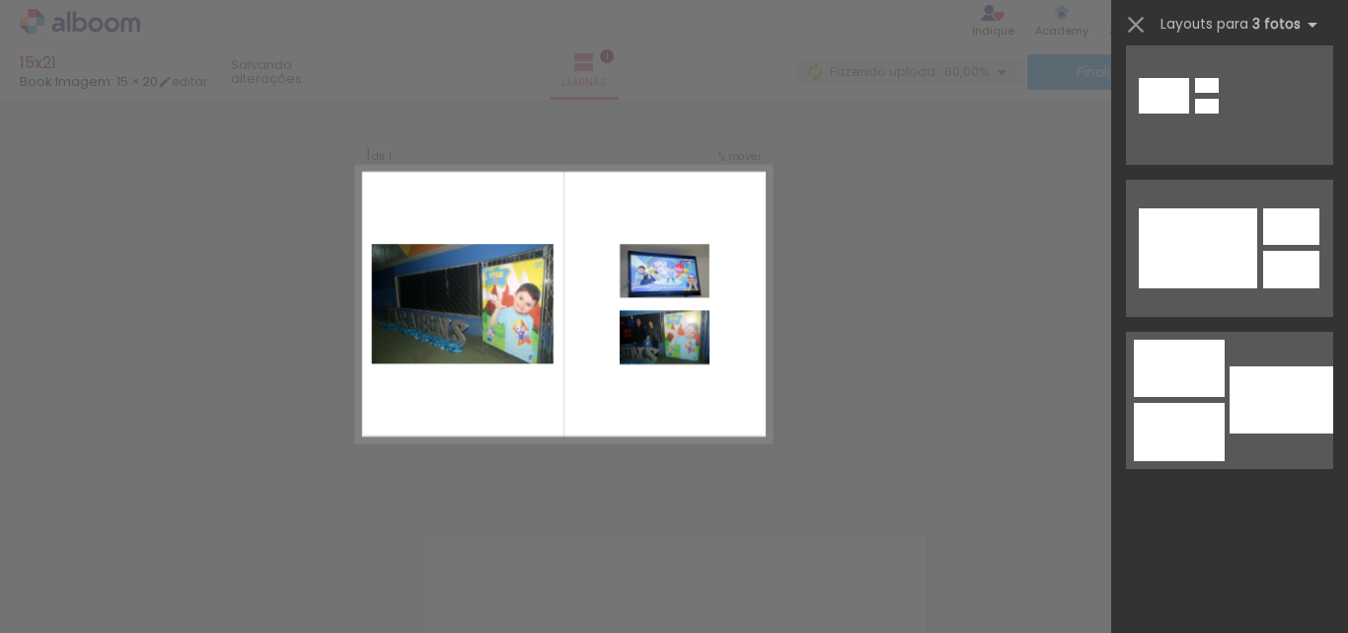
scroll to position [1283, 0]
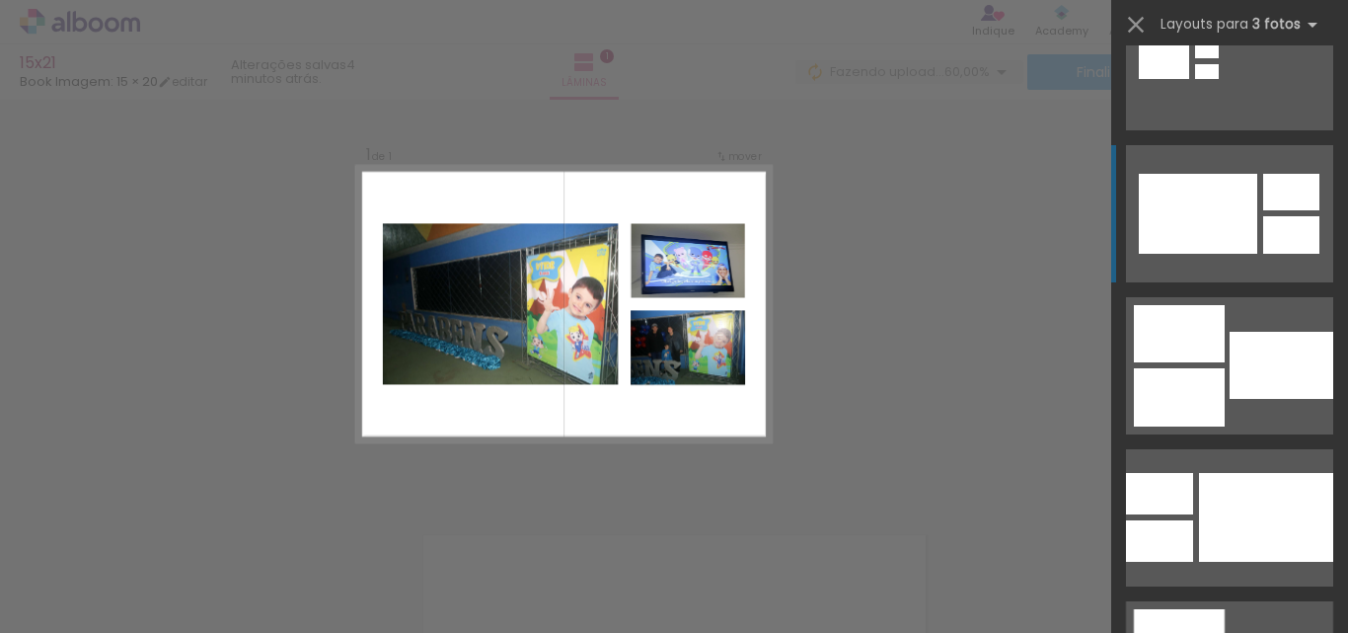
click at [1223, 234] on div at bounding box center [1198, 214] width 118 height 80
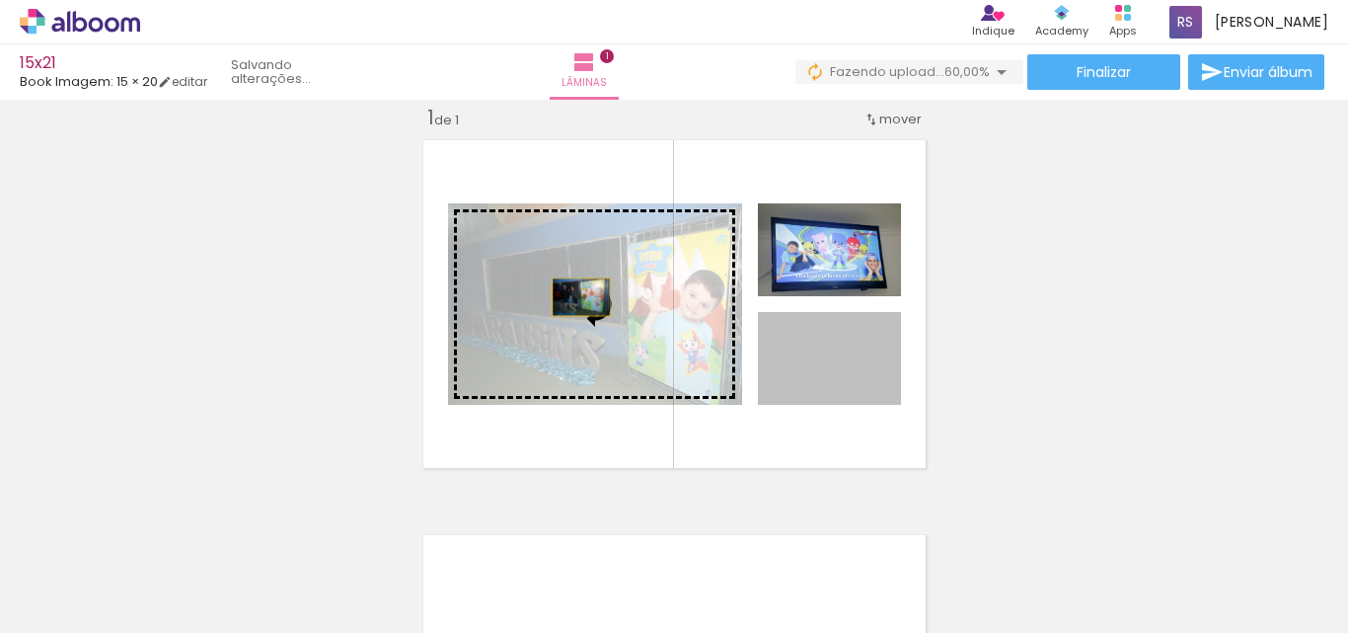
drag, startPoint x: 846, startPoint y: 368, endPoint x: 573, endPoint y: 297, distance: 281.5
click at [0, 0] on slot at bounding box center [0, 0] width 0 height 0
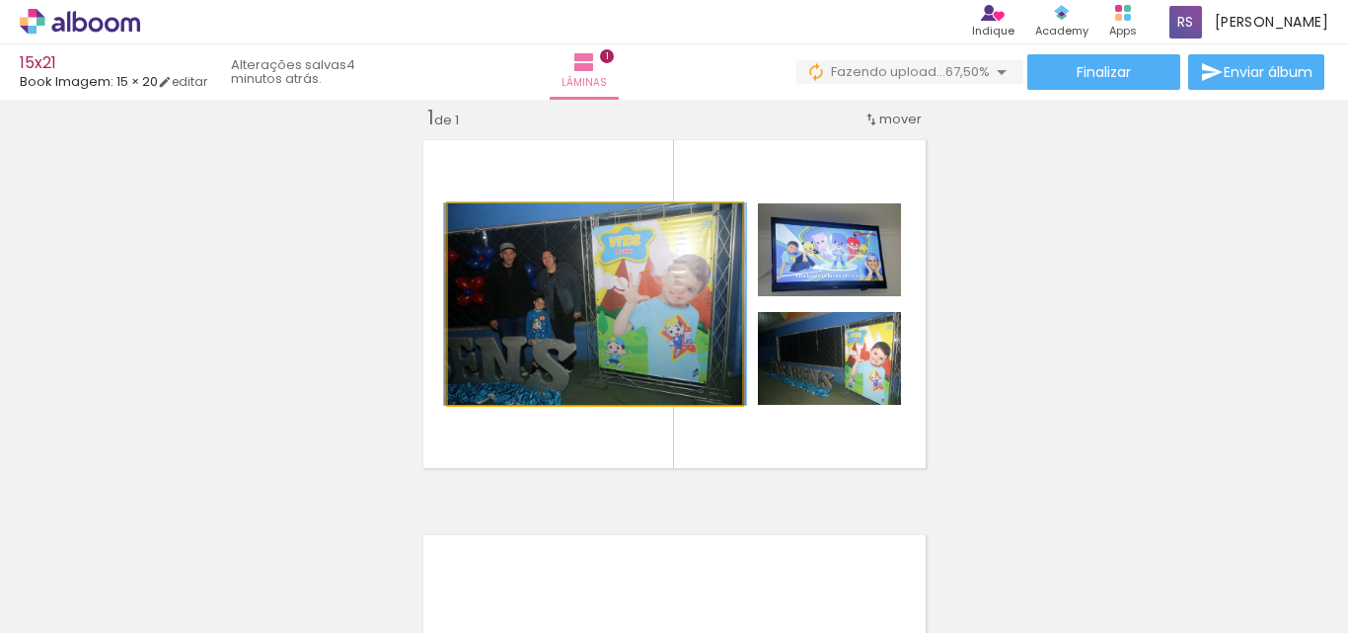
click at [567, 282] on quentale-photo at bounding box center [595, 303] width 294 height 201
click at [588, 282] on quentale-photo at bounding box center [595, 303] width 294 height 201
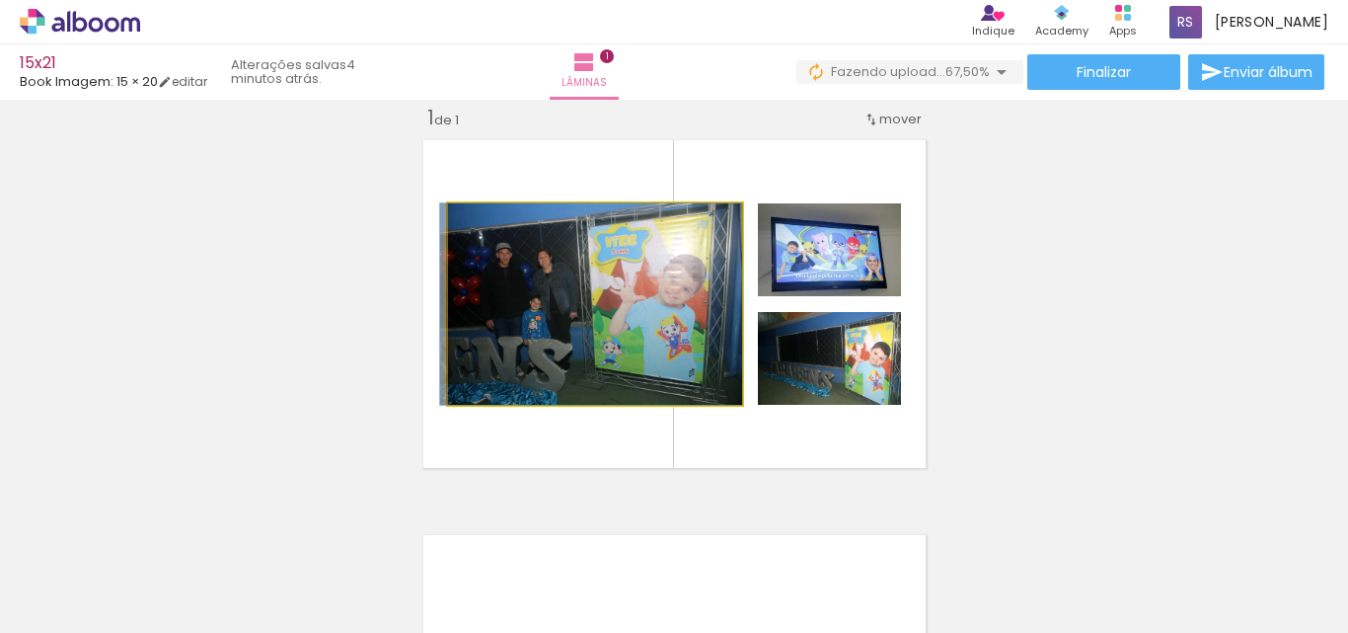
drag, startPoint x: 732, startPoint y: 297, endPoint x: 685, endPoint y: 297, distance: 47.4
click at [463, 227] on iron-icon at bounding box center [469, 224] width 20 height 20
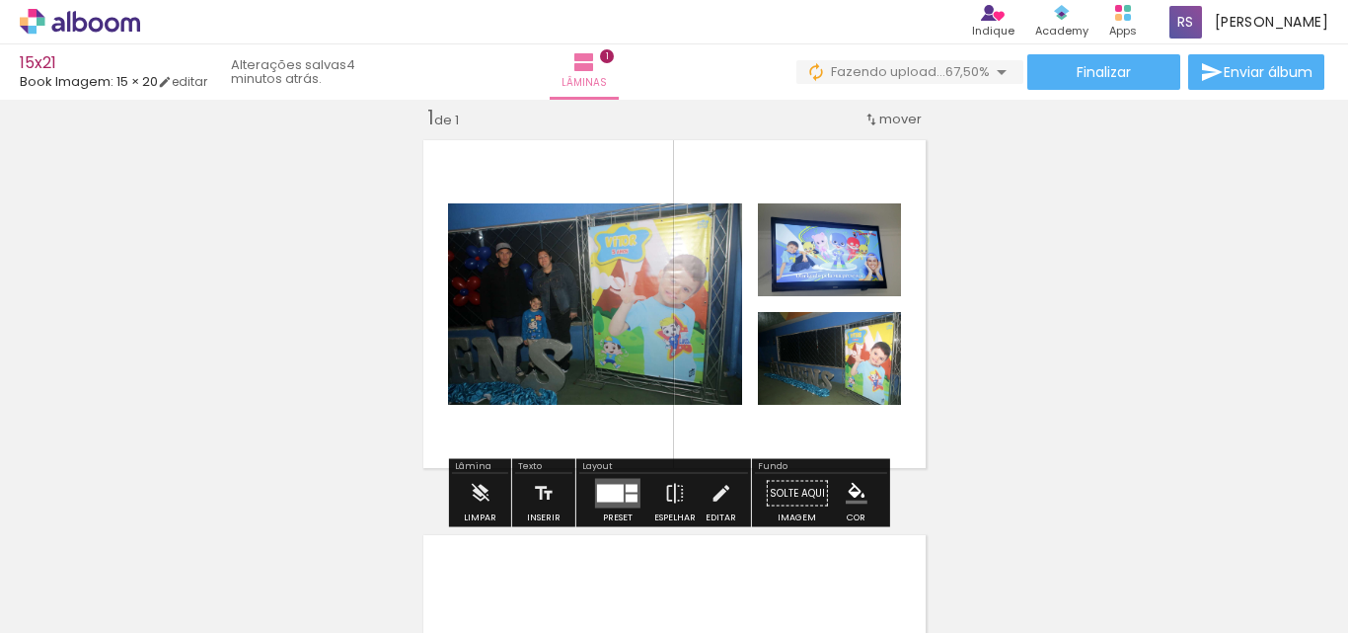
click at [463, 227] on iron-icon at bounding box center [469, 224] width 20 height 20
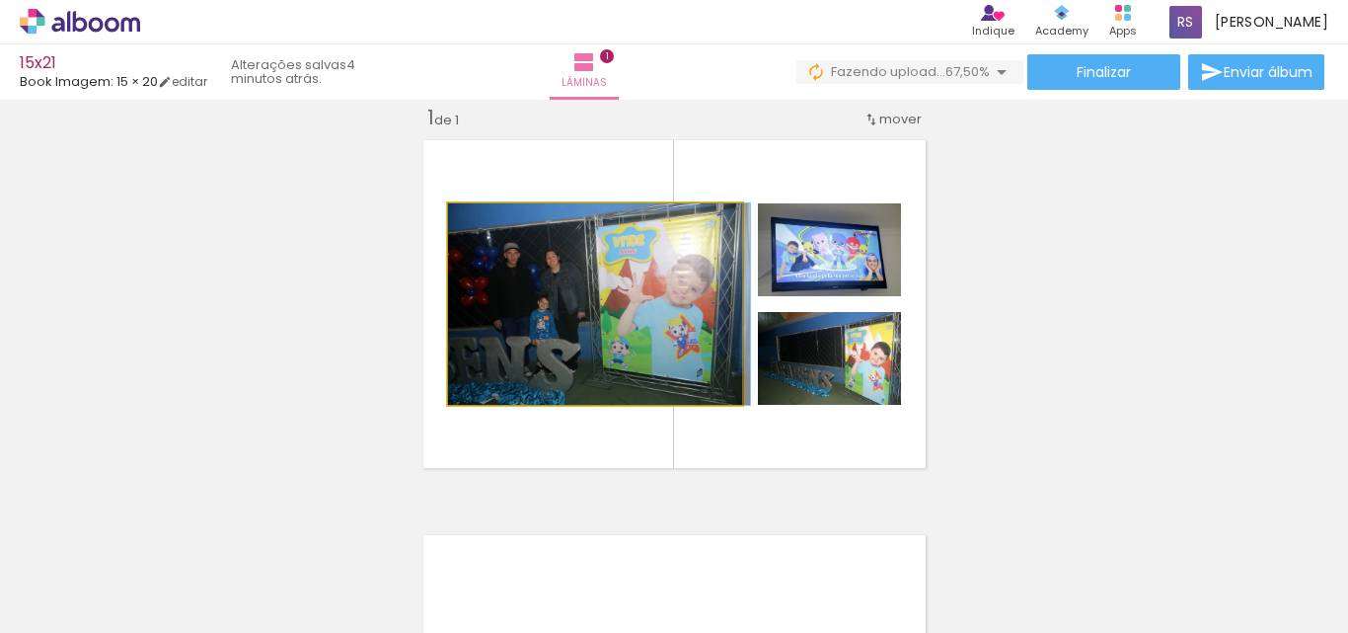
drag, startPoint x: 463, startPoint y: 227, endPoint x: 486, endPoint y: 227, distance: 23.7
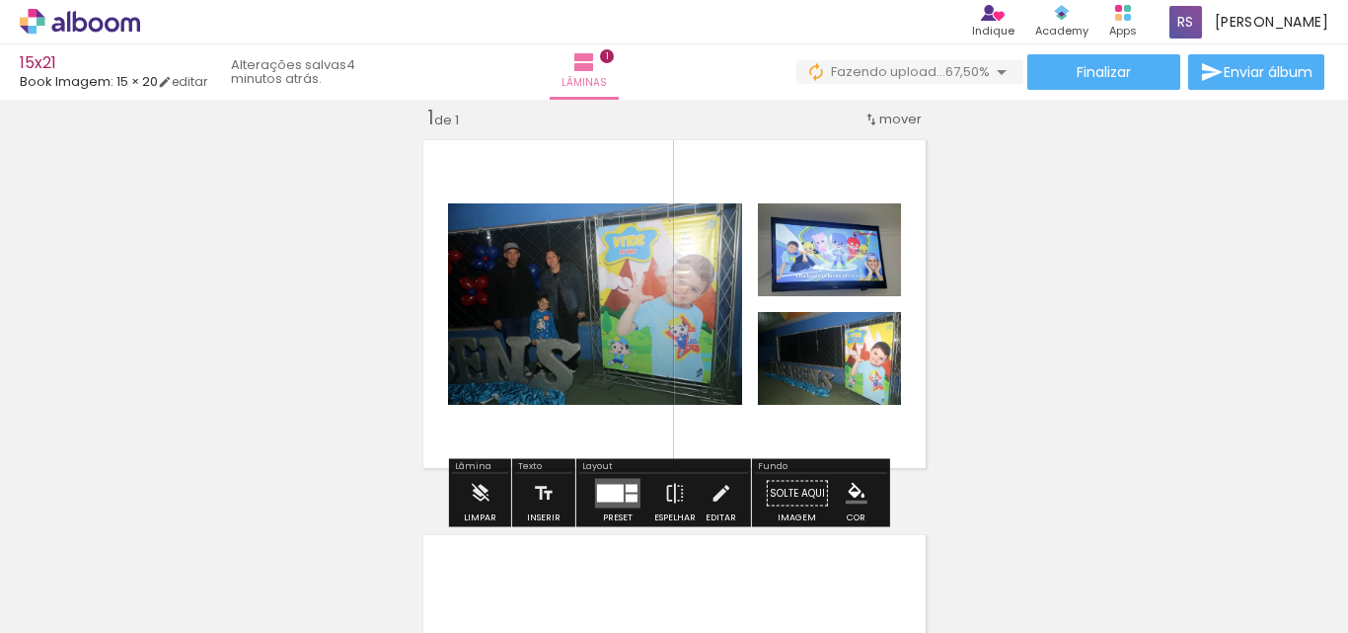
click at [1065, 331] on div "Inserir lâmina 1 de 1" at bounding box center [674, 476] width 1348 height 790
click at [823, 256] on div at bounding box center [820, 255] width 24 height 20
click at [1070, 285] on div "Inserir lâmina 1 de 1" at bounding box center [674, 476] width 1348 height 790
click at [828, 270] on quentale-photo at bounding box center [829, 249] width 143 height 93
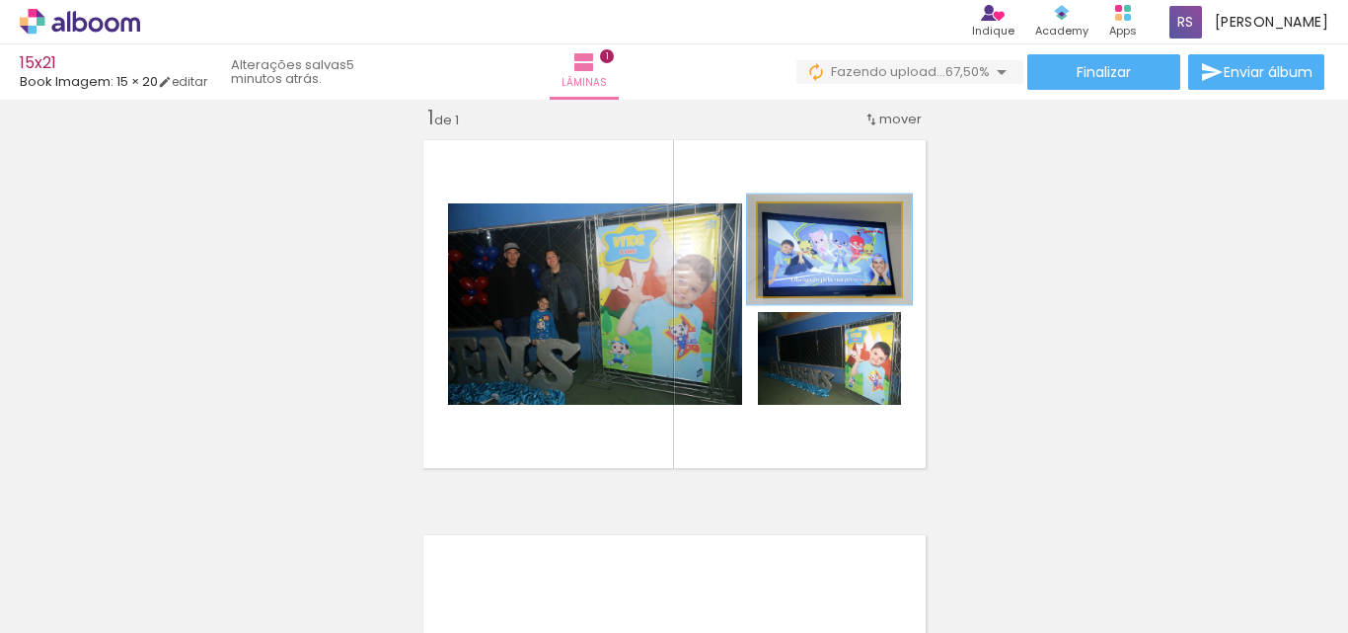
type paper-slider "115"
click at [807, 221] on div at bounding box center [813, 224] width 18 height 18
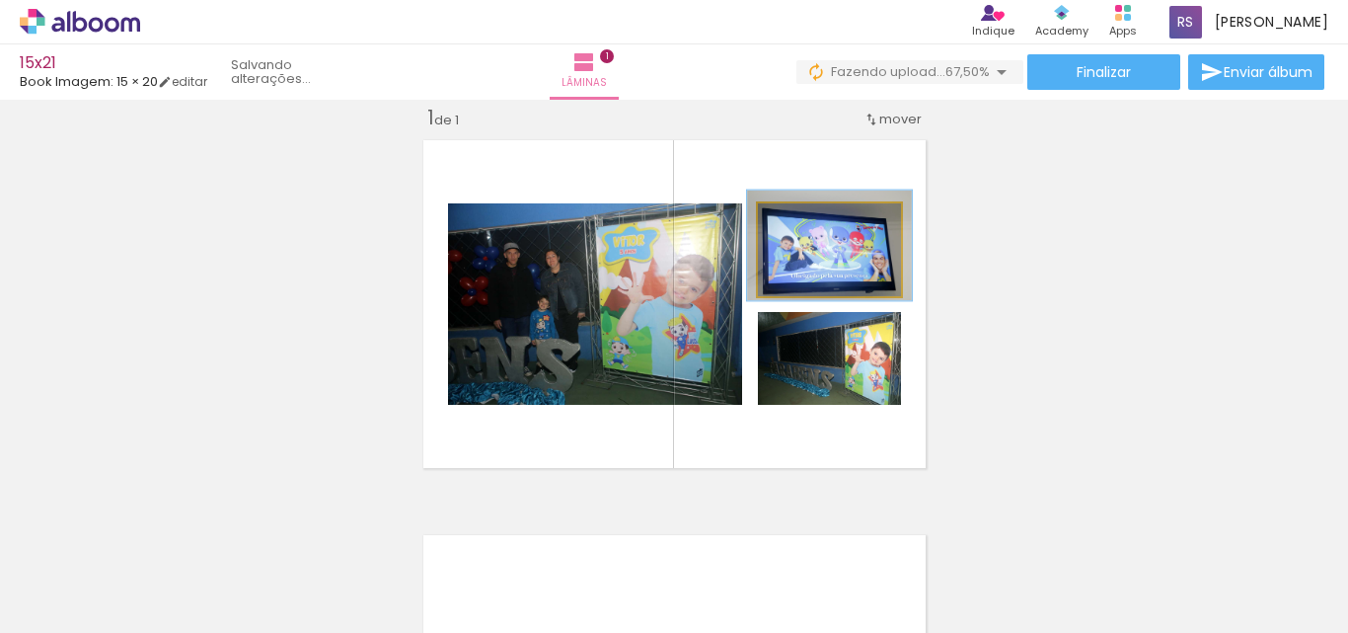
click at [810, 226] on div at bounding box center [814, 224] width 18 height 18
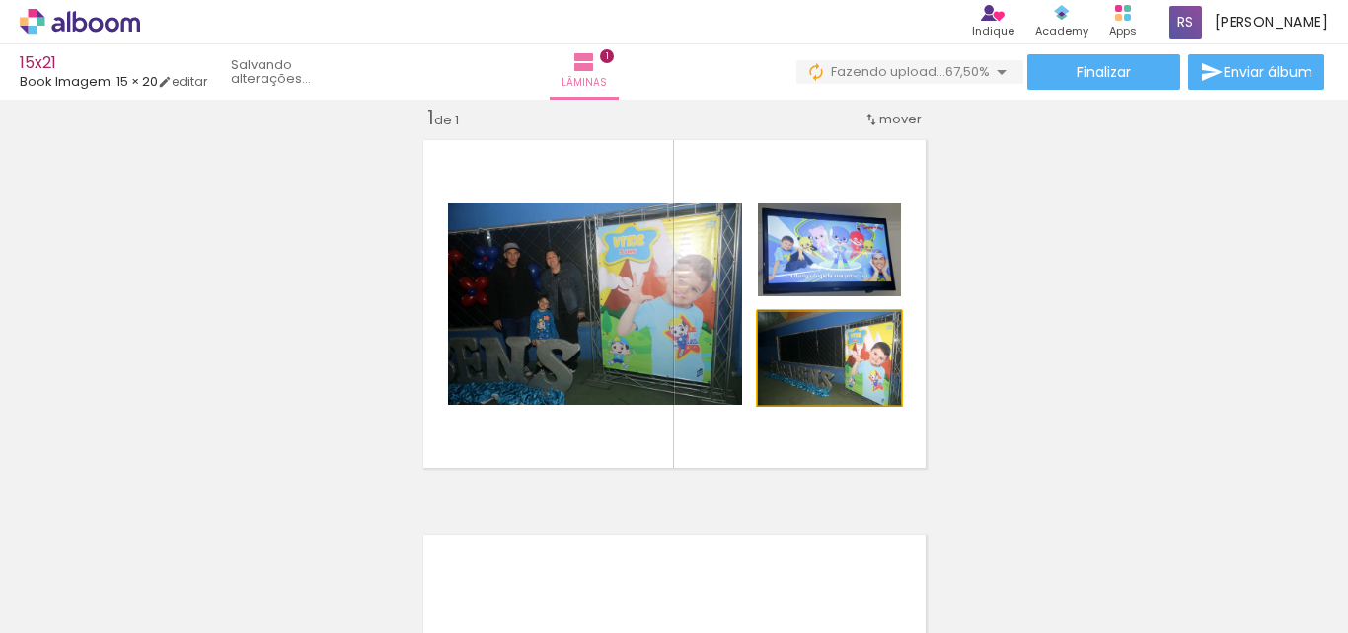
click at [872, 387] on quentale-photo at bounding box center [829, 358] width 143 height 93
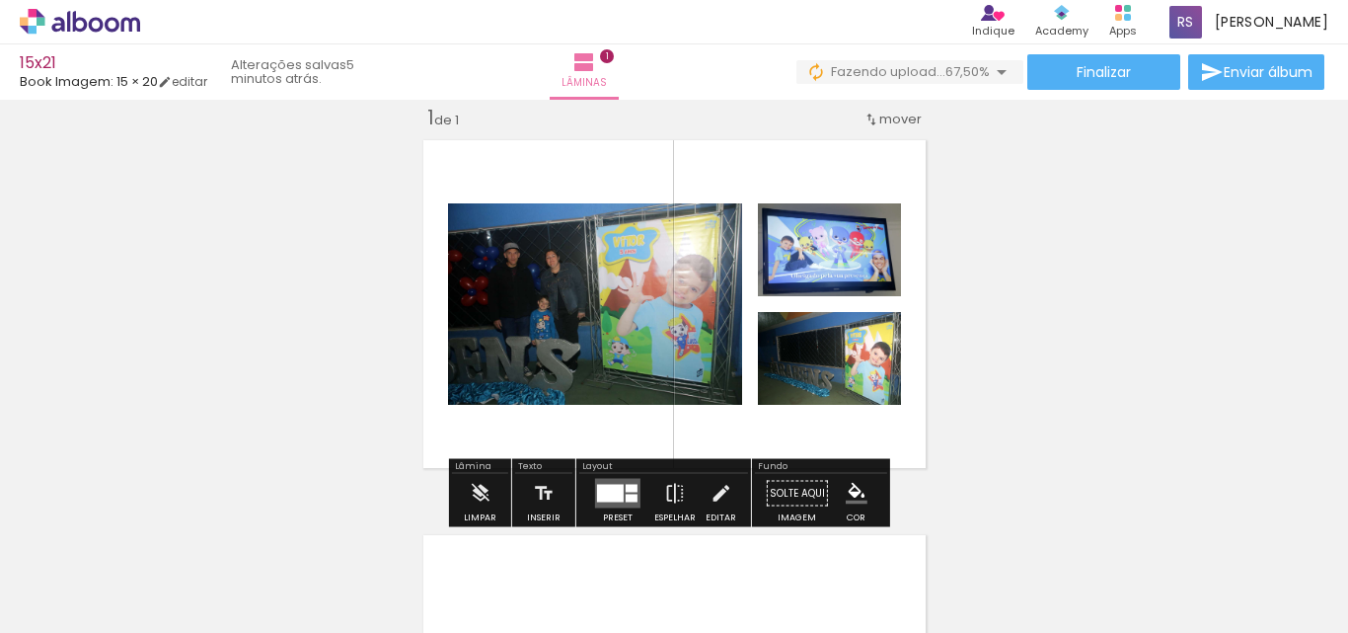
click at [1019, 339] on div "Inserir lâmina 1 de 1" at bounding box center [674, 476] width 1348 height 790
click at [825, 349] on div "Largura Cor" at bounding box center [820, 363] width 36 height 30
click at [1119, 354] on div "Inserir lâmina 1 de 1" at bounding box center [674, 476] width 1348 height 790
